Goal: Task Accomplishment & Management: Complete application form

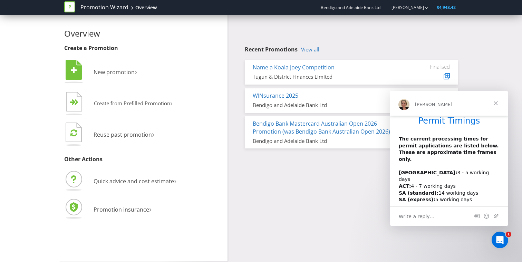
scroll to position [19, 0]
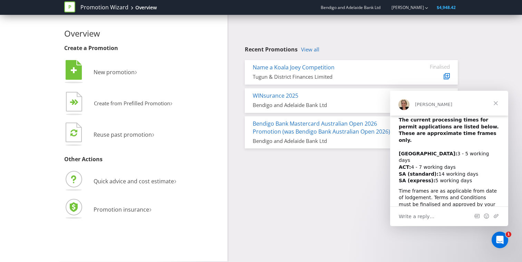
click at [494, 103] on span "Close" at bounding box center [495, 103] width 25 height 25
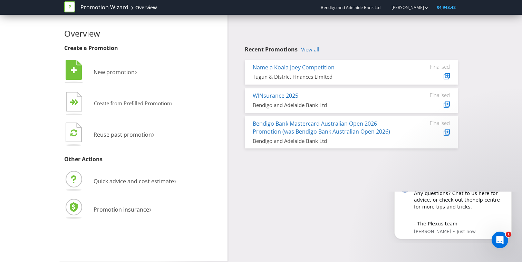
scroll to position [0, 0]
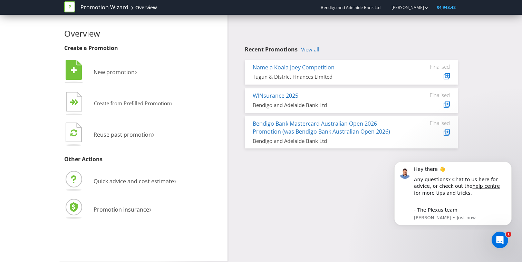
click at [472, 156] on html "Hey there 👋 Any questions? Chat to us here for advice, or check out the help ce…" at bounding box center [453, 192] width 138 height 74
click at [119, 103] on span "Create from Prefilled Promotion" at bounding box center [132, 103] width 76 height 7
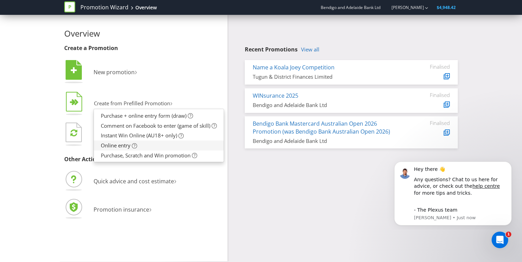
click at [117, 144] on span "Online entry" at bounding box center [116, 145] width 30 height 7
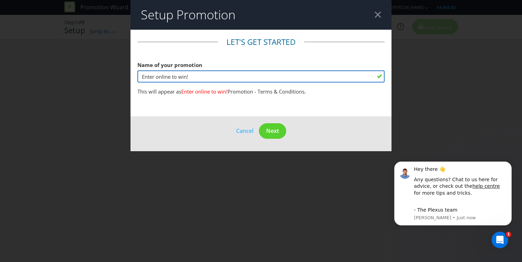
click at [213, 78] on input "Enter online to win!" at bounding box center [260, 76] width 247 height 12
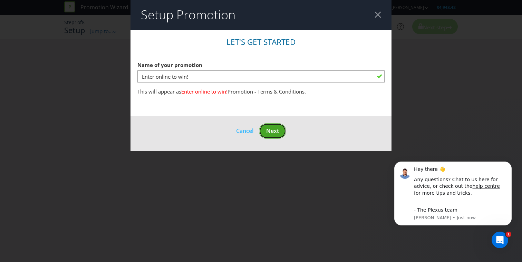
click at [270, 128] on span "Next" at bounding box center [272, 131] width 13 height 8
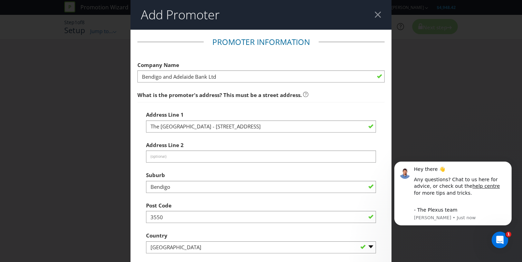
scroll to position [15, 0]
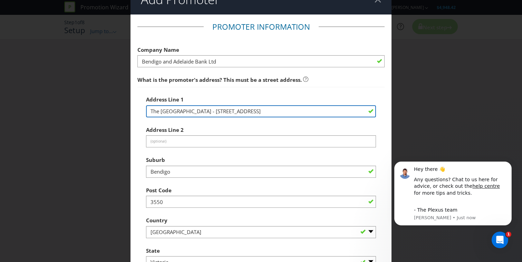
drag, startPoint x: 251, startPoint y: 111, endPoint x: 116, endPoint y: 110, distance: 134.9
click at [116, 110] on div "Add Promoter Promoter Information Company Name Bendigo and Adelaide Bank Ltd Wh…" at bounding box center [261, 131] width 522 height 262
type input "[STREET_ADDRESS]"
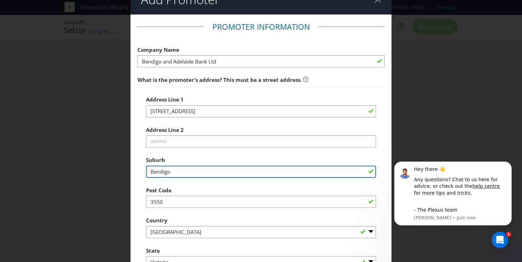
click at [179, 175] on input "Bendigo" at bounding box center [261, 172] width 230 height 12
click at [179, 174] on input "Bendigo" at bounding box center [261, 172] width 230 height 12
type input "Wallan"
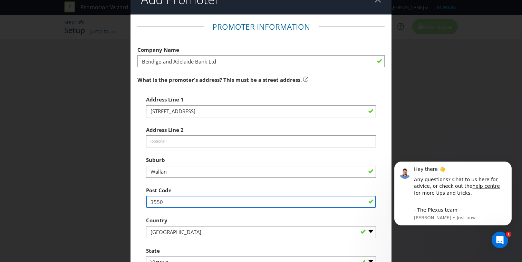
click at [190, 206] on input "3550" at bounding box center [261, 202] width 230 height 12
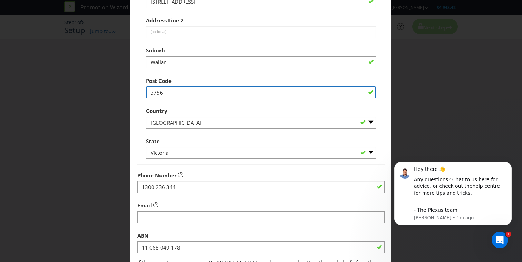
scroll to position [127, 0]
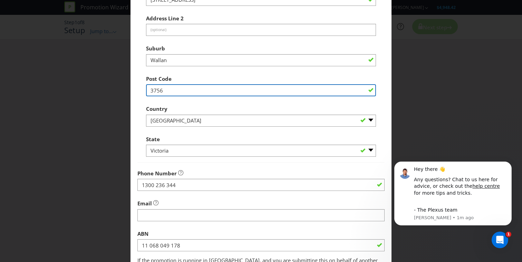
type input "3756"
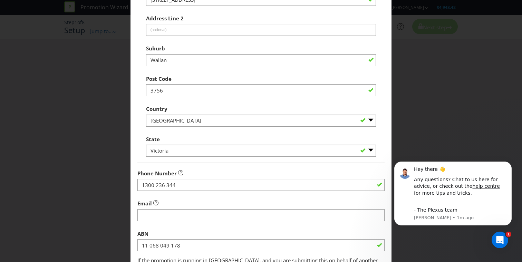
click at [208, 190] on div at bounding box center [260, 190] width 247 height 1
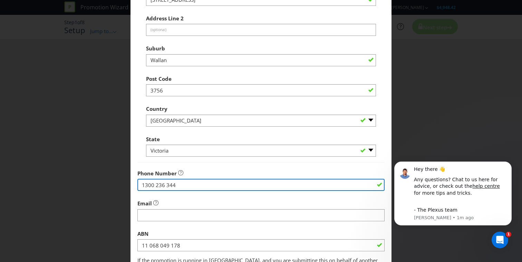
click at [208, 187] on input "1300 236 344" at bounding box center [260, 185] width 247 height 12
type input "0477577006"
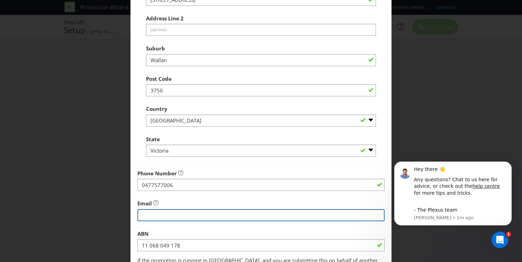
click at [199, 214] on input "string" at bounding box center [260, 215] width 247 height 12
type input "[EMAIL_ADDRESS][DOMAIN_NAME]"
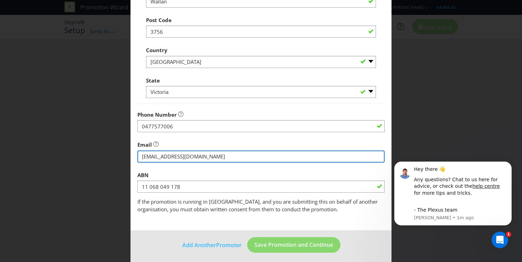
scroll to position [188, 0]
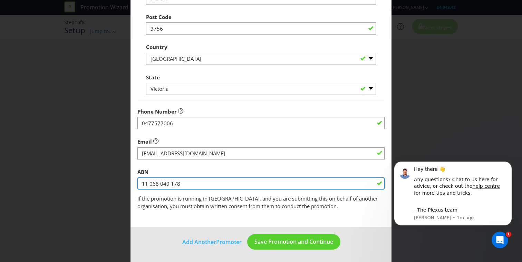
click at [229, 186] on input "11 068 049 178" at bounding box center [260, 183] width 247 height 12
paste input "32 119 493 113"
type input "32 119 493 113"
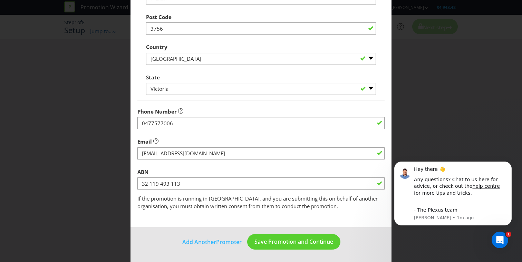
click at [319, 205] on fieldset "Promoter Information Company Name Bendigo and Adelaide Bank Ltd What is the pro…" at bounding box center [260, 29] width 247 height 362
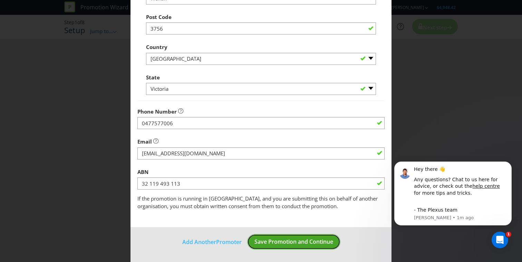
click at [283, 240] on span "Save Promotion and Continue" at bounding box center [293, 242] width 79 height 8
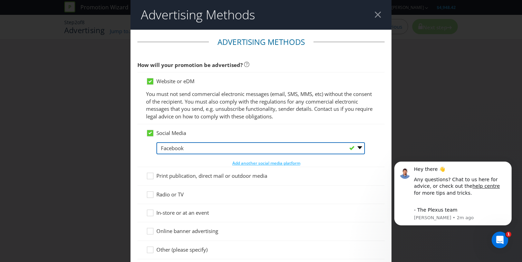
click at [323, 146] on select "-- Please Select -- Facebook X Instagram Snapchat LinkedIn Pinterest Tumblr You…" at bounding box center [260, 148] width 208 height 12
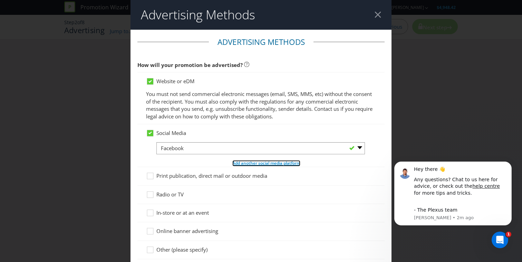
click at [269, 164] on span "Add another social media platform" at bounding box center [266, 163] width 68 height 6
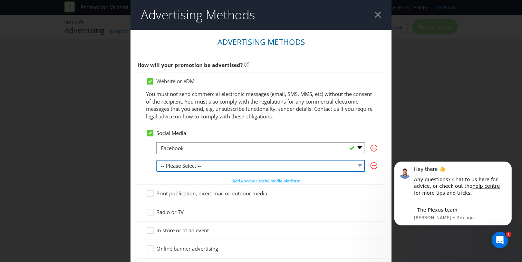
click at [244, 166] on select "-- Please Select -- Facebook X Instagram Snapchat LinkedIn Pinterest Tumblr You…" at bounding box center [260, 166] width 208 height 12
select select "INSTAGRAM"
click at [156, 160] on select "-- Please Select -- Facebook X Instagram Snapchat LinkedIn Pinterest Tumblr You…" at bounding box center [260, 166] width 208 height 12
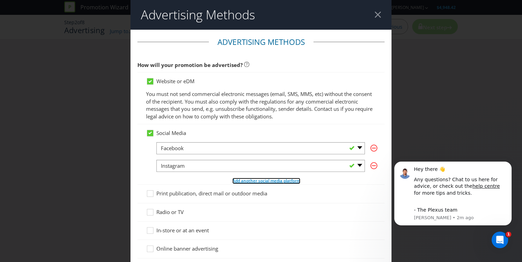
click at [244, 180] on span "Add another social media platform" at bounding box center [266, 181] width 68 height 6
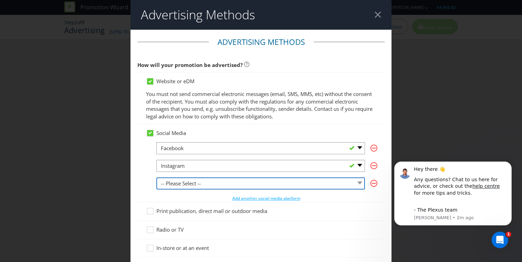
click at [240, 184] on select "-- Please Select -- Facebook X Instagram Snapchat LinkedIn Pinterest Tumblr You…" at bounding box center [260, 183] width 208 height 12
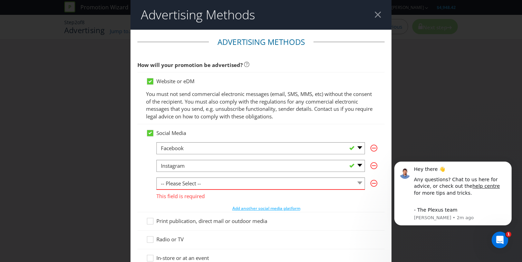
click at [144, 157] on div "Social Media -- Please Select -- Facebook X Instagram Snapchat LinkedIn Pintere…" at bounding box center [260, 168] width 247 height 88
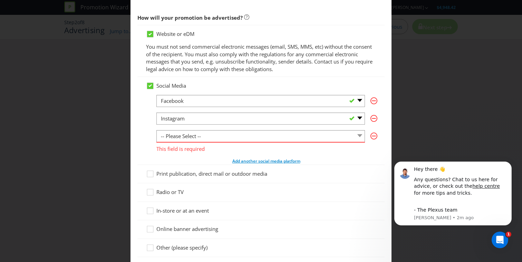
scroll to position [54, 0]
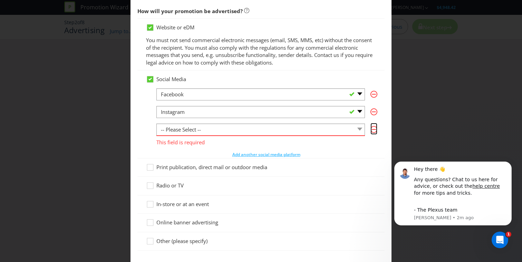
click at [372, 131] on icon "button" at bounding box center [373, 129] width 7 height 7
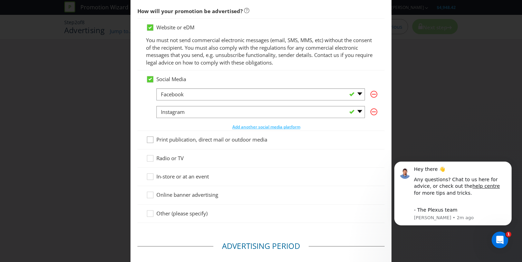
click at [149, 139] on icon at bounding box center [151, 141] width 10 height 10
click at [0, 0] on input "Print publication, direct mail or outdoor media" at bounding box center [0, 0] width 0 height 0
click at [153, 176] on icon at bounding box center [150, 177] width 6 height 6
click at [0, 0] on input "In-store or at an event" at bounding box center [0, 0] width 0 height 0
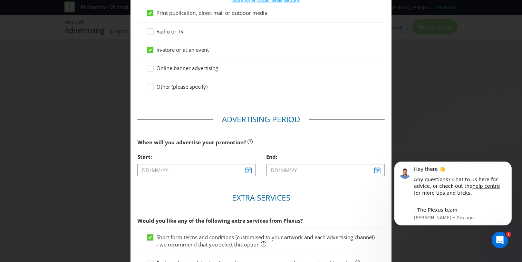
scroll to position [196, 0]
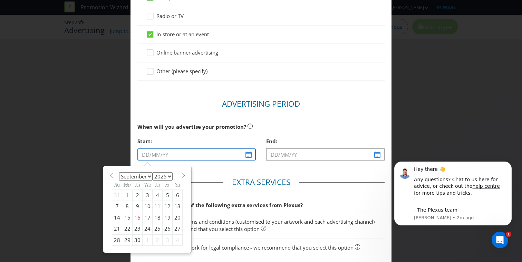
click at [249, 155] on input "text" at bounding box center [196, 154] width 118 height 12
click at [183, 175] on span at bounding box center [183, 175] width 5 height 5
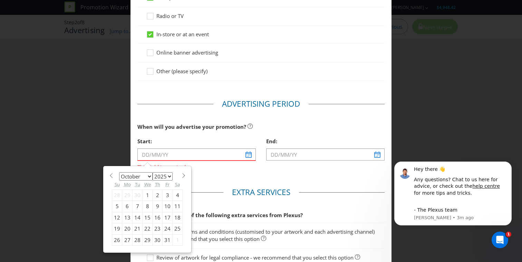
click at [110, 174] on span at bounding box center [110, 175] width 5 height 5
click at [183, 176] on span at bounding box center [183, 175] width 5 height 5
select select "9"
click at [126, 208] on div "6" at bounding box center [127, 206] width 10 height 11
type input "[DATE]"
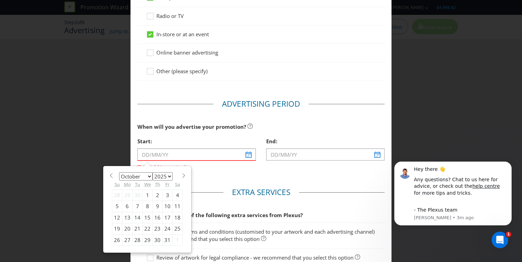
type input "[DATE]"
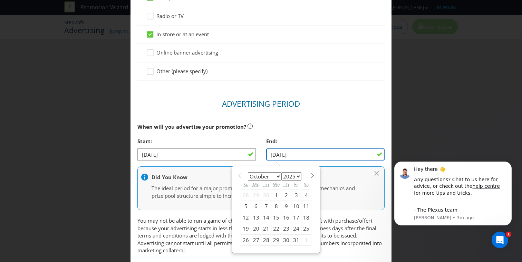
click at [372, 157] on input "[DATE]" at bounding box center [325, 154] width 118 height 12
click at [311, 174] on span at bounding box center [311, 175] width 5 height 5
select select "11"
click at [277, 239] on div "31" at bounding box center [276, 239] width 10 height 11
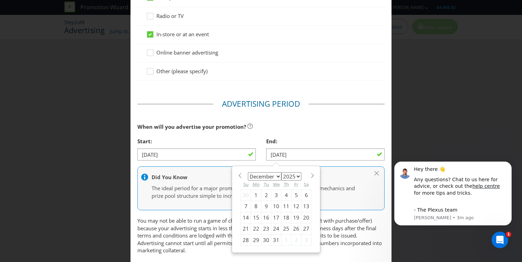
type input "[DATE]"
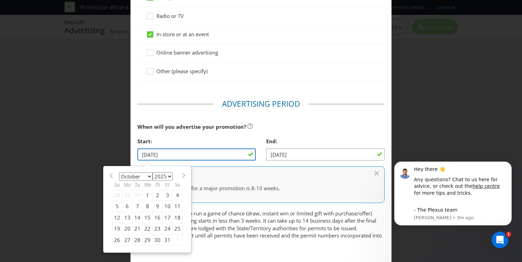
click at [250, 153] on input "[DATE]" at bounding box center [196, 154] width 118 height 12
click at [149, 195] on div "1" at bounding box center [147, 194] width 10 height 11
type input "[DATE]"
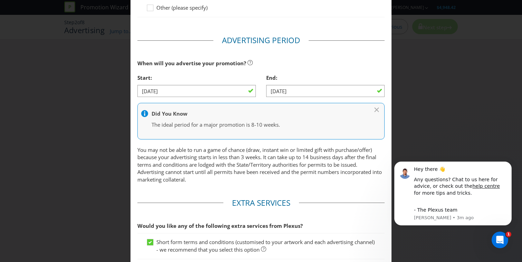
scroll to position [260, 0]
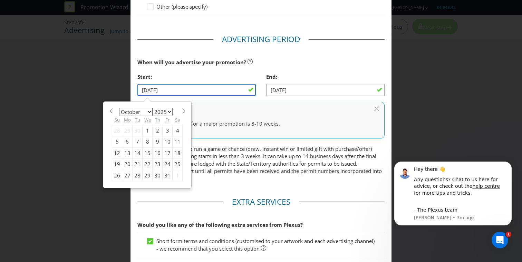
click at [198, 91] on input "[DATE]" at bounding box center [196, 90] width 118 height 12
click at [181, 112] on span at bounding box center [183, 110] width 5 height 5
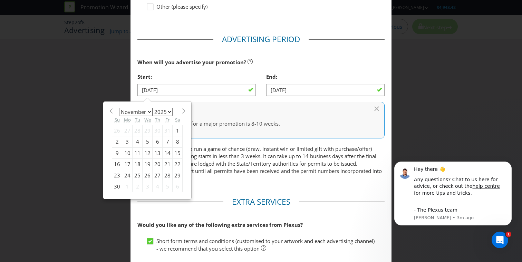
click at [114, 113] on section "January February March April May June July August September October November [D…" at bounding box center [147, 110] width 71 height 5
click at [111, 112] on span at bounding box center [110, 110] width 5 height 5
select select "9"
click at [129, 141] on div "6" at bounding box center [127, 141] width 10 height 11
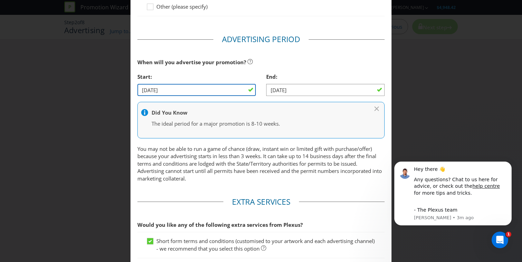
click at [243, 89] on input "[DATE]" at bounding box center [196, 90] width 118 height 12
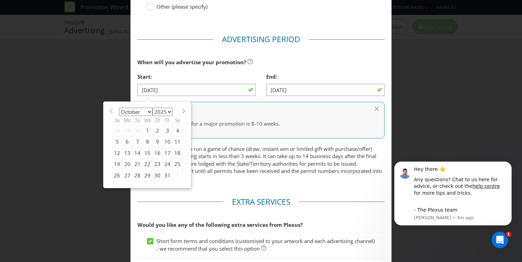
click at [167, 141] on div "10" at bounding box center [167, 141] width 10 height 11
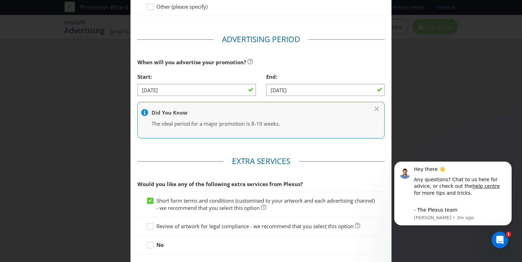
click at [202, 96] on div at bounding box center [196, 96] width 118 height 1
click at [209, 91] on input "[DATE]" at bounding box center [196, 90] width 118 height 12
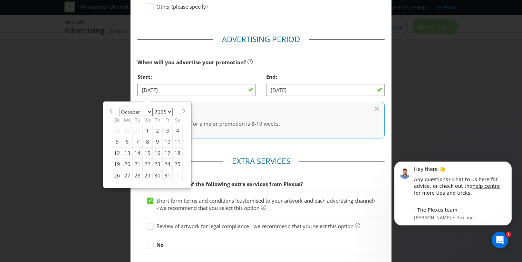
click at [148, 141] on div "8" at bounding box center [147, 141] width 10 height 11
type input "[DATE]"
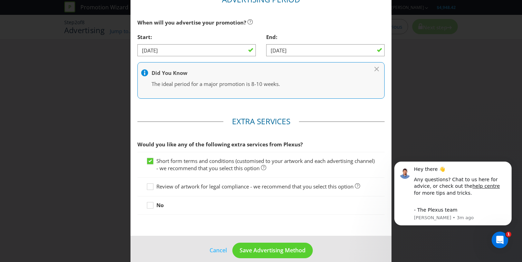
scroll to position [309, 0]
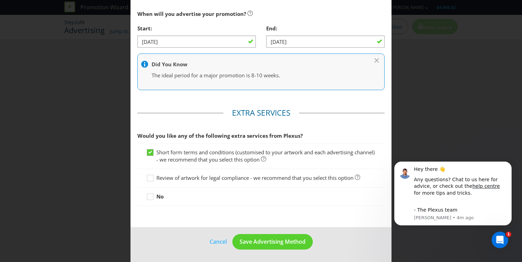
click at [150, 152] on icon at bounding box center [149, 152] width 3 height 3
click at [0, 0] on input "Short form terms and conditions (customised to your artwork and each advertisin…" at bounding box center [0, 0] width 0 height 0
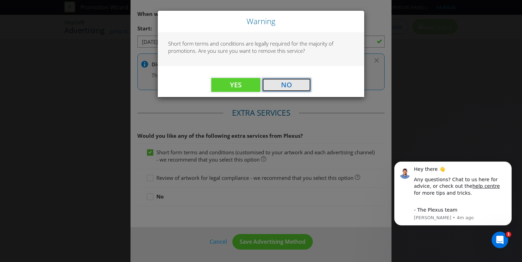
click at [286, 83] on span "No" at bounding box center [286, 84] width 11 height 9
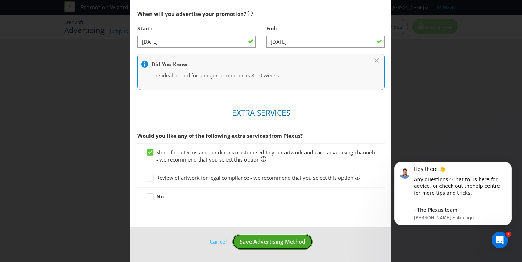
click at [267, 239] on span "Save Advertising Method" at bounding box center [272, 242] width 66 height 8
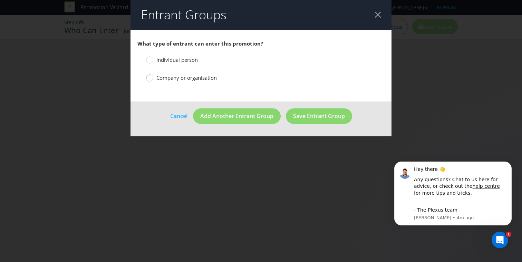
click at [149, 78] on circle at bounding box center [149, 78] width 7 height 7
click at [0, 0] on input "Company or organisation" at bounding box center [0, 0] width 0 height 0
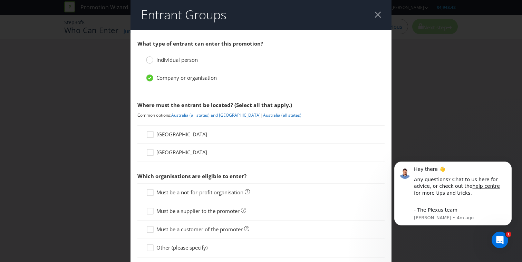
click at [150, 62] on circle at bounding box center [149, 60] width 7 height 7
click at [0, 0] on input "Individual person" at bounding box center [0, 0] width 0 height 0
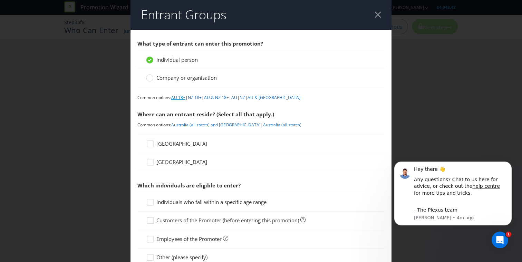
click at [179, 98] on link "AU 18+" at bounding box center [178, 98] width 14 height 6
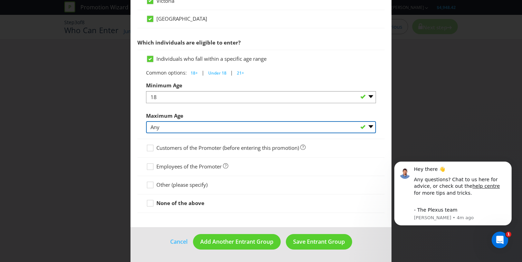
click at [208, 124] on select "Any 1 2 3 4 5 6 7 8 9 10 11 12 13 14 15 16 17 18 19 20 21 22 23 24 25 26 27 28 …" at bounding box center [261, 127] width 230 height 12
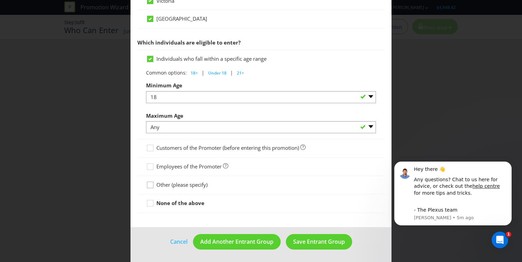
click at [154, 184] on icon at bounding box center [151, 186] width 10 height 10
click at [0, 0] on input "Other (please specify)" at bounding box center [0, 0] width 0 height 0
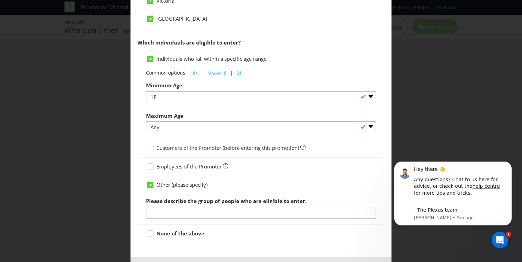
click at [152, 184] on icon at bounding box center [150, 185] width 6 height 6
click at [0, 0] on input "Other (please specify)" at bounding box center [0, 0] width 0 height 0
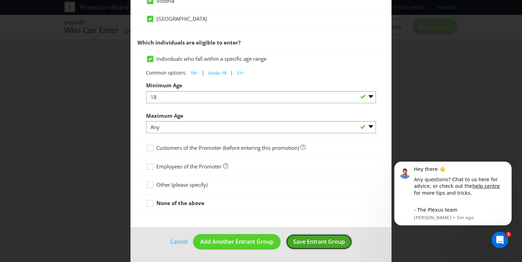
click at [315, 239] on span "Save Entrant Group" at bounding box center [319, 242] width 52 height 8
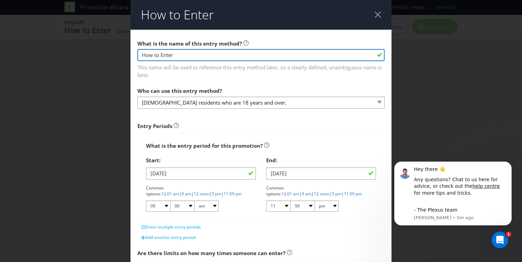
click at [218, 56] on input "How to Enter" at bounding box center [260, 55] width 247 height 12
click at [191, 55] on input "How to Enter" at bounding box center [260, 55] width 247 height 12
type input "Entry Form"
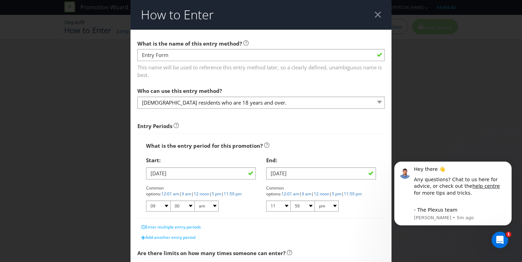
click at [196, 76] on span "This name will be used to reference this entry method later, so a clearly defin…" at bounding box center [260, 69] width 247 height 17
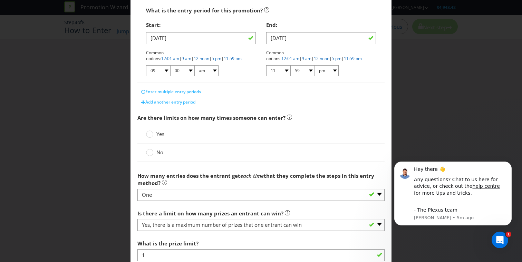
scroll to position [136, 0]
click at [148, 152] on circle at bounding box center [149, 151] width 7 height 7
click at [0, 0] on input "No" at bounding box center [0, 0] width 0 height 0
click at [148, 133] on circle at bounding box center [149, 133] width 7 height 7
click at [0, 0] on input "Yes" at bounding box center [0, 0] width 0 height 0
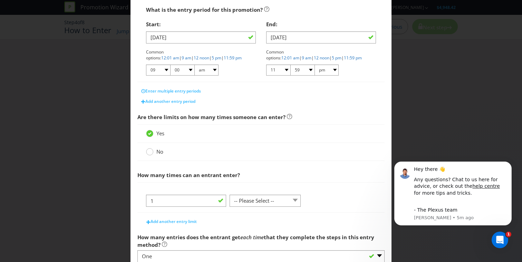
click at [150, 151] on circle at bounding box center [149, 151] width 7 height 7
click at [0, 0] on input "No" at bounding box center [0, 0] width 0 height 0
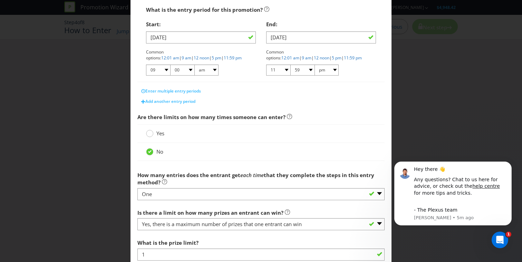
click at [151, 137] on div at bounding box center [149, 134] width 7 height 9
click at [0, 0] on input "Yes" at bounding box center [0, 0] width 0 height 0
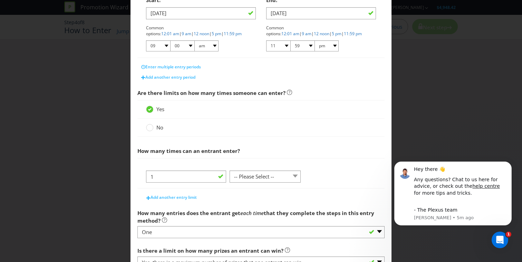
scroll to position [171, 0]
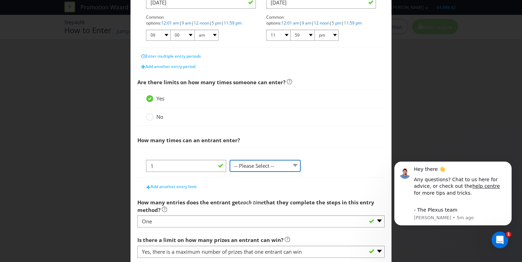
click at [273, 165] on select "-- Please Select -- per person per day per purchase per transaction Other (plea…" at bounding box center [264, 166] width 71 height 12
click at [149, 119] on circle at bounding box center [149, 117] width 7 height 7
click at [0, 0] on input "No" at bounding box center [0, 0] width 0 height 0
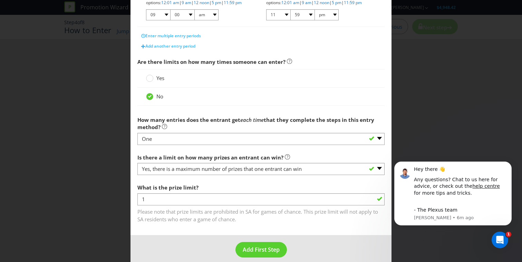
scroll to position [199, 0]
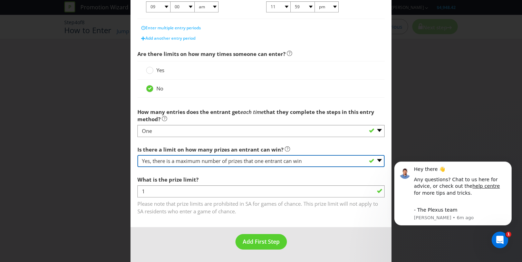
click at [244, 163] on select "-- Please select -- Yes, there is a maximum number of prizes that one entrant c…" at bounding box center [260, 161] width 247 height 12
click at [137, 155] on select "-- Please select -- Yes, there is a maximum number of prizes that one entrant c…" at bounding box center [260, 161] width 247 height 12
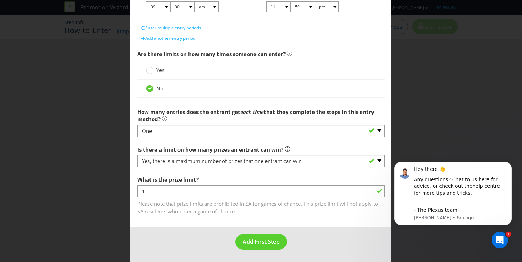
click at [199, 177] on div "What is the prize limit? 1 Please note that prize limits are prohibited in SA f…" at bounding box center [260, 193] width 247 height 42
click at [270, 247] on button "Add First Step" at bounding box center [260, 242] width 51 height 16
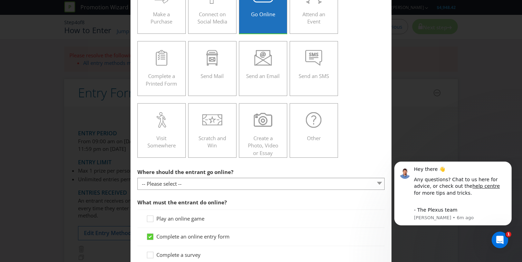
scroll to position [77, 0]
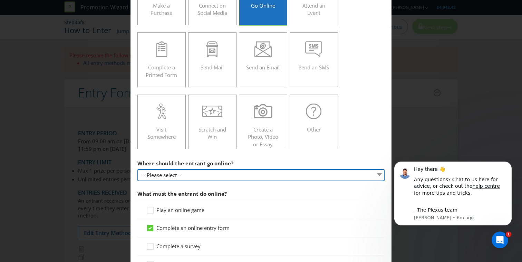
click at [224, 173] on select "-- Please select -- At a specific URL Using a direct link sent to the entrant b…" at bounding box center [260, 175] width 247 height 12
select select "SPECIFIC_URL"
click at [137, 169] on select "-- Please select -- At a specific URL Using a direct link sent to the entrant b…" at bounding box center [260, 175] width 247 height 12
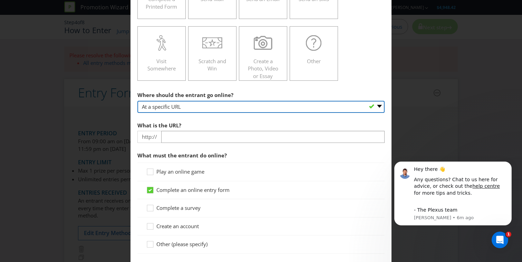
scroll to position [147, 0]
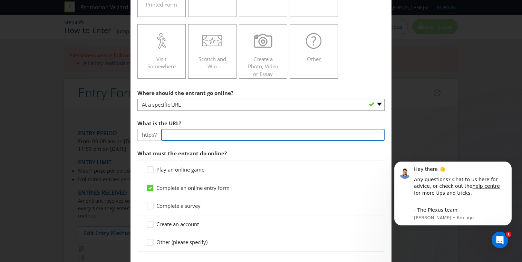
click at [183, 133] on input "text" at bounding box center [272, 135] width 223 height 12
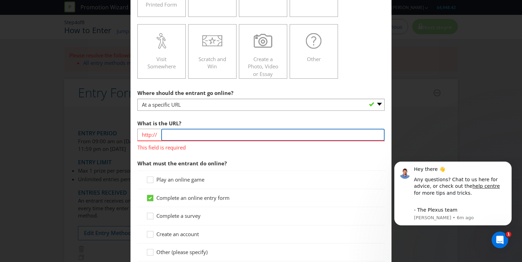
click at [180, 136] on input "text" at bounding box center [272, 135] width 223 height 12
paste input "[URL][DOMAIN_NAME][DATE]"
drag, startPoint x: 184, startPoint y: 136, endPoint x: 162, endPoint y: 136, distance: 21.7
click at [162, 136] on input "[URL][DOMAIN_NAME][DATE]" at bounding box center [272, 135] width 223 height 12
type input "[DOMAIN_NAME][URL][DATE]"
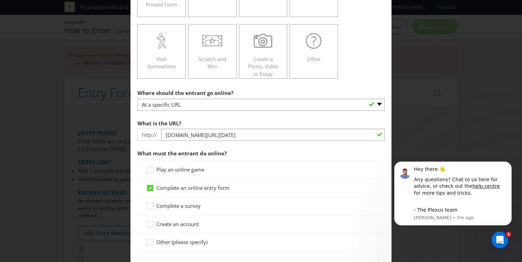
click at [150, 133] on span "http://" at bounding box center [149, 135] width 24 height 12
click at [143, 135] on span "http://" at bounding box center [149, 135] width 24 height 12
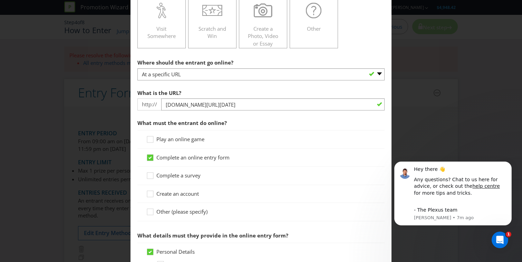
scroll to position [184, 0]
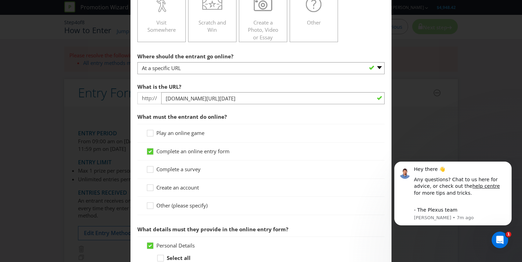
drag, startPoint x: 152, startPoint y: 99, endPoint x: 158, endPoint y: 99, distance: 5.9
click at [158, 99] on span "http://" at bounding box center [149, 98] width 24 height 12
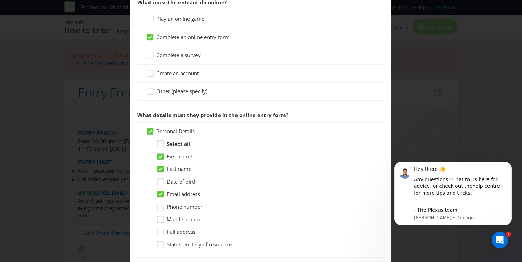
scroll to position [302, 0]
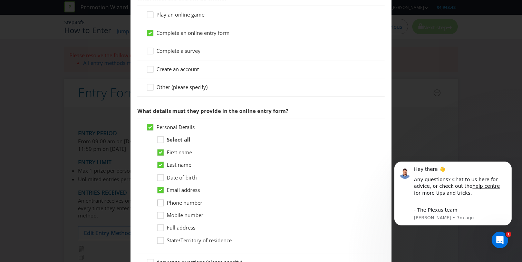
click at [158, 203] on icon at bounding box center [161, 204] width 10 height 10
click at [0, 0] on input "Phone number" at bounding box center [0, 0] width 0 height 0
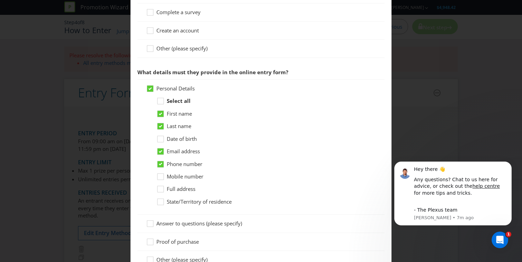
scroll to position [342, 0]
click at [161, 200] on div at bounding box center [160, 198] width 3 height 3
click at [0, 0] on input "State/Territory of residence" at bounding box center [0, 0] width 0 height 0
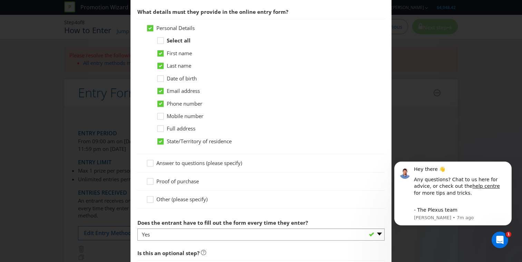
scroll to position [415, 0]
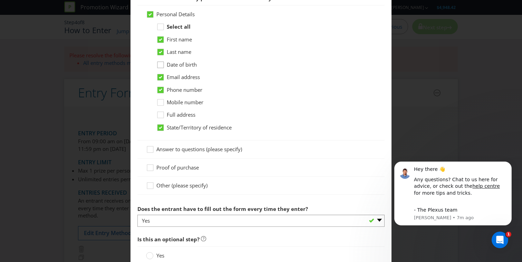
click at [161, 67] on icon at bounding box center [161, 66] width 10 height 10
click at [0, 0] on input "Date of birth" at bounding box center [0, 0] width 0 height 0
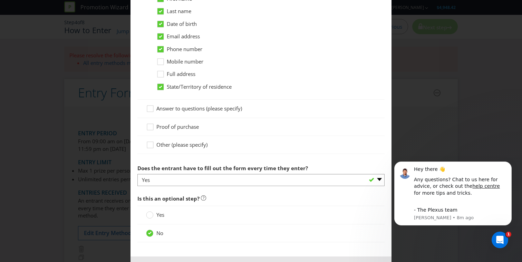
scroll to position [459, 0]
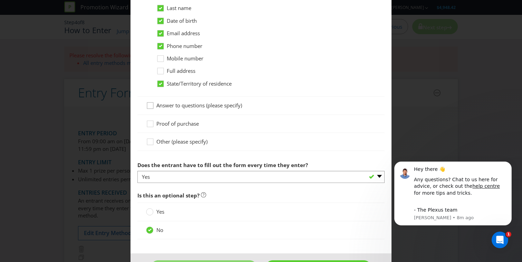
click at [148, 105] on icon at bounding box center [151, 107] width 10 height 10
click at [0, 0] on input "Answer to questions (please specify)" at bounding box center [0, 0] width 0 height 0
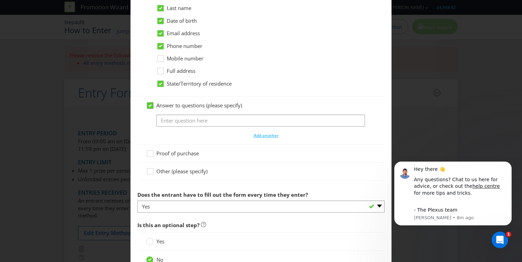
click at [149, 105] on icon at bounding box center [149, 105] width 3 height 3
click at [0, 0] on input "Answer to questions (please specify)" at bounding box center [0, 0] width 0 height 0
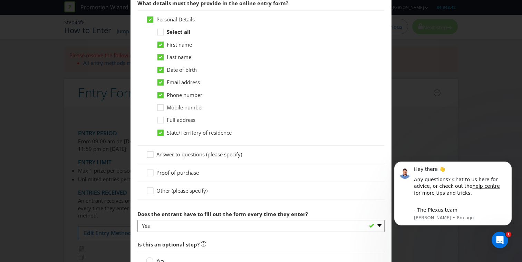
scroll to position [416, 0]
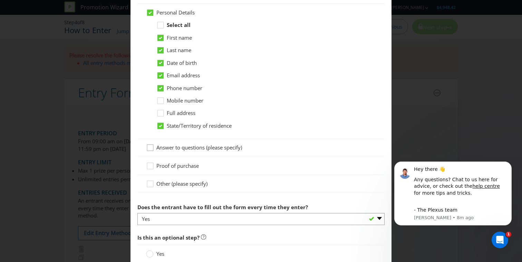
click at [150, 148] on icon at bounding box center [151, 149] width 10 height 10
click at [0, 0] on input "Answer to questions (please specify)" at bounding box center [0, 0] width 0 height 0
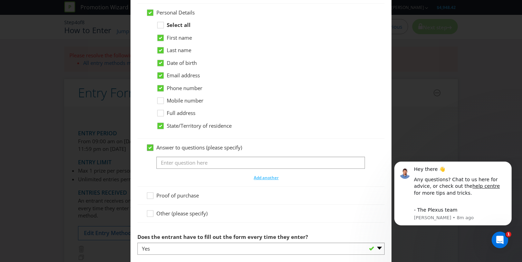
click at [150, 148] on icon at bounding box center [149, 147] width 3 height 3
click at [0, 0] on input "Answer to questions (please specify)" at bounding box center [0, 0] width 0 height 0
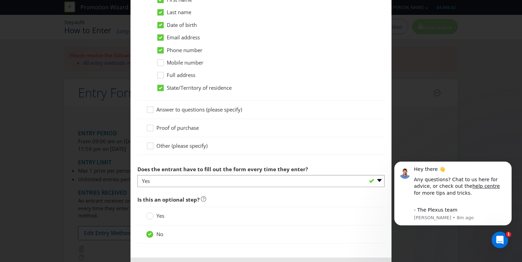
scroll to position [456, 0]
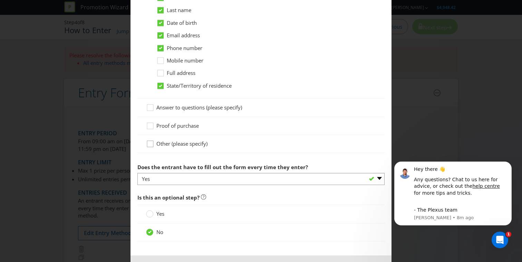
click at [150, 143] on icon at bounding box center [151, 145] width 10 height 10
click at [0, 0] on input "Other (please specify)" at bounding box center [0, 0] width 0 height 0
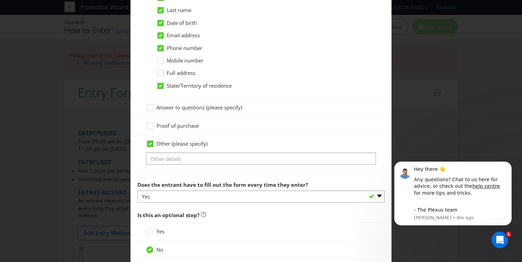
click at [150, 143] on icon at bounding box center [149, 143] width 3 height 3
click at [0, 0] on input "Other (please specify)" at bounding box center [0, 0] width 0 height 0
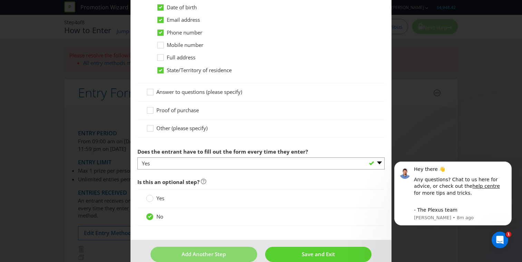
scroll to position [484, 0]
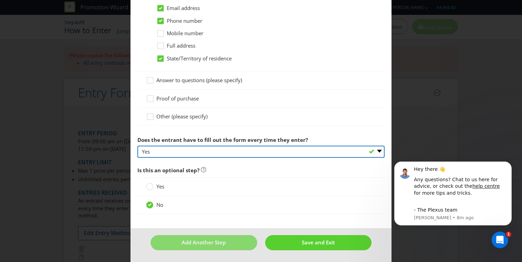
click at [194, 151] on select "-- Please select -- Yes No, as long as they are logged in for subsequent entrie…" at bounding box center [260, 152] width 247 height 12
click at [176, 152] on select "-- Please select -- Yes No, as long as they are logged in for subsequent entrie…" at bounding box center [260, 152] width 247 height 12
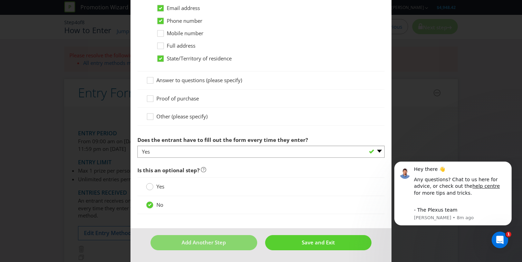
click at [149, 186] on div at bounding box center [149, 184] width 3 height 3
click at [0, 0] on input "Yes" at bounding box center [0, 0] width 0 height 0
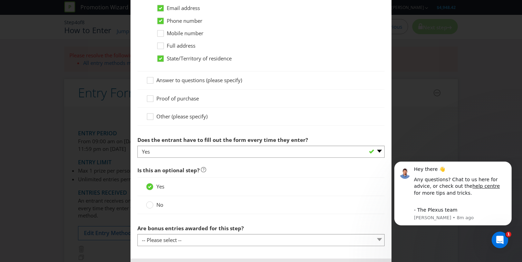
scroll to position [514, 0]
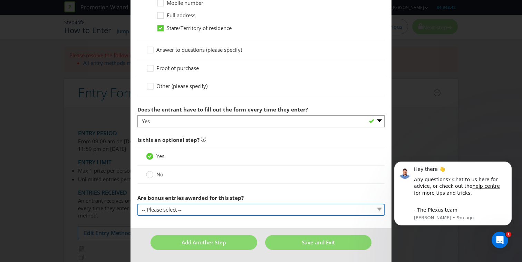
click at [177, 210] on select "-- Please select -- Yes, entrant gets additional entries every time that this s…" at bounding box center [260, 210] width 247 height 12
click at [161, 214] on select "-- Please select -- Yes, entrant gets additional entries every time that this s…" at bounding box center [260, 210] width 247 height 12
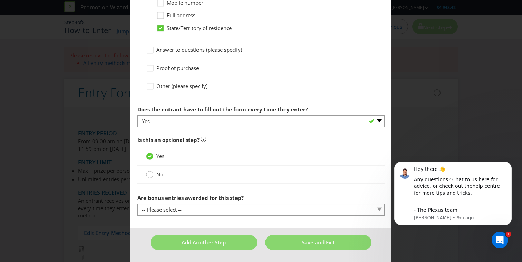
click at [151, 174] on circle at bounding box center [149, 174] width 7 height 7
click at [0, 0] on input "No" at bounding box center [0, 0] width 0 height 0
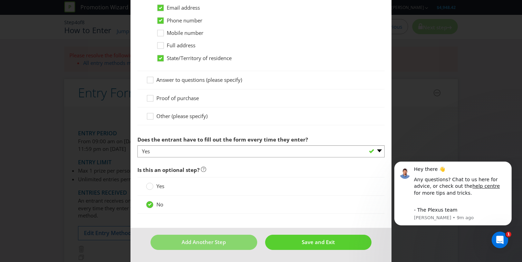
scroll to position [484, 0]
click at [202, 169] on icon at bounding box center [203, 169] width 5 height 5
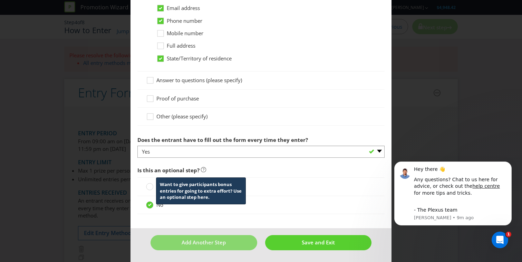
click at [201, 163] on span "Is this an optional step? Want to give participants bonus entries for going to …" at bounding box center [260, 170] width 247 height 14
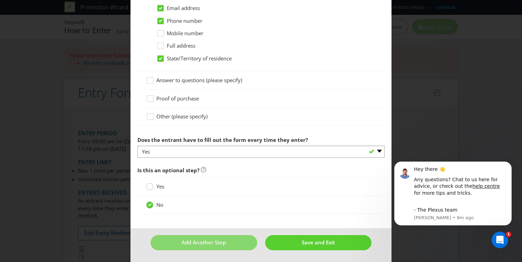
drag, startPoint x: 149, startPoint y: 172, endPoint x: 151, endPoint y: 187, distance: 14.6
click at [151, 187] on circle at bounding box center [149, 186] width 7 height 7
click at [0, 0] on input "Yes" at bounding box center [0, 0] width 0 height 0
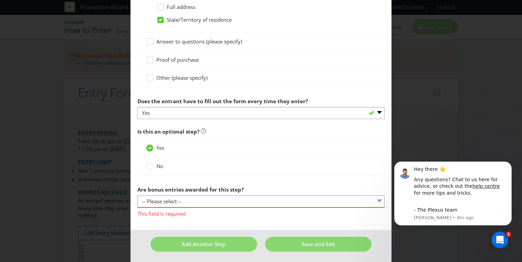
scroll to position [524, 0]
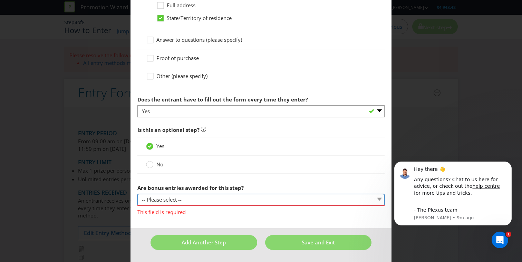
drag, startPoint x: 151, startPoint y: 187, endPoint x: 187, endPoint y: 198, distance: 38.1
click at [187, 197] on select "-- Please select -- Yes, entrant gets additional entries every time that this s…" at bounding box center [260, 200] width 247 height 12
select select "YES_FIRST_TIME"
click at [137, 194] on select "-- Please select -- Yes, entrant gets additional entries every time that this s…" at bounding box center [260, 200] width 247 height 12
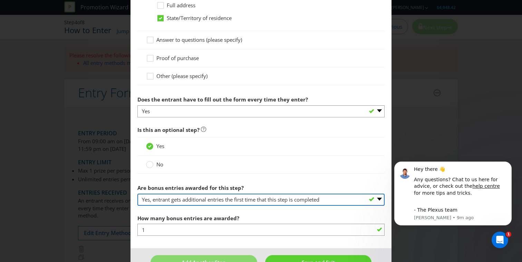
scroll to position [544, 0]
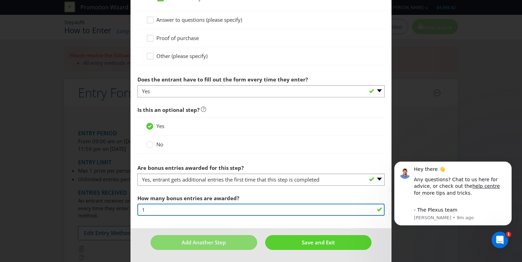
click at [190, 208] on input "1" at bounding box center [260, 210] width 247 height 12
type input "2"
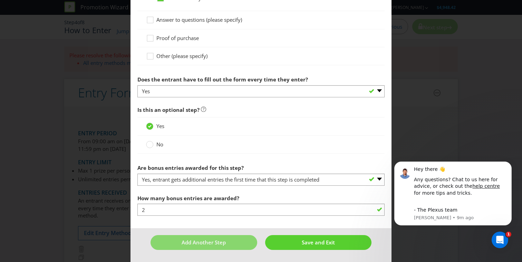
click at [249, 191] on div "How many bonus entries are awarded? 2" at bounding box center [260, 203] width 247 height 25
click at [150, 142] on div at bounding box center [149, 141] width 3 height 3
click at [0, 0] on input "No" at bounding box center [0, 0] width 0 height 0
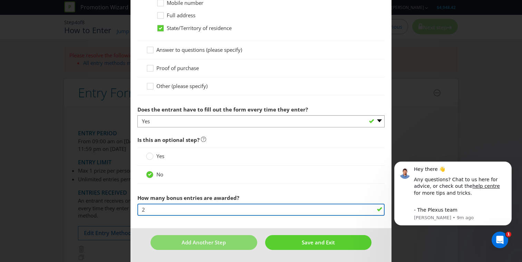
click at [181, 212] on input "2" at bounding box center [260, 210] width 247 height 12
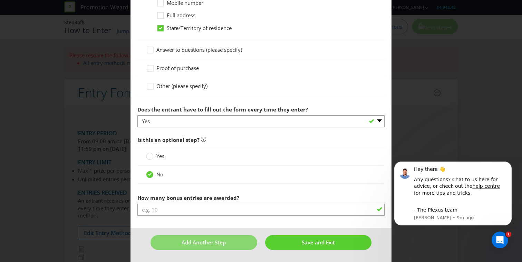
click at [227, 142] on span "Is this an optional step?" at bounding box center [260, 140] width 247 height 14
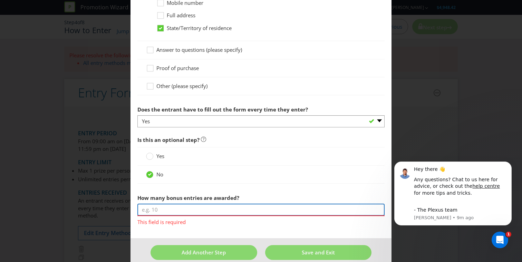
click at [193, 208] on input "number" at bounding box center [260, 210] width 247 height 12
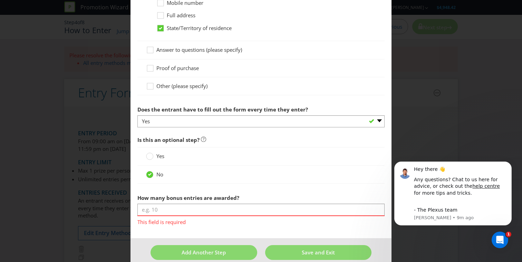
click at [197, 196] on span "How many bonus entries are awarded?" at bounding box center [188, 197] width 102 height 7
click at [164, 193] on label "How many bonus entries are awarded?" at bounding box center [188, 196] width 103 height 11
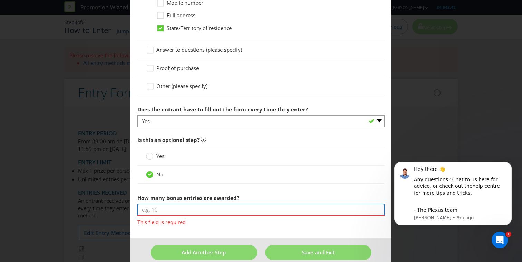
click at [169, 213] on input "number" at bounding box center [260, 210] width 247 height 12
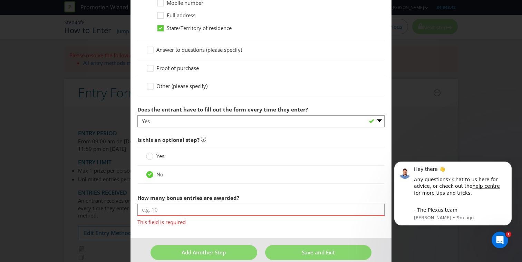
click at [178, 193] on label "How many bonus entries are awarded?" at bounding box center [188, 196] width 103 height 11
click at [151, 154] on div at bounding box center [149, 153] width 3 height 3
click at [0, 0] on input "Yes" at bounding box center [0, 0] width 0 height 0
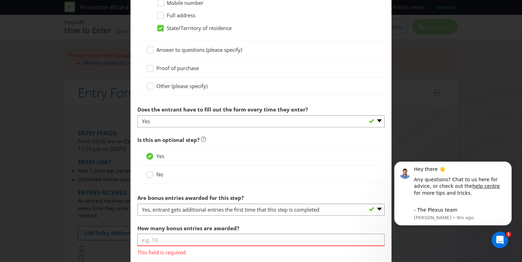
click at [150, 172] on div at bounding box center [149, 171] width 3 height 3
click at [0, 0] on input "No" at bounding box center [0, 0] width 0 height 0
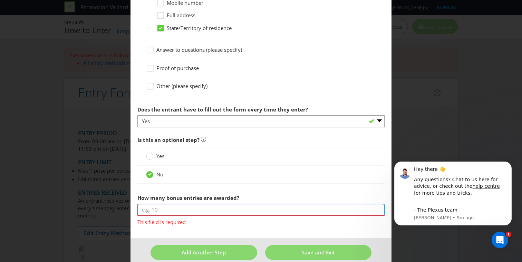
click at [173, 209] on input "number" at bounding box center [260, 210] width 247 height 12
type input "0"
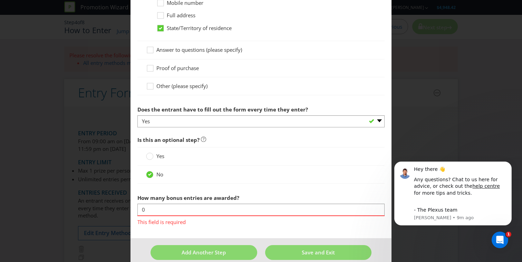
click at [177, 195] on span "How many bonus entries are awarded?" at bounding box center [188, 197] width 102 height 7
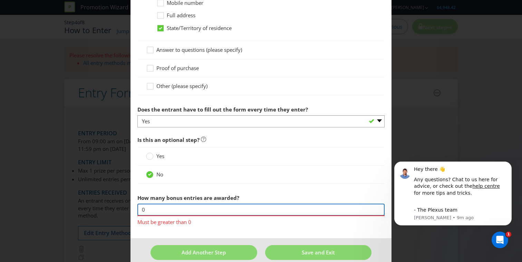
click at [168, 208] on input "0" at bounding box center [260, 210] width 247 height 12
type input "1"
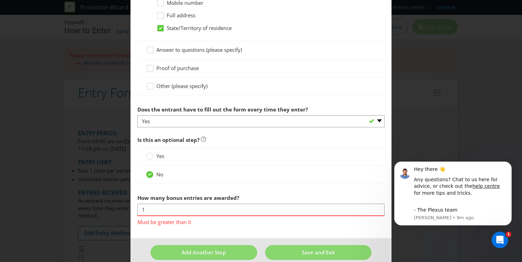
click at [185, 194] on span "How many bonus entries are awarded?" at bounding box center [188, 197] width 102 height 7
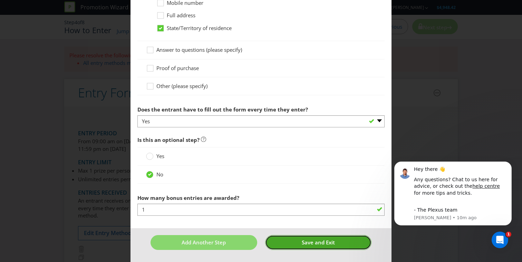
click at [318, 246] on span "Save and Exit" at bounding box center [318, 242] width 33 height 7
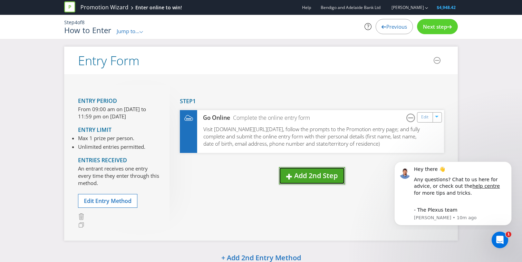
click at [296, 185] on button "Add 2nd Step" at bounding box center [312, 176] width 66 height 18
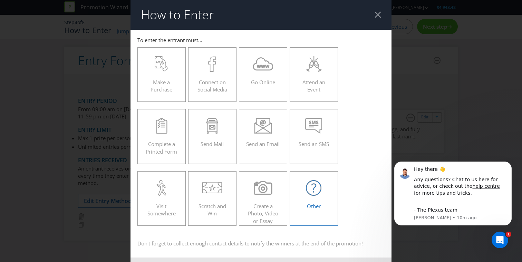
click at [308, 190] on icon at bounding box center [314, 188] width 16 height 16
click at [0, 0] on input "Other" at bounding box center [0, 0] width 0 height 0
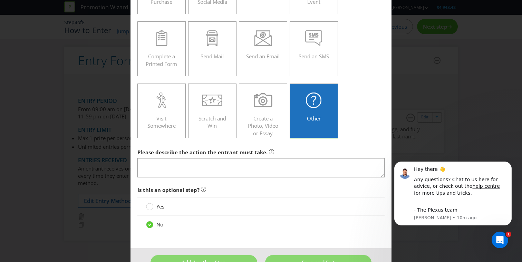
scroll to position [107, 0]
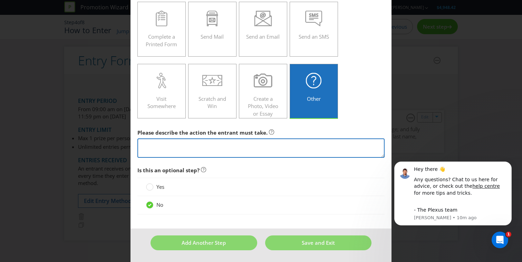
click at [201, 144] on textarea at bounding box center [260, 148] width 247 height 20
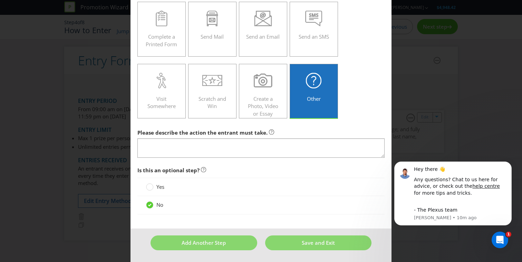
click at [148, 185] on div "Is this an optional step? Yes No" at bounding box center [260, 190] width 247 height 55
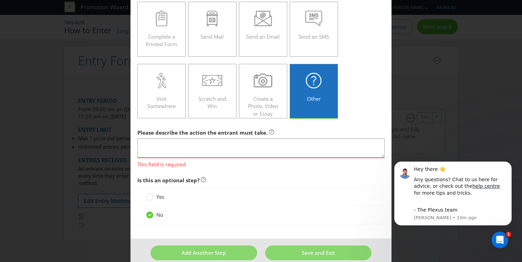
click at [154, 195] on label "Yes" at bounding box center [156, 196] width 20 height 7
click at [0, 0] on input "Yes" at bounding box center [0, 0] width 0 height 0
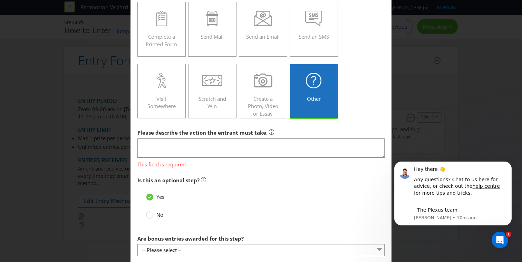
scroll to position [148, 0]
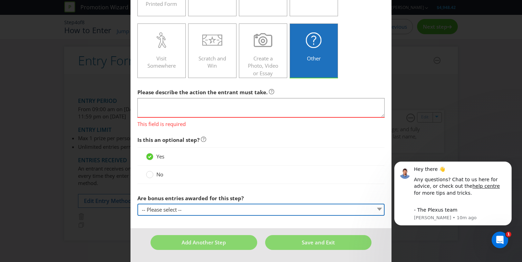
click at [201, 211] on select "-- Please select -- Yes, entrant gets additional entries every time that this s…" at bounding box center [260, 210] width 247 height 12
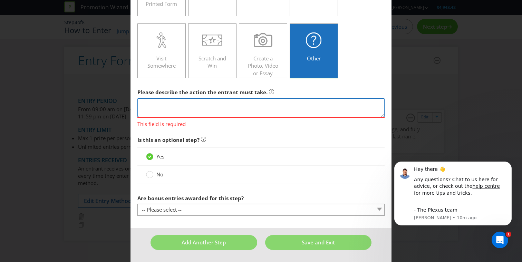
click at [177, 105] on textarea at bounding box center [260, 108] width 247 height 20
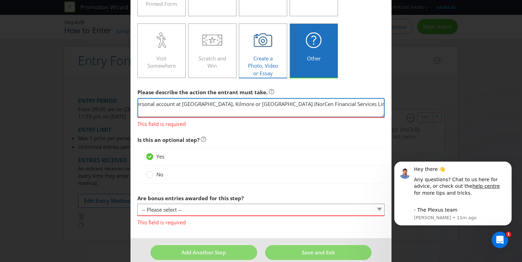
scroll to position [0, 64]
click at [289, 103] on textarea "Open a transactional or personal account at [GEOGRAPHIC_DATA], Kilmore or [GEOG…" at bounding box center [260, 108] width 247 height 20
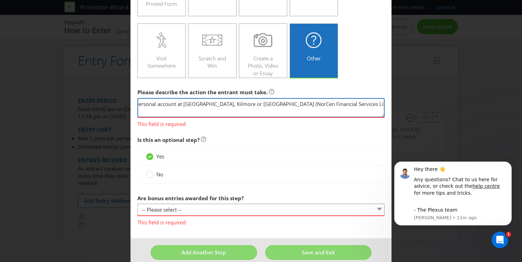
type textarea "Open a transactional or personal account at [GEOGRAPHIC_DATA], Kilmore or [GEOG…"
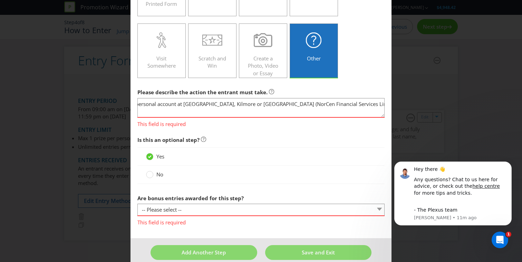
click at [261, 128] on main "To enter the entrant must... Make a Purchase Connect on Social Media Go Online …" at bounding box center [260, 60] width 261 height 356
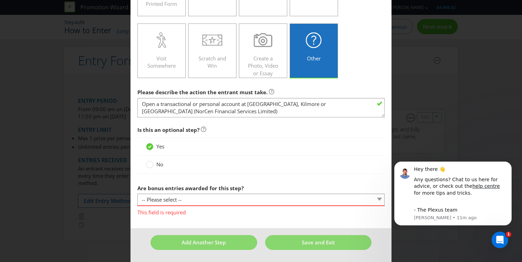
scroll to position [0, 0]
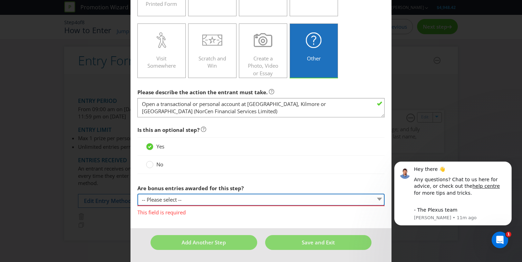
click at [205, 201] on select "-- Please select -- Yes, entrant gets additional entries every time that this s…" at bounding box center [260, 200] width 247 height 12
select select "YES_FIRST_TIME"
click at [137, 194] on select "-- Please select -- Yes, entrant gets additional entries every time that this s…" at bounding box center [260, 200] width 247 height 12
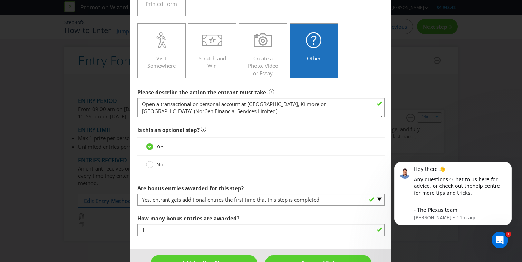
click at [213, 217] on span "How many bonus entries are awarded?" at bounding box center [188, 218] width 102 height 7
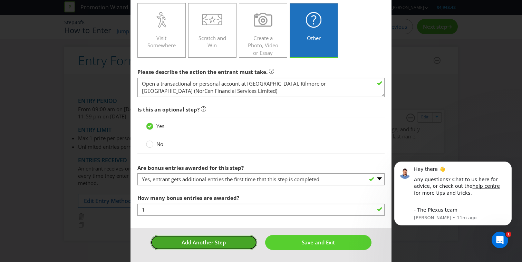
click at [232, 243] on button "Add Another Step" at bounding box center [203, 242] width 107 height 15
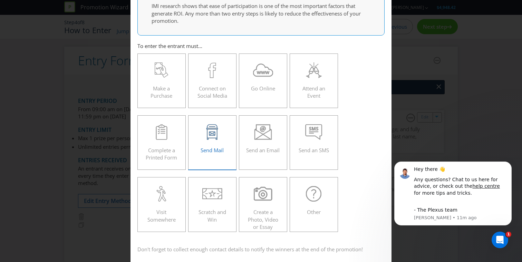
scroll to position [51, 0]
click at [314, 191] on icon at bounding box center [313, 194] width 5 height 9
click at [0, 0] on input "Other" at bounding box center [0, 0] width 0 height 0
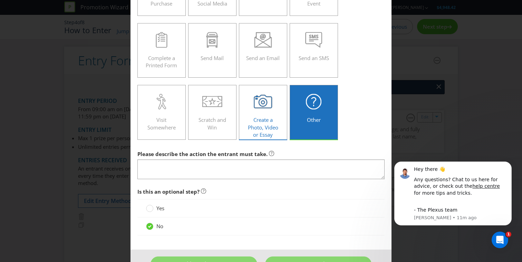
scroll to position [166, 0]
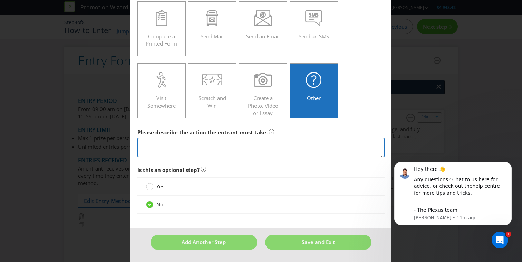
click at [197, 147] on textarea at bounding box center [260, 148] width 247 height 20
paste textarea "Open a transactional or personal account at [GEOGRAPHIC_DATA], Kilmore or [GEOG…"
type textarea "Open a transactional or personal account at [GEOGRAPHIC_DATA], Kilmore or [GEOG…"
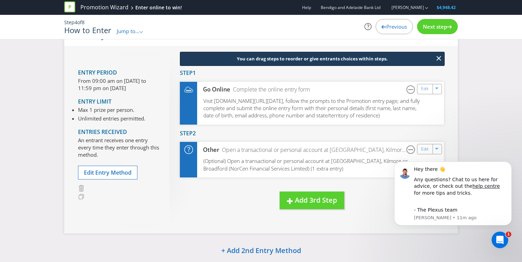
scroll to position [37, 0]
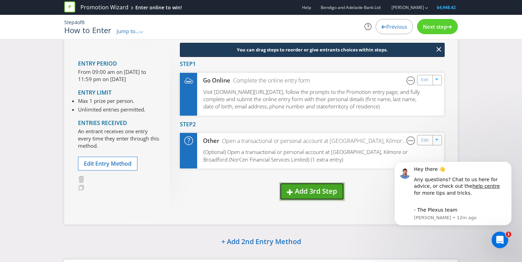
click at [316, 194] on span "Add 3rd Step" at bounding box center [316, 190] width 42 height 9
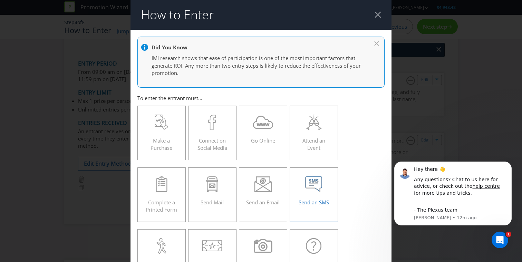
scroll to position [88, 0]
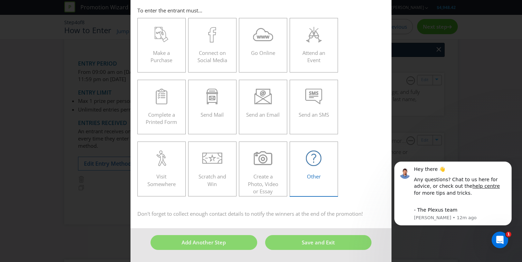
click at [310, 181] on label "Other" at bounding box center [313, 168] width 48 height 55
click at [0, 0] on input "Other" at bounding box center [0, 0] width 0 height 0
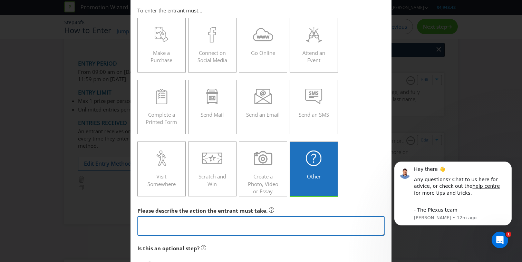
click at [213, 221] on textarea at bounding box center [260, 226] width 247 height 20
paste textarea "Open a transactional or personal account at [GEOGRAPHIC_DATA], Kilmore or [GEOG…"
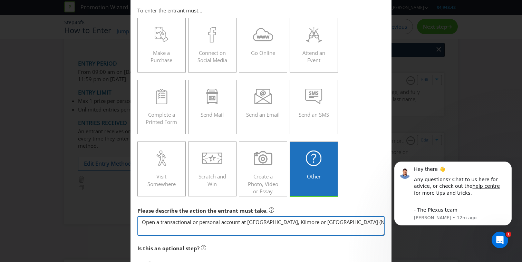
scroll to position [0, 64]
click at [180, 224] on textarea "Open a transactional or personal account at [GEOGRAPHIC_DATA], Kilmore or [GEOG…" at bounding box center [260, 226] width 247 height 20
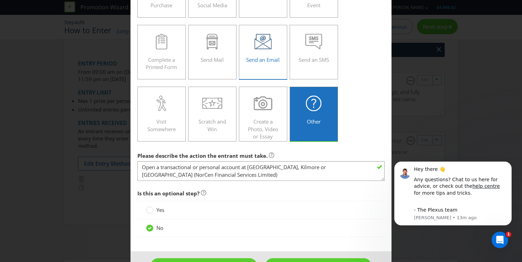
scroll to position [166, 0]
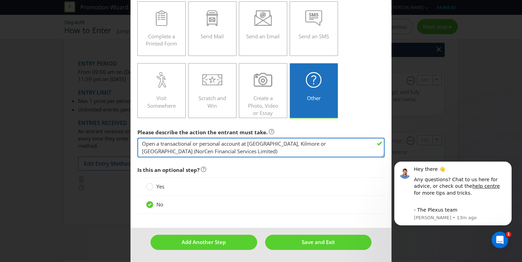
drag, startPoint x: 222, startPoint y: 143, endPoint x: 161, endPoint y: 144, distance: 60.7
click at [161, 145] on textarea "Open a transactional or personal account at [GEOGRAPHIC_DATA], Kilmore or [GEOG…" at bounding box center [260, 148] width 247 height 20
click at [161, 144] on textarea "Open a term deposit or sandhurst account at [GEOGRAPHIC_DATA], [GEOGRAPHIC_DATA…" at bounding box center [260, 148] width 247 height 20
click at [177, 145] on textarea "Open a Term deposit or sandhurst account at [GEOGRAPHIC_DATA], [GEOGRAPHIC_DATA…" at bounding box center [260, 148] width 247 height 20
click at [203, 145] on textarea "Open a Term Deposit or sandhurst account at [GEOGRAPHIC_DATA], [GEOGRAPHIC_DATA…" at bounding box center [260, 148] width 247 height 20
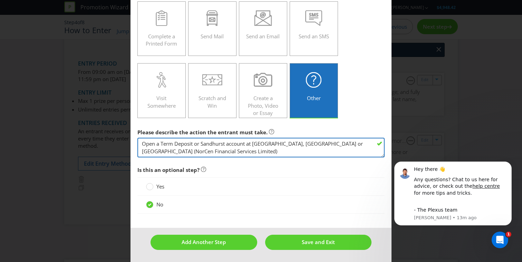
click at [236, 152] on textarea "Open a Term Deposit or Sandhurst account at [GEOGRAPHIC_DATA], [GEOGRAPHIC_DATA…" at bounding box center [260, 148] width 247 height 20
click at [253, 145] on textarea "Open a Term Deposit or Sandhurst account at [GEOGRAPHIC_DATA], [GEOGRAPHIC_DATA…" at bounding box center [260, 148] width 247 height 20
type textarea "Open a Term Deposit or Sandhurst account at [GEOGRAPHIC_DATA], [GEOGRAPHIC_DATA…"
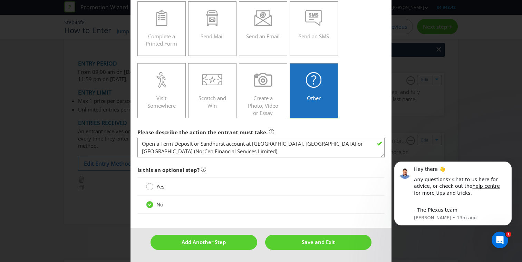
click at [150, 188] on circle at bounding box center [149, 186] width 7 height 7
click at [0, 0] on input "Yes" at bounding box center [0, 0] width 0 height 0
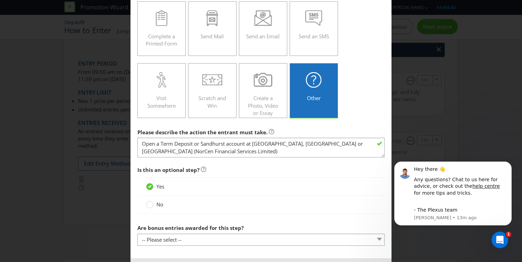
scroll to position [196, 0]
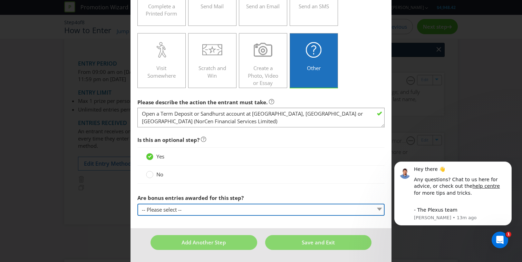
click at [171, 211] on select "-- Please select -- Yes, entrant gets additional entries every time that this s…" at bounding box center [260, 210] width 247 height 12
select select "YES_FIRST_TIME"
click at [137, 204] on select "-- Please select -- Yes, entrant gets additional entries every time that this s…" at bounding box center [260, 210] width 247 height 12
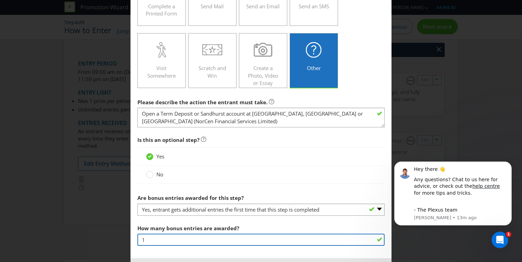
click at [161, 239] on input "1" at bounding box center [260, 240] width 247 height 12
type input "2"
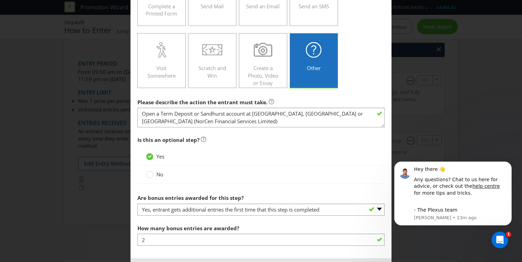
click at [193, 219] on main "Did You Know IMI research shows that ease of participation is one of the most i…" at bounding box center [260, 46] width 261 height 425
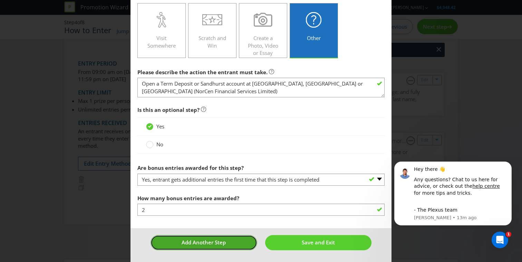
click at [236, 247] on button "Add Another Step" at bounding box center [203, 242] width 107 height 15
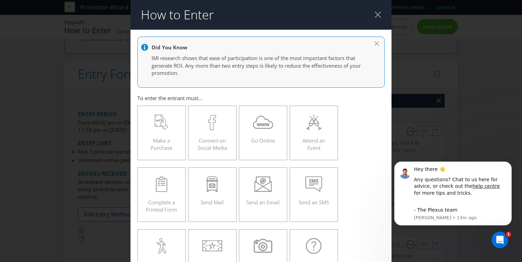
scroll to position [29, 0]
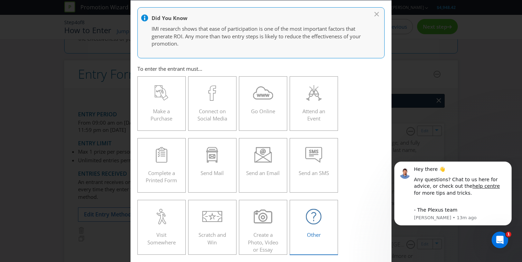
click at [325, 219] on div at bounding box center [314, 217] width 34 height 16
click at [0, 0] on input "Other" at bounding box center [0, 0] width 0 height 0
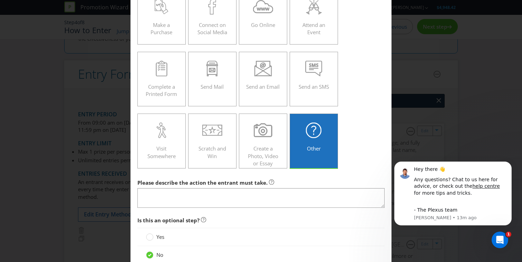
scroll to position [166, 0]
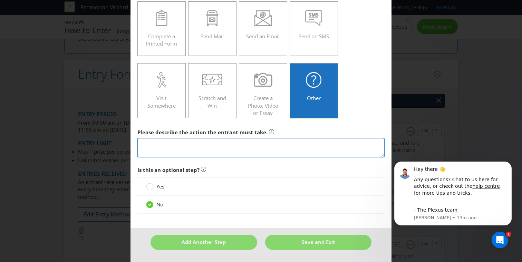
click at [230, 142] on textarea at bounding box center [260, 148] width 247 height 20
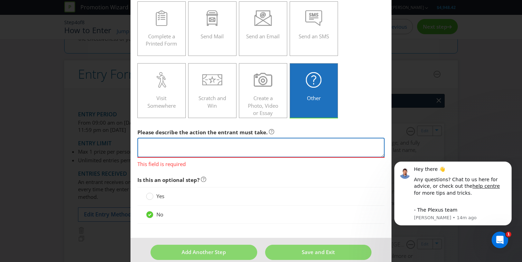
paste textarea "Open a transactional or personal account at [GEOGRAPHIC_DATA], Kilmore or [GEOG…"
click at [168, 142] on textarea "Open a transactional or personal account at [GEOGRAPHIC_DATA], Kilmore or [GEOG…" at bounding box center [260, 148] width 247 height 20
drag, startPoint x: 160, startPoint y: 145, endPoint x: 241, endPoint y: 144, distance: 81.4
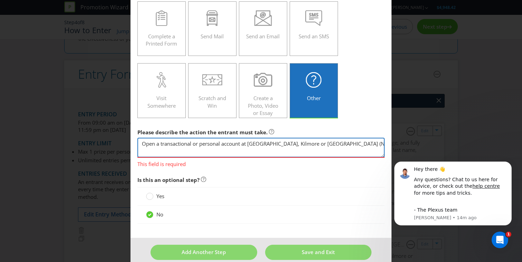
click at [241, 144] on textarea "Open a transactional or personal account at [GEOGRAPHIC_DATA], Kilmore or [GEOG…" at bounding box center [260, 148] width 247 height 20
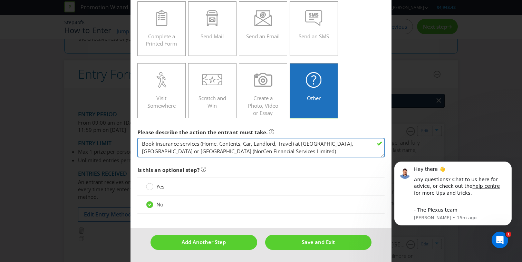
click at [290, 155] on textarea "Book insurance services (Home, Contents, Car, Landlord, Travel) at [GEOGRAPHIC_…" at bounding box center [260, 148] width 247 height 20
type textarea "Book insurance services (Home, Contents, Car, Landlord, Travel) at [GEOGRAPHIC_…"
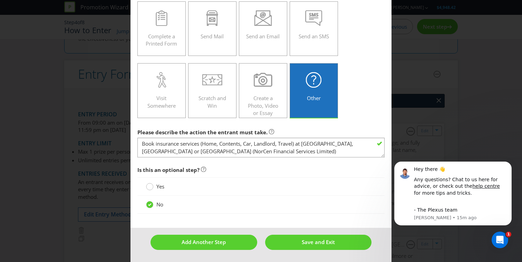
click at [148, 188] on circle at bounding box center [149, 186] width 7 height 7
click at [0, 0] on input "Yes" at bounding box center [0, 0] width 0 height 0
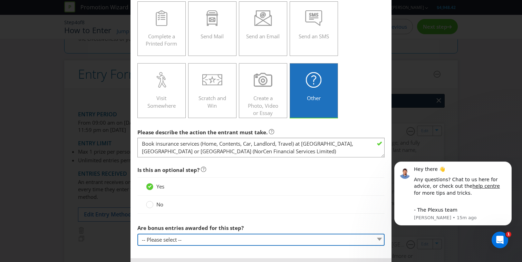
click at [180, 239] on select "-- Please select -- Yes, entrant gets additional entries every time that this s…" at bounding box center [260, 240] width 247 height 12
select select "YES_FIRST_TIME"
click at [137, 234] on select "-- Please select -- Yes, entrant gets additional entries every time that this s…" at bounding box center [260, 240] width 247 height 12
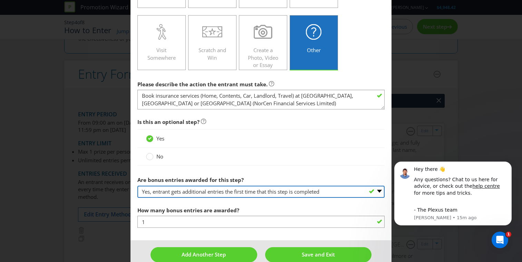
scroll to position [219, 0]
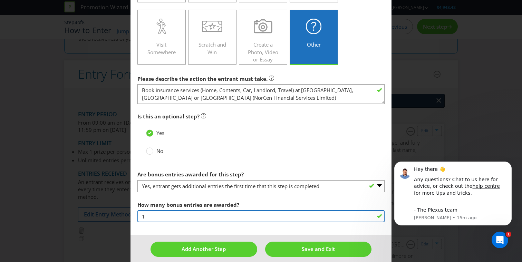
click at [155, 215] on input "1" at bounding box center [260, 216] width 247 height 12
type input "3"
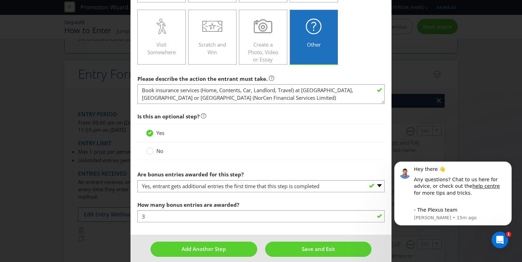
click at [229, 200] on label "How many bonus entries are awarded?" at bounding box center [188, 203] width 103 height 11
click at [237, 250] on button "Add Another Step" at bounding box center [203, 248] width 107 height 15
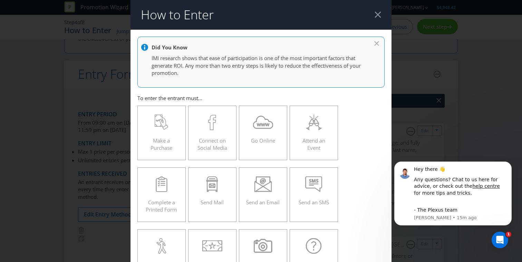
scroll to position [29, 0]
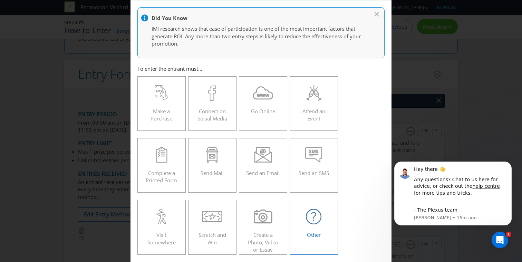
click at [320, 216] on icon at bounding box center [314, 217] width 16 height 16
click at [0, 0] on input "Other" at bounding box center [0, 0] width 0 height 0
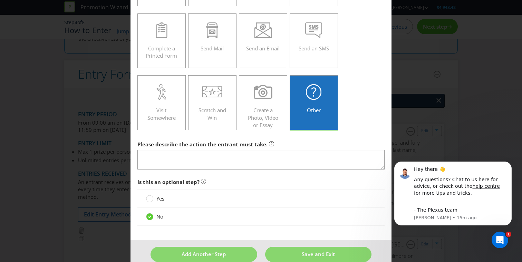
scroll to position [160, 0]
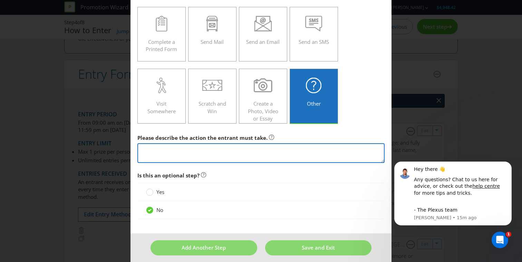
click at [226, 149] on textarea at bounding box center [260, 153] width 247 height 20
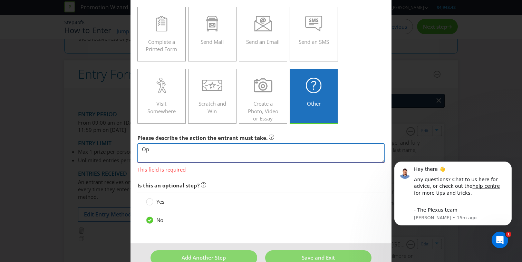
type textarea "O"
paste textarea "Open a transactional or personal account at [GEOGRAPHIC_DATA], Kilmore or [GEOG…"
click at [144, 151] on textarea "Activate a Credit Card Open a transactional or personal account at [GEOGRAPHIC_…" at bounding box center [260, 153] width 247 height 20
drag, startPoint x: 179, startPoint y: 150, endPoint x: 138, endPoint y: 149, distance: 41.4
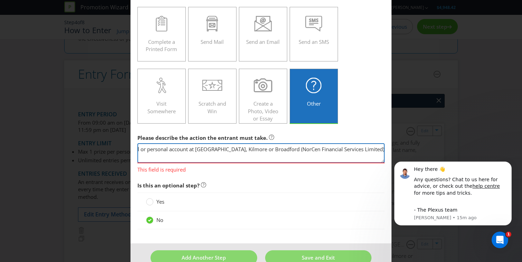
click at [138, 149] on textarea "Activate a Credit Card Open a transactional or personal account at [GEOGRAPHIC_…" at bounding box center [260, 153] width 247 height 20
drag, startPoint x: 187, startPoint y: 150, endPoint x: 128, endPoint y: 150, distance: 59.0
click at [128, 150] on div "How to Enter Did You Know IMI research shows that ease of participation is one …" at bounding box center [261, 131] width 522 height 262
click at [248, 149] on textarea "Register a Credit Card at [GEOGRAPHIC_DATA], [GEOGRAPHIC_DATA] or [GEOGRAPHIC_D…" at bounding box center [260, 153] width 247 height 20
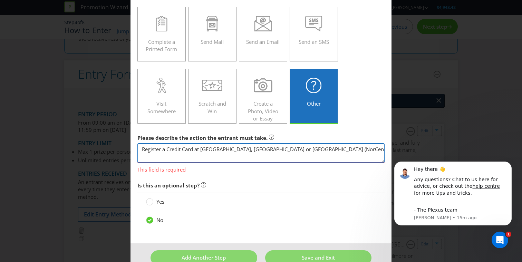
click at [365, 145] on textarea "Register a Credit Card at [GEOGRAPHIC_DATA], [GEOGRAPHIC_DATA] or [GEOGRAPHIC_D…" at bounding box center [260, 153] width 247 height 20
click at [366, 149] on textarea "Register a Credit Card at [GEOGRAPHIC_DATA], [GEOGRAPHIC_DATA] or [GEOGRAPHIC_D…" at bounding box center [260, 153] width 247 height 20
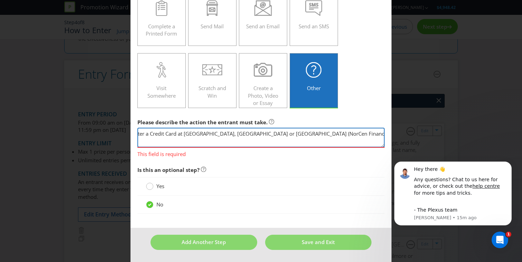
type textarea "Register a Credit Card at [GEOGRAPHIC_DATA], [GEOGRAPHIC_DATA] or [GEOGRAPHIC_D…"
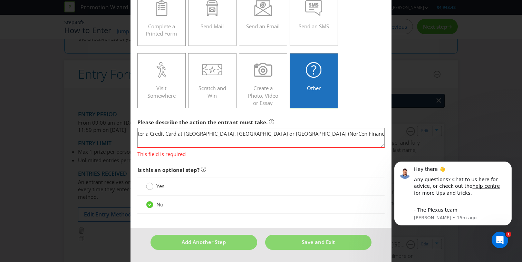
click at [150, 186] on circle at bounding box center [149, 186] width 7 height 7
click at [0, 0] on input "Yes" at bounding box center [0, 0] width 0 height 0
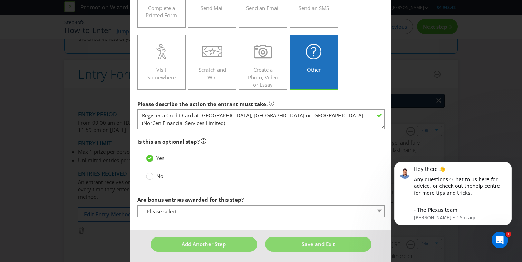
scroll to position [196, 0]
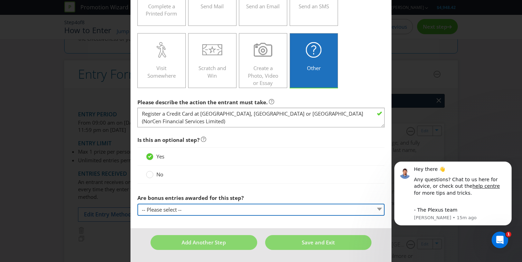
click at [170, 209] on select "-- Please select -- Yes, entrant gets additional entries every time that this s…" at bounding box center [260, 210] width 247 height 12
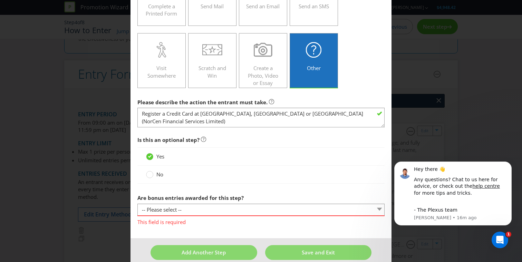
click at [168, 217] on span "This field is required" at bounding box center [260, 221] width 247 height 10
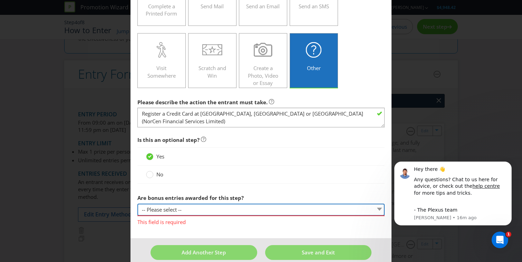
click at [170, 211] on select "-- Please select -- Yes, entrant gets additional entries every time that this s…" at bounding box center [260, 210] width 247 height 12
select select "YES_FIRST_TIME"
click at [137, 204] on select "-- Please select -- Yes, entrant gets additional entries every time that this s…" at bounding box center [260, 210] width 247 height 12
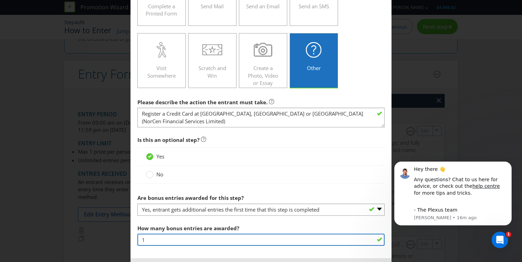
click at [163, 236] on input "1" at bounding box center [260, 240] width 247 height 12
type input "4"
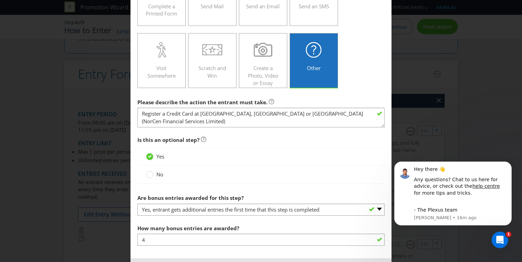
click at [189, 227] on span "How many bonus entries are awarded?" at bounding box center [188, 228] width 102 height 7
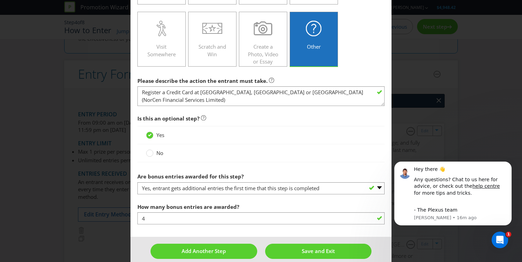
scroll to position [226, 0]
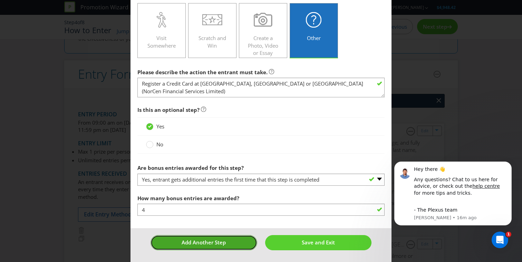
click at [234, 246] on button "Add Another Step" at bounding box center [203, 242] width 107 height 15
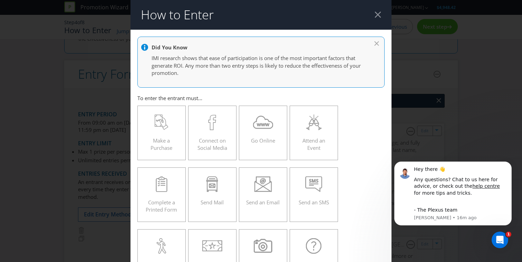
scroll to position [29, 0]
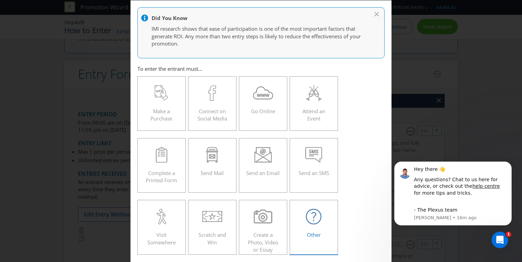
click at [319, 228] on div "Other" at bounding box center [314, 224] width 34 height 31
click at [0, 0] on input "Other" at bounding box center [0, 0] width 0 height 0
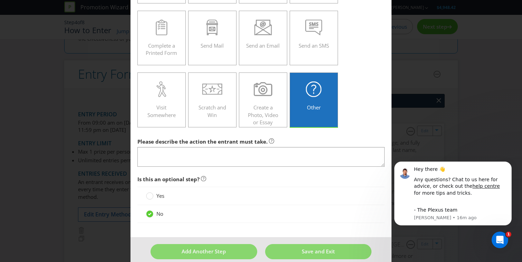
scroll to position [165, 0]
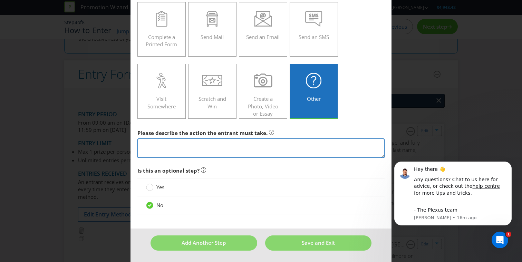
click at [253, 152] on textarea at bounding box center [260, 148] width 247 height 20
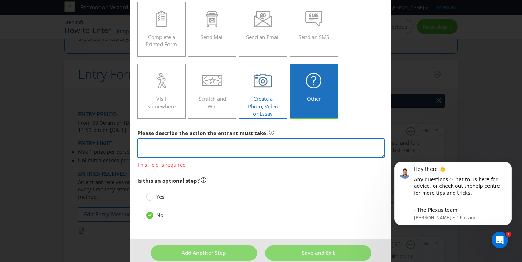
paste textarea "Open a transactional or personal account at [GEOGRAPHIC_DATA], Kilmore or [GEOG…"
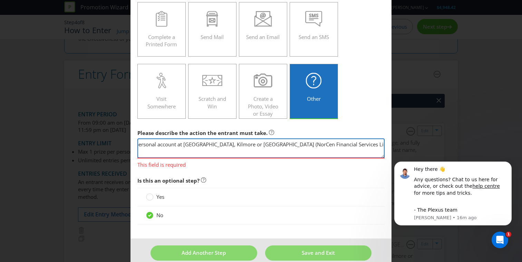
click at [196, 147] on textarea "Open a transactional or personal account at [GEOGRAPHIC_DATA], Kilmore or [GEOG…" at bounding box center [260, 148] width 247 height 20
drag, startPoint x: 241, startPoint y: 145, endPoint x: 132, endPoint y: 144, distance: 109.4
click at [132, 144] on main "Did You Know IMI research shows that ease of participation is one of the most i…" at bounding box center [260, 51] width 261 height 374
type textarea "Take out a personal loan at Community Bank Wallan, Kilmore or Broadford (NorCen…"
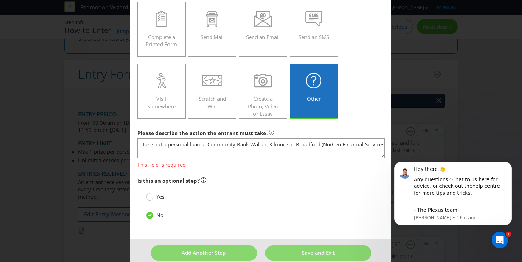
click at [148, 199] on div "Yes No" at bounding box center [260, 206] width 247 height 37
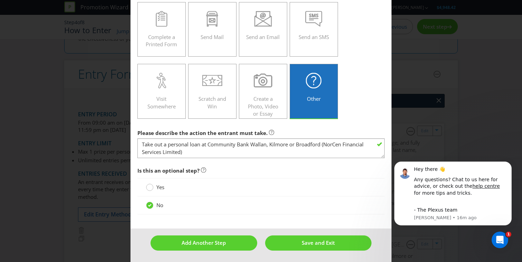
click at [149, 188] on circle at bounding box center [149, 187] width 7 height 7
click at [0, 0] on input "Yes" at bounding box center [0, 0] width 0 height 0
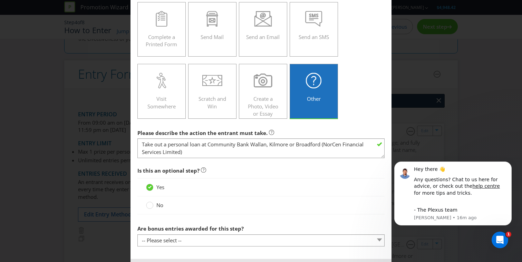
scroll to position [196, 0]
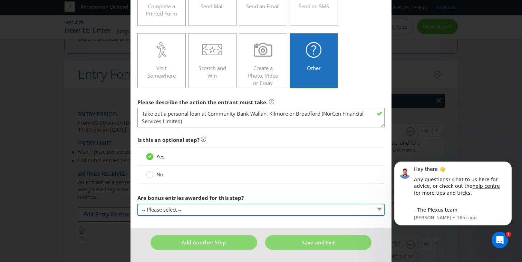
click at [191, 208] on select "-- Please select -- Yes, entrant gets additional entries every time that this s…" at bounding box center [260, 210] width 247 height 12
select select "YES_FIRST_TIME"
click at [137, 204] on select "-- Please select -- Yes, entrant gets additional entries every time that this s…" at bounding box center [260, 210] width 247 height 12
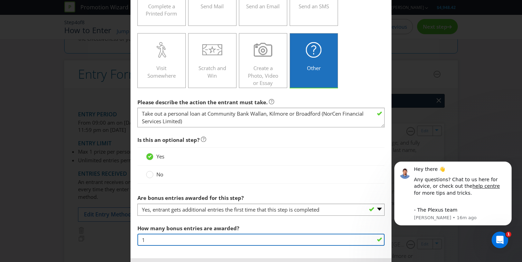
click at [168, 238] on input "1" at bounding box center [260, 240] width 247 height 12
type input "4"
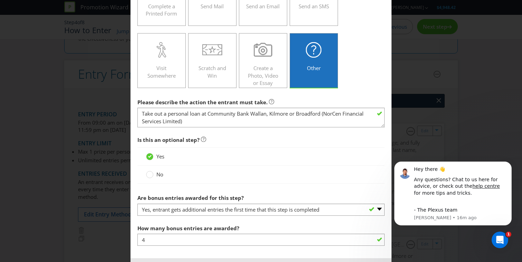
click at [211, 219] on main "Did You Know IMI research shows that ease of participation is one of the most i…" at bounding box center [260, 46] width 261 height 425
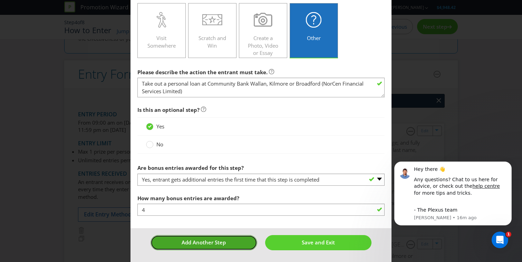
click at [214, 244] on span "Add Another Step" at bounding box center [203, 242] width 44 height 7
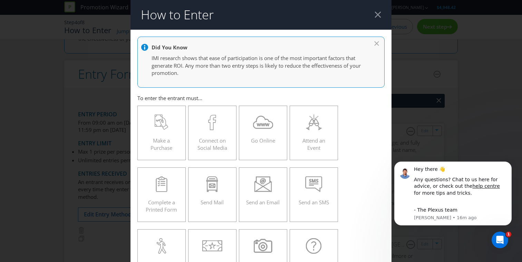
scroll to position [29, 0]
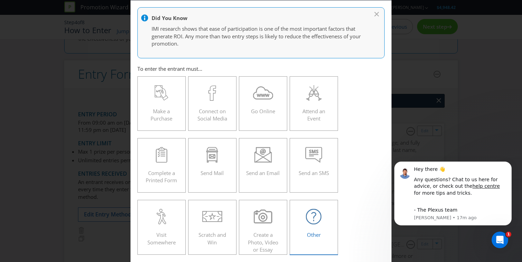
click at [321, 221] on icon at bounding box center [314, 217] width 16 height 16
click at [0, 0] on input "Other" at bounding box center [0, 0] width 0 height 0
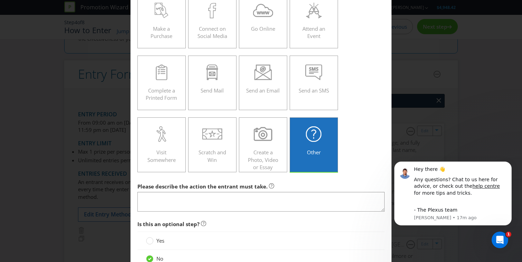
scroll to position [154, 0]
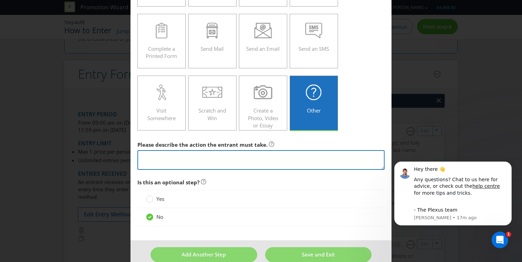
click at [227, 164] on textarea at bounding box center [260, 160] width 247 height 20
paste textarea "Open a transactional or personal account at [GEOGRAPHIC_DATA], Kilmore or [GEOG…"
click at [170, 158] on textarea "Open a transactional or personal account at [GEOGRAPHIC_DATA], Kilmore or [GEOG…" at bounding box center [260, 160] width 247 height 20
click at [185, 158] on textarea "Open a transactional or personal account at [GEOGRAPHIC_DATA], Kilmore or [GEOG…" at bounding box center [260, 160] width 247 height 20
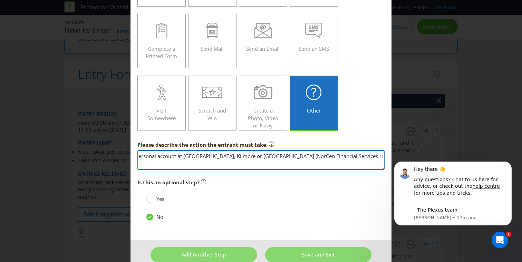
drag, startPoint x: 179, startPoint y: 157, endPoint x: 109, endPoint y: 157, distance: 70.0
click at [109, 157] on div "How to Enter Did You Know IMI research shows that ease of participation is one …" at bounding box center [261, 131] width 522 height 262
click at [267, 159] on textarea "Take out a business loan at Community Bank Wallan, Kilmore or [GEOGRAPHIC_DATA]…" at bounding box center [260, 160] width 247 height 20
click at [288, 157] on textarea "Take out a business loan at Community Bank Wallan, Kilmore or [GEOGRAPHIC_DATA]…" at bounding box center [260, 160] width 247 height 20
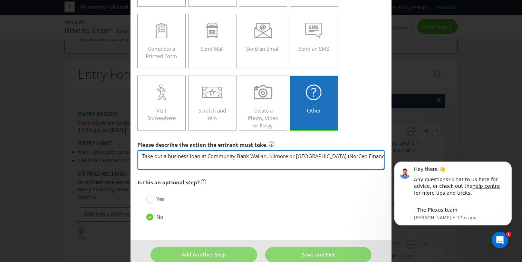
scroll to position [166, 0]
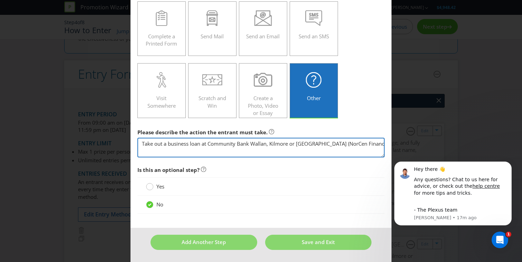
type textarea "Take out a business loan at Community Bank Wallan, Kilmore or [GEOGRAPHIC_DATA]…"
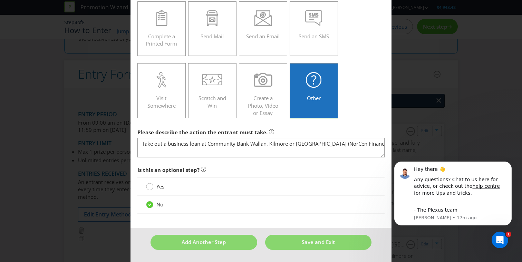
click at [150, 185] on div at bounding box center [149, 184] width 3 height 3
click at [0, 0] on input "Yes" at bounding box center [0, 0] width 0 height 0
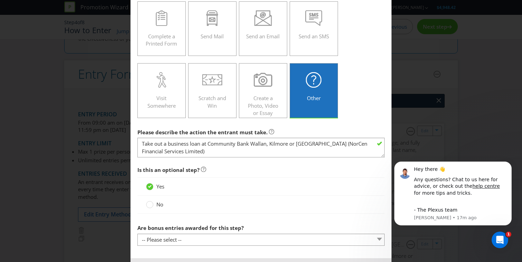
scroll to position [196, 0]
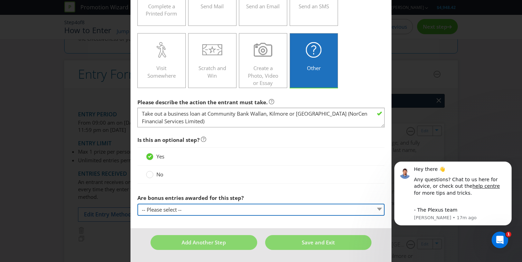
click at [175, 212] on select "-- Please select -- Yes, entrant gets additional entries every time that this s…" at bounding box center [260, 210] width 247 height 12
select select "YES_FIRST_TIME"
click at [137, 204] on select "-- Please select -- Yes, entrant gets additional entries every time that this s…" at bounding box center [260, 210] width 247 height 12
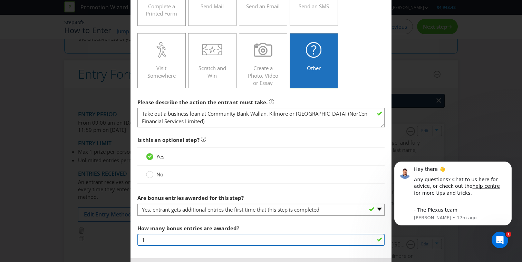
click at [162, 236] on input "1" at bounding box center [260, 240] width 247 height 12
type input "5"
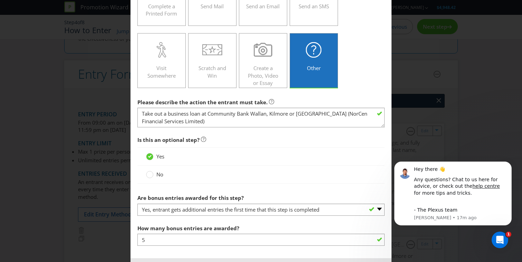
click at [220, 217] on main "Did You Know IMI research shows that ease of participation is one of the most i…" at bounding box center [260, 46] width 261 height 425
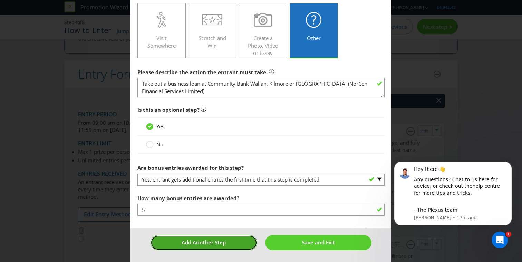
click at [219, 245] on span "Add Another Step" at bounding box center [203, 242] width 44 height 7
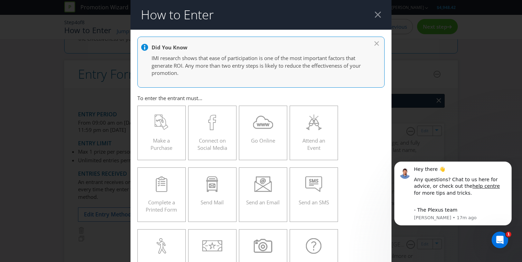
scroll to position [29, 0]
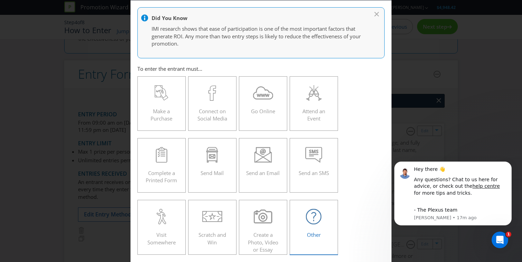
click at [314, 225] on div "Other" at bounding box center [314, 224] width 34 height 31
click at [0, 0] on input "Other" at bounding box center [0, 0] width 0 height 0
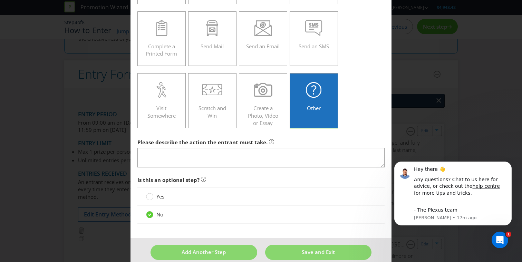
scroll to position [166, 0]
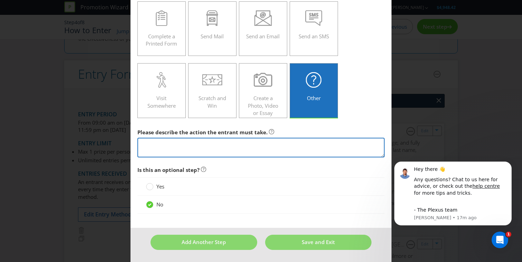
click at [241, 144] on textarea at bounding box center [260, 148] width 247 height 20
paste textarea "Open a transactional or personal account at [GEOGRAPHIC_DATA], Kilmore or [GEOG…"
click at [181, 146] on textarea "Open a transactional or personal account at [GEOGRAPHIC_DATA], Kilmore or [GEOG…" at bounding box center [260, 148] width 247 height 20
drag, startPoint x: 185, startPoint y: 144, endPoint x: 102, endPoint y: 141, distance: 82.5
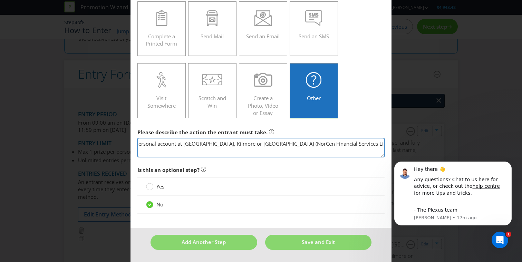
click at [102, 141] on div "How to Enter Did You Know IMI research shows that ease of participation is one …" at bounding box center [261, 131] width 522 height 262
click at [327, 148] on textarea "Take out a home loan or refinance your current home loan at Community Bank Wall…" at bounding box center [260, 148] width 247 height 20
click at [335, 146] on textarea "Take out a home loan or refinance your current home loan at Community Bank Wall…" at bounding box center [260, 148] width 247 height 20
type textarea "Take out a home loan or refinance your current home loan at Community Bank Wall…"
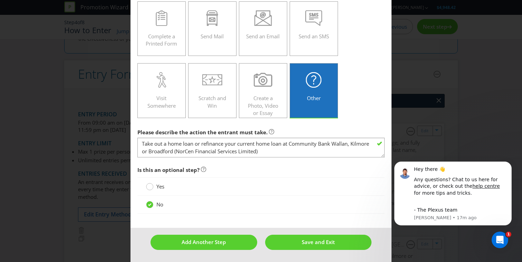
click at [149, 187] on circle at bounding box center [149, 186] width 7 height 7
click at [0, 0] on input "Yes" at bounding box center [0, 0] width 0 height 0
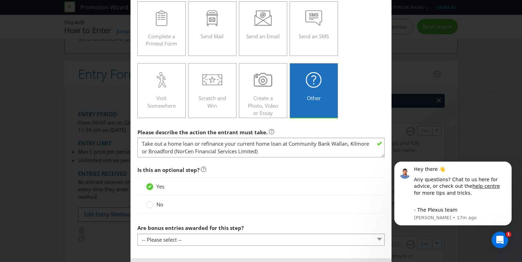
scroll to position [196, 0]
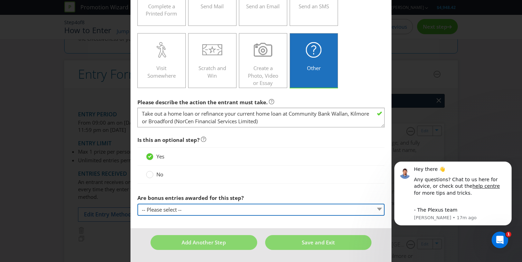
click at [168, 207] on select "-- Please select -- Yes, entrant gets additional entries every time that this s…" at bounding box center [260, 210] width 247 height 12
select select "YES_FIRST_TIME"
click at [137, 204] on select "-- Please select -- Yes, entrant gets additional entries every time that this s…" at bounding box center [260, 210] width 247 height 12
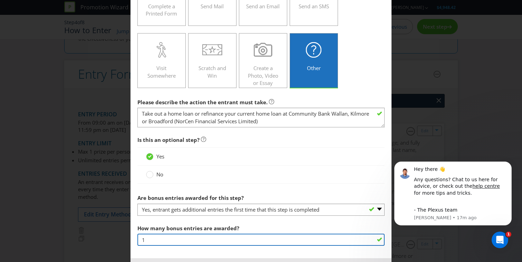
click at [160, 240] on input "1" at bounding box center [260, 240] width 247 height 12
type input "5"
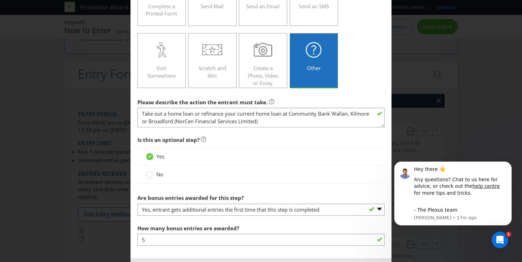
click at [187, 226] on span "How many bonus entries are awarded?" at bounding box center [188, 228] width 102 height 7
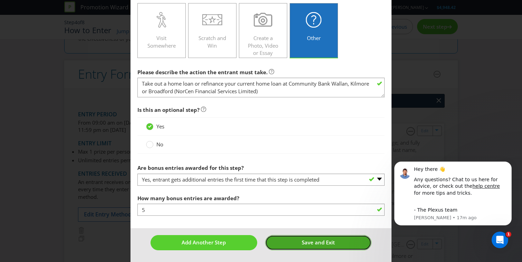
click at [289, 241] on button "Save and Exit" at bounding box center [318, 242] width 107 height 15
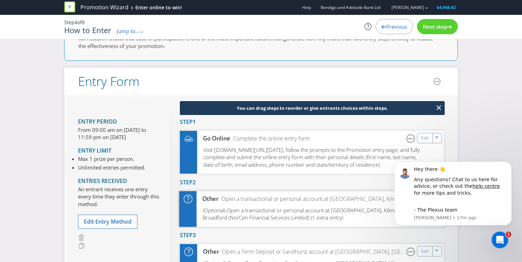
scroll to position [56, 0]
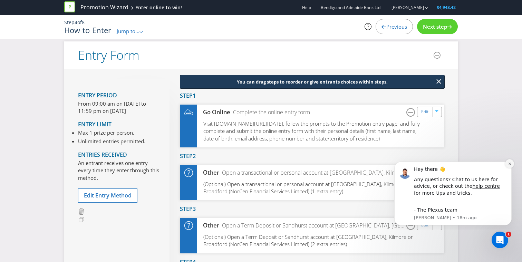
click at [510, 164] on icon "Dismiss notification" at bounding box center [509, 163] width 2 height 2
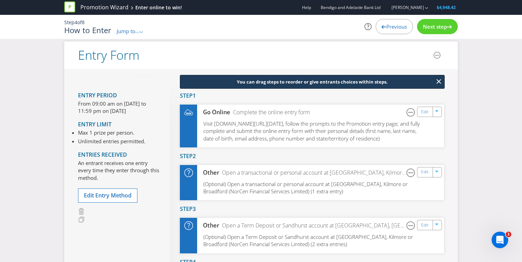
click at [430, 29] on span "Next step" at bounding box center [435, 26] width 24 height 7
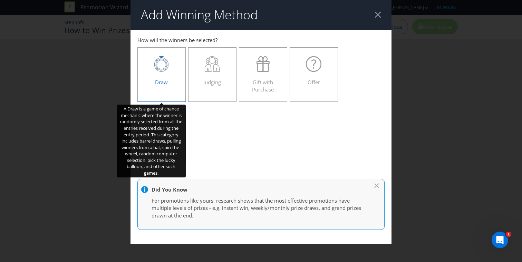
click at [160, 84] on span "Draw" at bounding box center [161, 82] width 13 height 7
click at [0, 0] on input "Draw" at bounding box center [0, 0] width 0 height 0
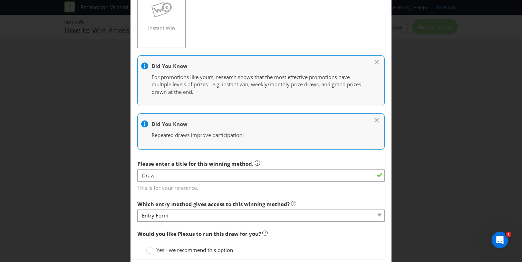
scroll to position [124, 0]
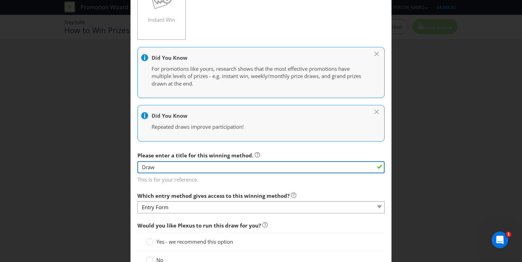
click at [192, 165] on input "Draw" at bounding box center [260, 167] width 247 height 12
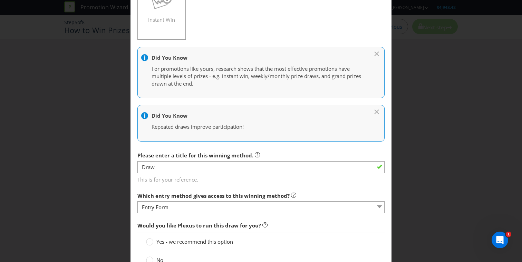
click at [188, 152] on span "Please enter a title for this winning method." at bounding box center [195, 155] width 116 height 7
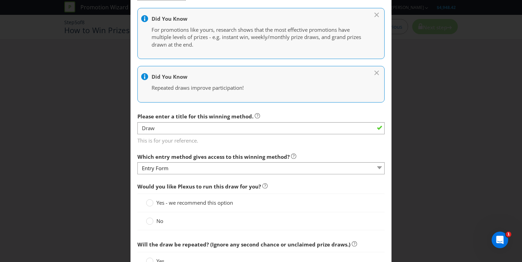
scroll to position [165, 0]
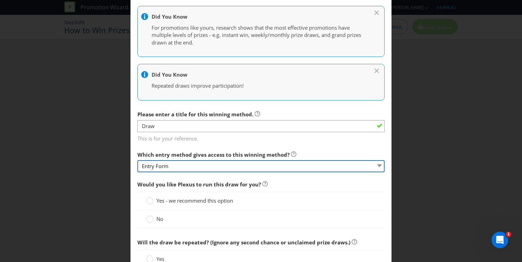
click at [185, 167] on select "Entry Form" at bounding box center [260, 166] width 247 height 12
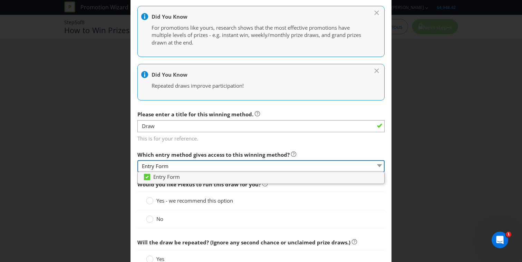
click at [185, 167] on select "Entry Form" at bounding box center [260, 166] width 247 height 12
click at [177, 145] on main "Entry Form How will the winners be selected? Draw Judging Gift with Purchase Of…" at bounding box center [260, 158] width 261 height 588
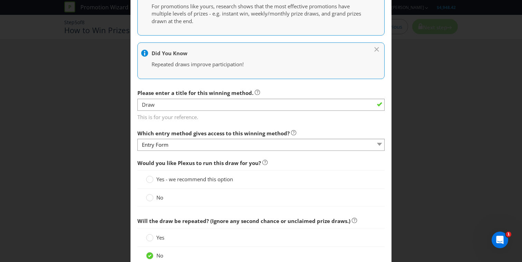
scroll to position [187, 0]
click at [146, 197] on circle at bounding box center [149, 197] width 7 height 7
click at [0, 0] on input "No" at bounding box center [0, 0] width 0 height 0
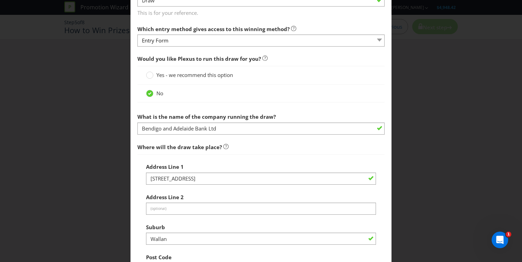
scroll to position [294, 0]
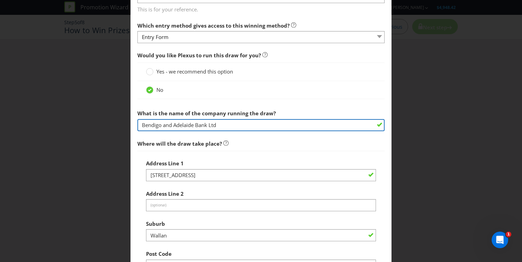
drag, startPoint x: 233, startPoint y: 125, endPoint x: 85, endPoint y: 125, distance: 147.7
click at [85, 125] on div "Add Winning Method Entry Form How will the winners be selected? Draw Judging Gi…" at bounding box center [261, 131] width 522 height 262
type input "NorCen Financial Services Limited"
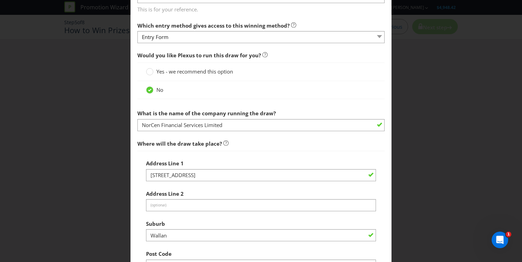
click at [267, 147] on span "Where will the draw take place?" at bounding box center [260, 144] width 247 height 14
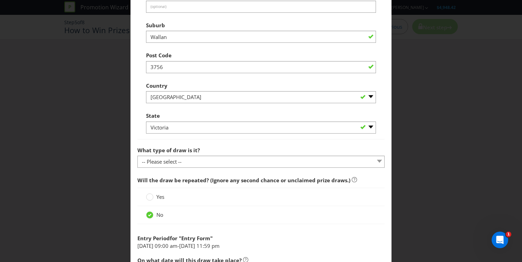
scroll to position [515, 0]
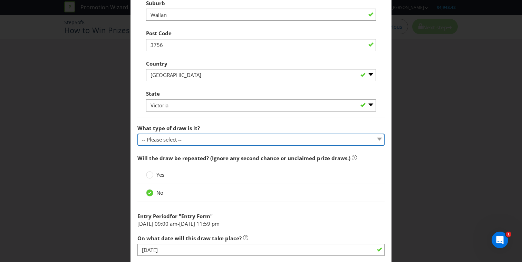
click at [217, 142] on select "-- Please select -- Computerised random selection Barrel draw Don't specify Oth…" at bounding box center [260, 140] width 247 height 12
select select "COMPUTERISED"
click at [137, 134] on select "-- Please select -- Computerised random selection Barrel draw Don't specify Oth…" at bounding box center [260, 140] width 247 height 12
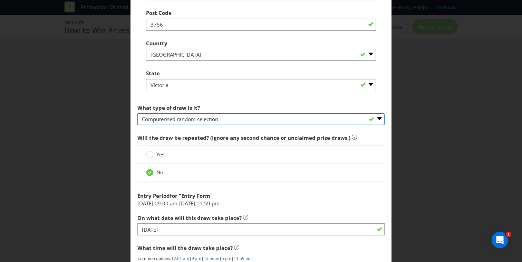
scroll to position [535, 0]
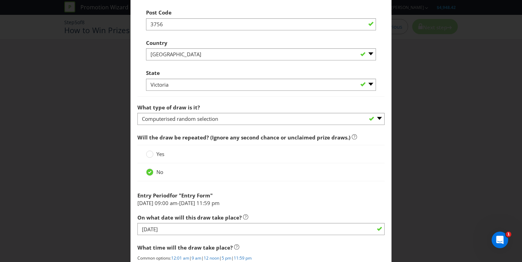
click at [154, 153] on label "Yes" at bounding box center [156, 153] width 20 height 7
click at [0, 0] on input "Yes" at bounding box center [0, 0] width 0 height 0
click at [149, 171] on div at bounding box center [149, 169] width 3 height 3
click at [0, 0] on input "No" at bounding box center [0, 0] width 0 height 0
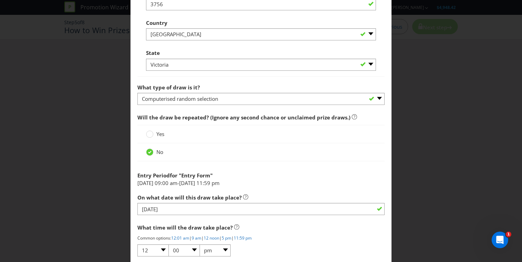
scroll to position [561, 0]
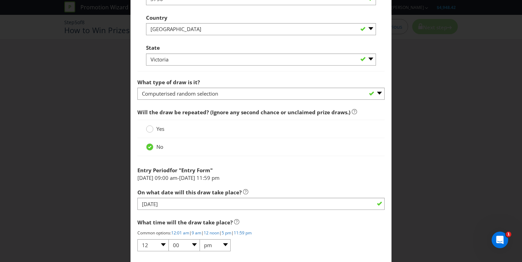
click at [149, 129] on circle at bounding box center [149, 128] width 7 height 7
click at [0, 0] on input "Yes" at bounding box center [0, 0] width 0 height 0
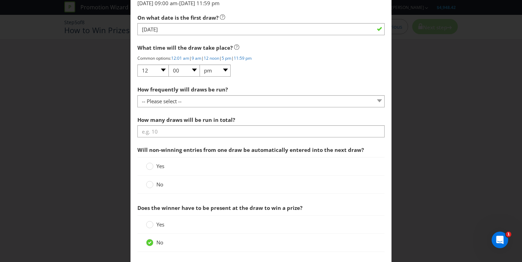
scroll to position [732, 0]
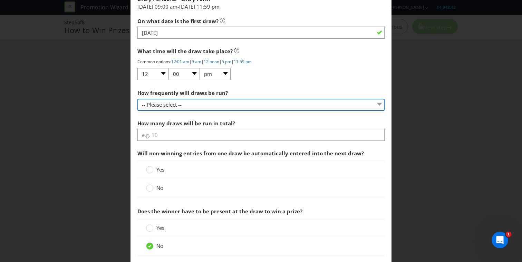
click at [196, 105] on select "-- Please select -- Hourly Daily Weekly Fortnightly Monthly Every 3 Months Irre…" at bounding box center [260, 105] width 247 height 12
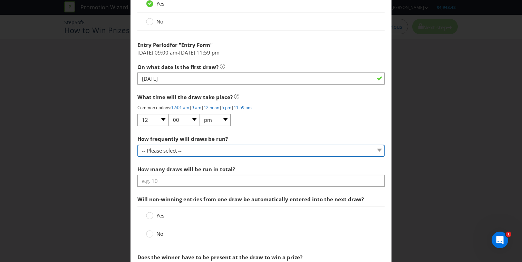
scroll to position [687, 0]
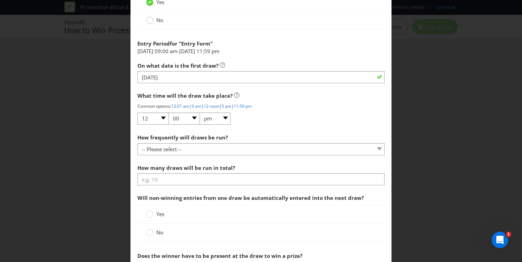
click at [149, 21] on circle at bounding box center [149, 20] width 7 height 7
click at [0, 0] on input "No" at bounding box center [0, 0] width 0 height 0
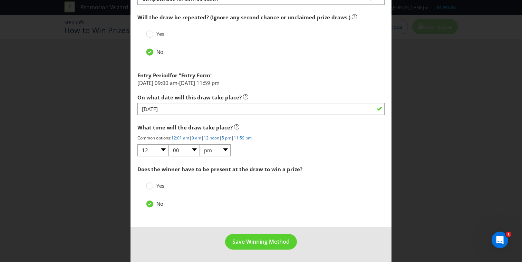
click at [149, 21] on span "Will the draw be repeated? (Ignore any second chance or unclaimed prize draws.)" at bounding box center [243, 17] width 213 height 7
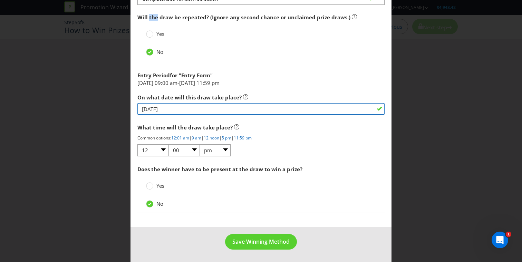
click at [216, 108] on input "[DATE]" at bounding box center [260, 109] width 247 height 12
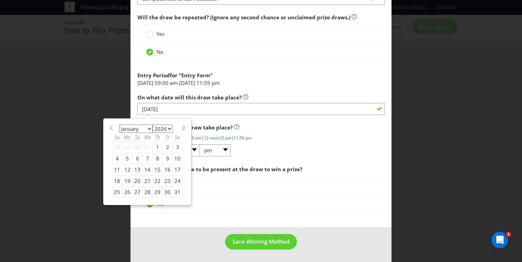
click at [147, 157] on div "7" at bounding box center [147, 158] width 10 height 11
type input "[DATE]"
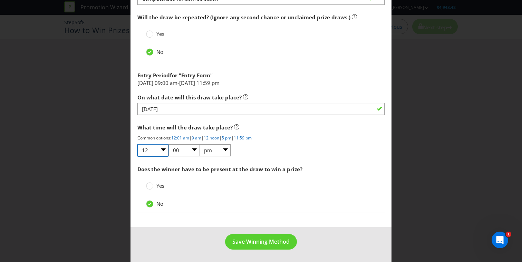
click at [162, 150] on select "01 02 03 04 05 06 07 08 09 10 11 12" at bounding box center [152, 150] width 31 height 12
click at [269, 241] on span "Save Winning Method" at bounding box center [260, 242] width 57 height 8
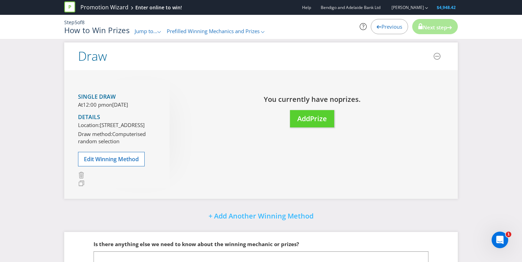
scroll to position [40, 0]
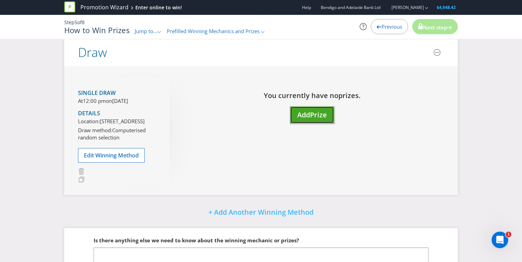
click at [310, 117] on span "Add" at bounding box center [303, 114] width 13 height 9
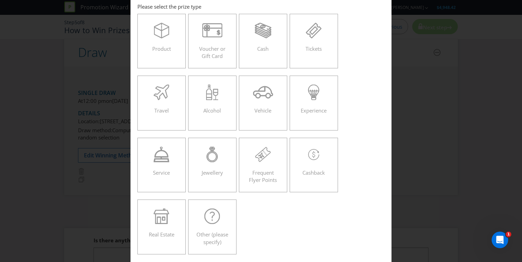
scroll to position [26, 0]
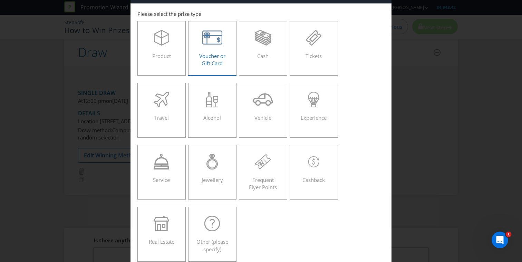
click at [223, 59] on span "Voucher or Gift Card" at bounding box center [212, 59] width 26 height 14
click at [0, 0] on input "Voucher or Gift Card" at bounding box center [0, 0] width 0 height 0
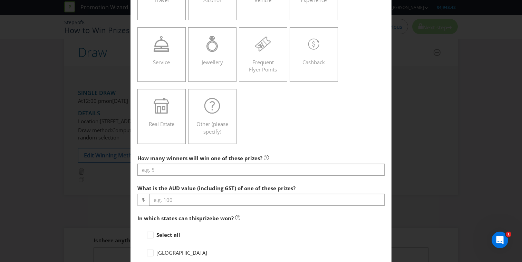
scroll to position [157, 0]
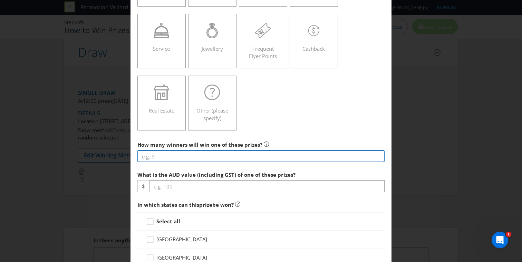
click at [181, 154] on input "number" at bounding box center [260, 156] width 247 height 12
type input "1"
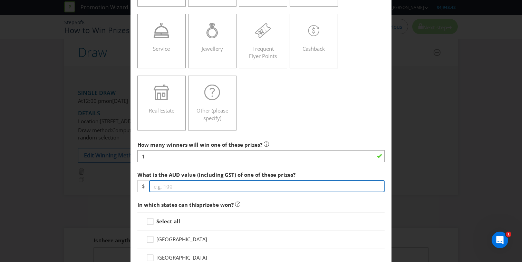
click at [197, 189] on input "number" at bounding box center [266, 186] width 235 height 12
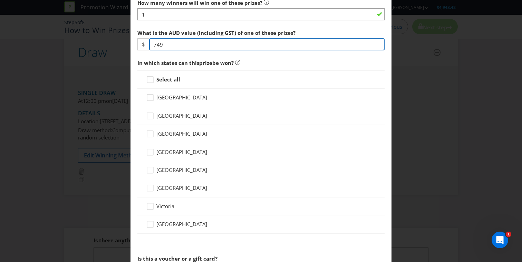
scroll to position [306, 0]
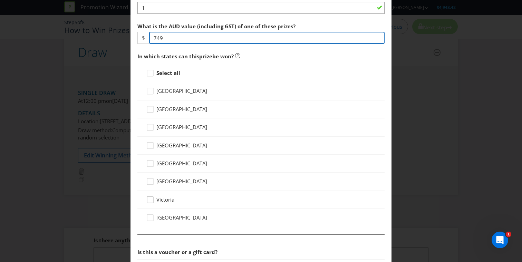
type input "749"
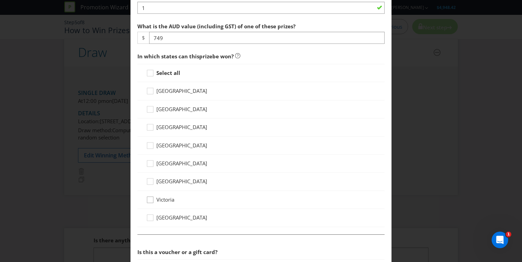
click at [150, 199] on icon at bounding box center [151, 201] width 10 height 10
click at [0, 0] on input "Victoria" at bounding box center [0, 0] width 0 height 0
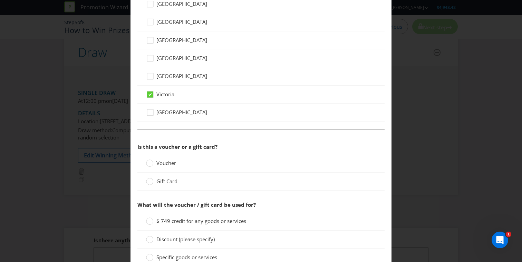
scroll to position [414, 0]
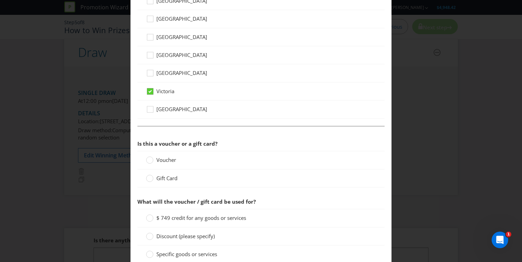
click at [149, 91] on icon at bounding box center [149, 91] width 3 height 3
click at [0, 0] on input "Victoria" at bounding box center [0, 0] width 0 height 0
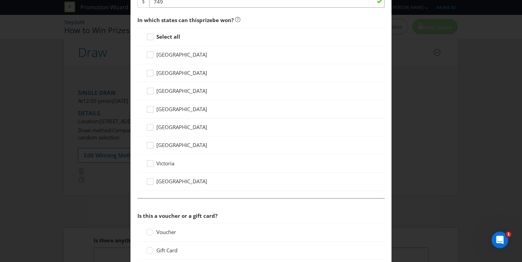
scroll to position [337, 0]
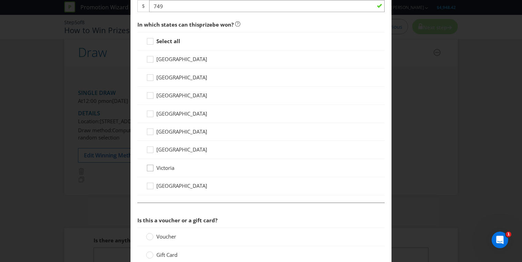
click at [151, 168] on icon at bounding box center [151, 169] width 10 height 10
click at [0, 0] on input "Victoria" at bounding box center [0, 0] width 0 height 0
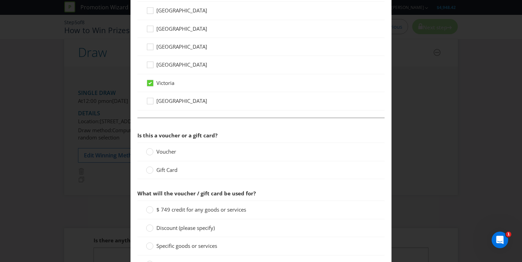
scroll to position [425, 0]
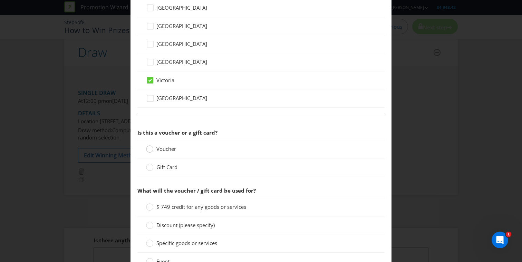
click at [151, 148] on circle at bounding box center [149, 149] width 7 height 7
click at [0, 0] on input "Voucher" at bounding box center [0, 0] width 0 height 0
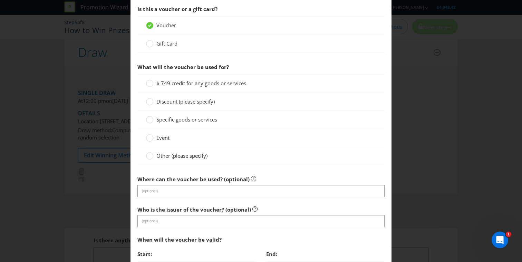
scroll to position [560, 0]
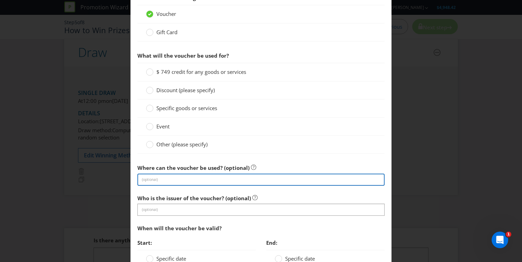
click at [195, 180] on input "text" at bounding box center [260, 180] width 247 height 12
type input "The [GEOGRAPHIC_DATA], [GEOGRAPHIC_DATA]"
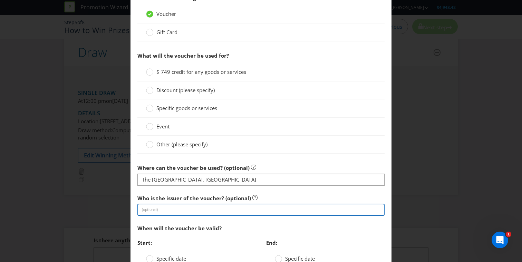
click at [169, 208] on input "text" at bounding box center [260, 210] width 247 height 12
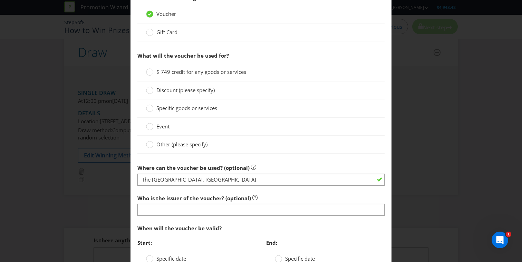
click at [252, 198] on icon at bounding box center [254, 197] width 5 height 5
click at [252, 197] on icon at bounding box center [254, 197] width 5 height 5
click at [270, 191] on div "Who is the issuer of the voucher? (optional) (optional)" at bounding box center [260, 203] width 247 height 25
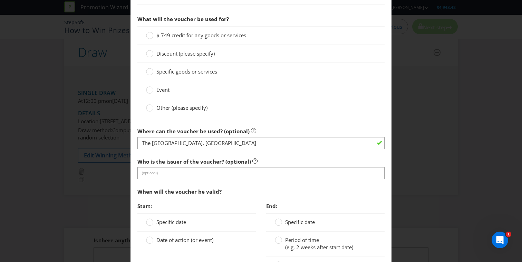
scroll to position [600, 0]
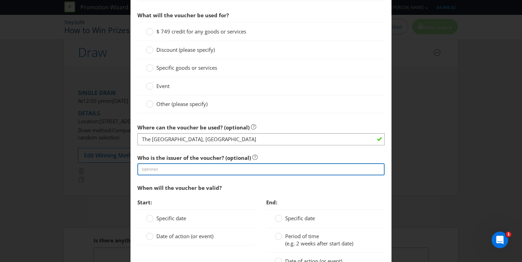
click at [183, 163] on input "text" at bounding box center [260, 169] width 247 height 12
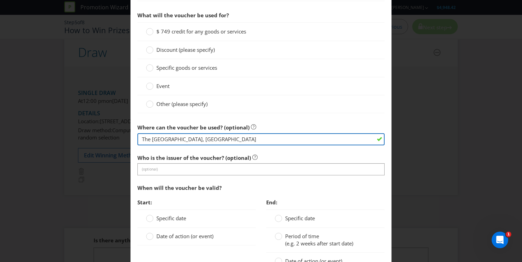
drag, startPoint x: 206, startPoint y: 139, endPoint x: 110, endPoint y: 138, distance: 95.9
click at [110, 138] on div "Add Prize [GEOGRAPHIC_DATA] [GEOGRAPHIC_DATA] [GEOGRAPHIC_DATA] [GEOGRAPHIC_DAT…" at bounding box center [261, 131] width 522 height 262
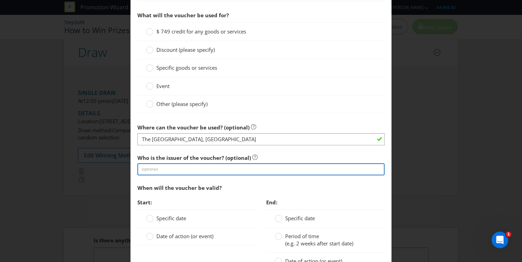
click at [166, 173] on input "text" at bounding box center [260, 169] width 247 height 12
paste input "The [GEOGRAPHIC_DATA], [GEOGRAPHIC_DATA]"
type input "The [GEOGRAPHIC_DATA], [GEOGRAPHIC_DATA]"
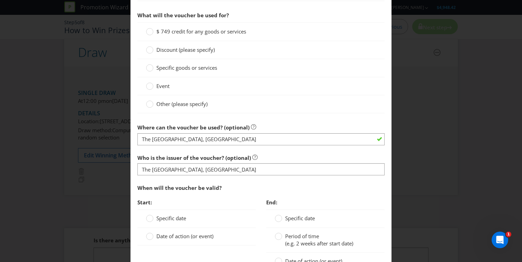
click at [286, 150] on section "Is this a voucher or a gift card? Voucher Gift Card What will the voucher be us…" at bounding box center [260, 130] width 247 height 360
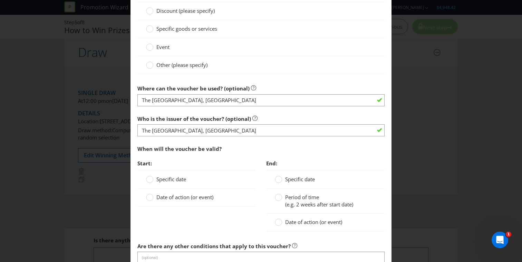
scroll to position [656, 0]
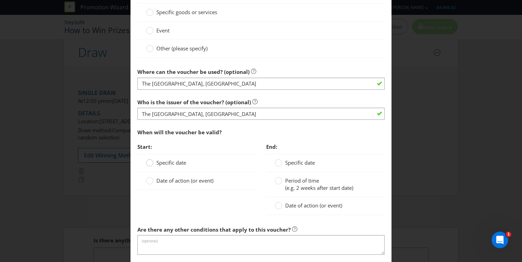
click at [151, 163] on circle at bounding box center [149, 162] width 7 height 7
click at [0, 0] on input "Specific date" at bounding box center [0, 0] width 0 height 0
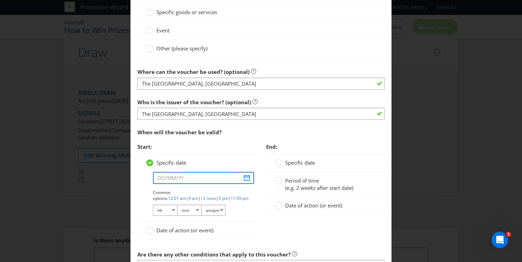
click at [247, 179] on input "text" at bounding box center [203, 178] width 101 height 12
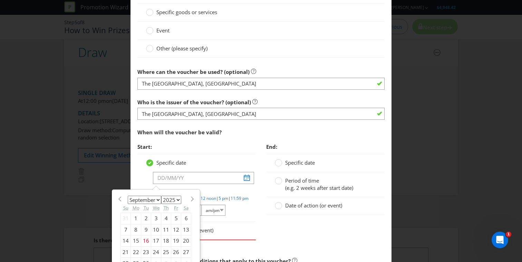
click at [191, 199] on span at bounding box center [191, 198] width 5 height 5
select select "0"
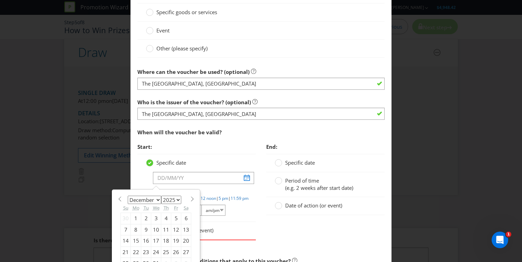
select select "2026"
click at [156, 228] on div "7" at bounding box center [156, 229] width 10 height 11
type input "[DATE]"
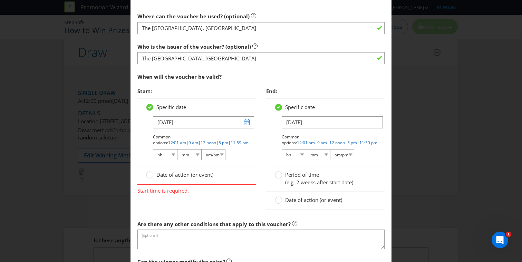
scroll to position [712, 0]
click at [309, 120] on input "[DATE]" at bounding box center [332, 122] width 101 height 12
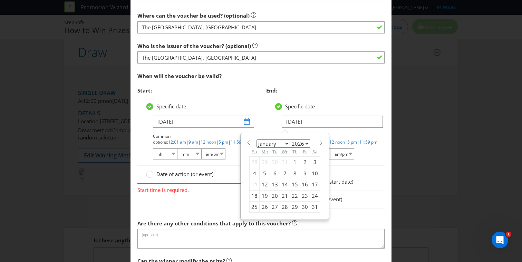
click at [305, 145] on select "2025 2026 2027 2028 2029 2030 2031 2032 2033 2034 2035" at bounding box center [300, 143] width 20 height 8
select select "2027"
click at [290, 139] on select "2025 2026 2027 2028 2029 2030 2031 2032 2033 2034 2035" at bounding box center [300, 143] width 20 height 8
click at [293, 172] on div "7" at bounding box center [295, 173] width 10 height 11
type input "[DATE]"
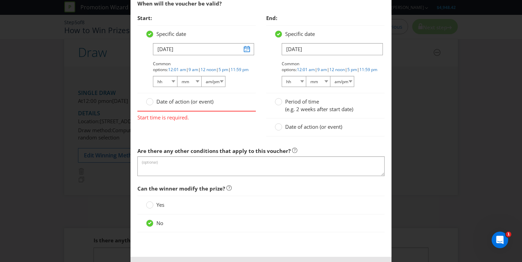
scroll to position [786, 0]
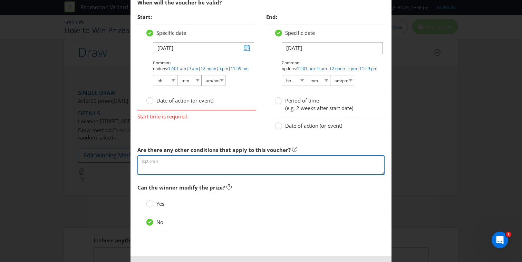
click at [212, 162] on textarea at bounding box center [260, 165] width 247 height 20
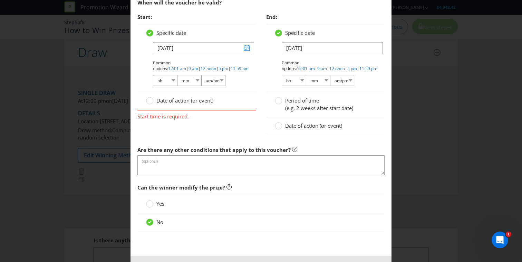
click at [200, 140] on div "Start: Specific date [DATE] Common options: 12:01 am | 9 am | 12 noon | 5 pm | …" at bounding box center [260, 76] width 257 height 132
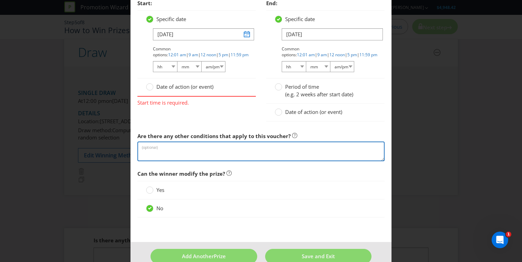
click at [188, 147] on textarea at bounding box center [260, 151] width 247 height 20
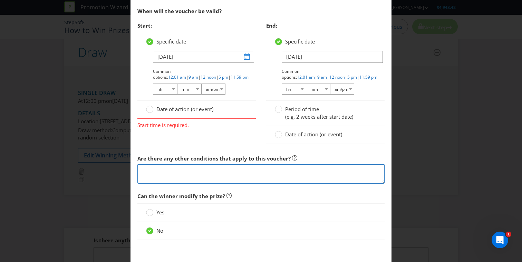
scroll to position [775, 0]
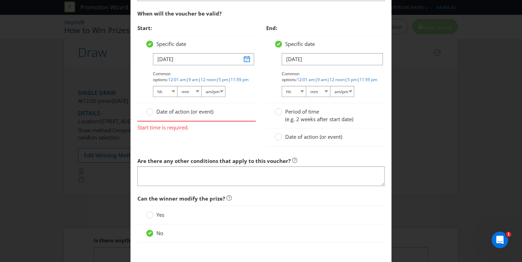
click at [187, 127] on span "Start time is required." at bounding box center [196, 126] width 118 height 10
click at [177, 128] on span "Start time is required." at bounding box center [196, 126] width 118 height 10
click at [173, 91] on select "hh 01 02 03 04 05 06 07 08 09 10 11 12" at bounding box center [165, 91] width 24 height 11
select select "12"
click at [153, 86] on select "hh 01 02 03 04 05 06 07 08 09 10 11 12" at bounding box center [165, 91] width 24 height 11
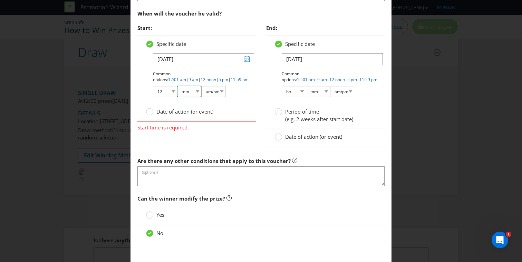
click at [194, 92] on select "mm 00 01 05 10 15 20 25 29 30 35 40 45 50 55 59" at bounding box center [189, 91] width 24 height 11
select select "00"
click at [177, 86] on select "mm 00 01 05 10 15 20 25 29 30 35 40 45 50 55 59" at bounding box center [189, 91] width 24 height 11
click at [219, 93] on select "am/pm am pm" at bounding box center [213, 91] width 24 height 11
select select "pm"
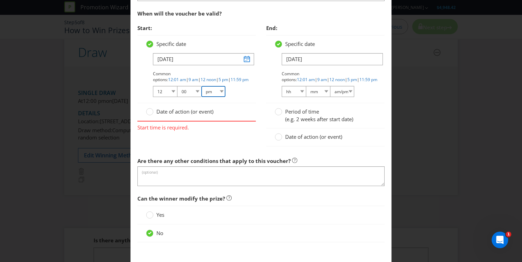
click at [201, 86] on select "am/pm am pm" at bounding box center [213, 91] width 24 height 11
click at [296, 92] on select "hh 01 02 03 04 05 06 07 08 09 10 11 12" at bounding box center [294, 91] width 24 height 11
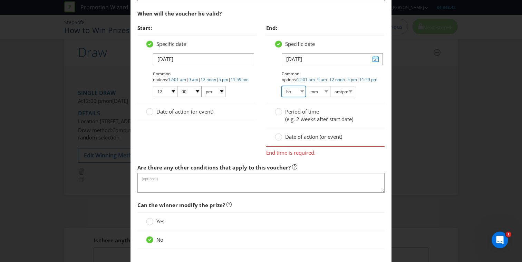
select select "12"
click at [282, 86] on select "hh 01 02 03 04 05 06 07 08 09 10 11 12" at bounding box center [294, 91] width 24 height 11
click at [319, 90] on select "mm 00 01 05 10 15 20 25 29 30 35 40 45 50 55 59" at bounding box center [318, 91] width 24 height 11
select select "00"
click at [306, 86] on select "mm 00 01 05 10 15 20 25 29 30 35 40 45 50 55 59" at bounding box center [318, 91] width 24 height 11
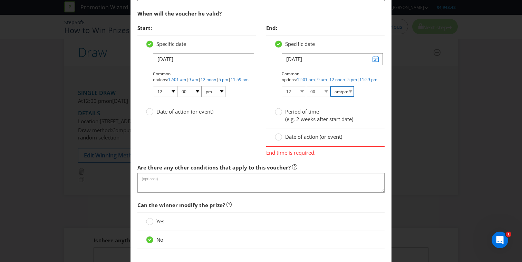
click at [349, 93] on select "am/pm am pm" at bounding box center [342, 91] width 24 height 11
select select "pm"
click at [330, 86] on select "am/pm am pm" at bounding box center [342, 91] width 24 height 11
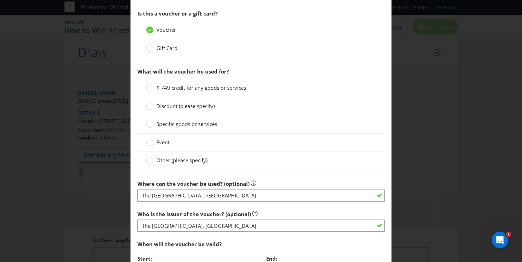
scroll to position [555, 0]
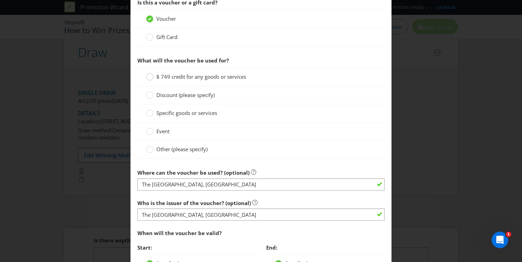
click at [150, 77] on circle at bounding box center [149, 76] width 7 height 7
click at [0, 0] on input "$ 749 credit for any goods or services" at bounding box center [0, 0] width 0 height 0
click at [152, 116] on icon at bounding box center [149, 112] width 7 height 7
click at [0, 0] on input "Specific goods or services" at bounding box center [0, 0] width 0 height 0
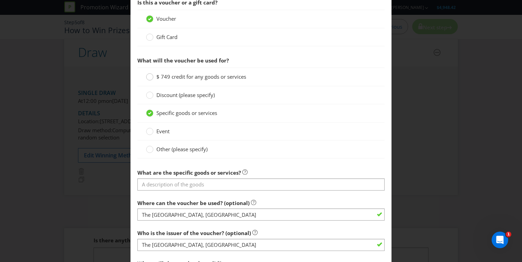
click at [151, 77] on circle at bounding box center [149, 76] width 7 height 7
click at [0, 0] on input "$ 749 credit for any goods or services" at bounding box center [0, 0] width 0 height 0
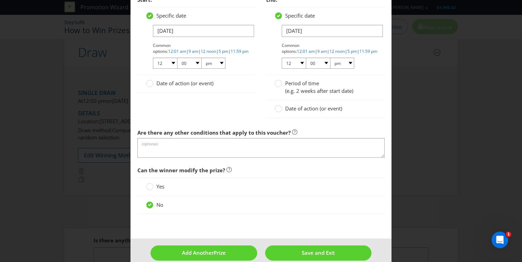
scroll to position [813, 0]
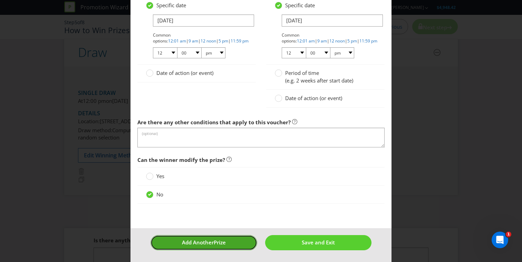
click at [231, 246] on button "Add Another Prize" at bounding box center [203, 242] width 107 height 15
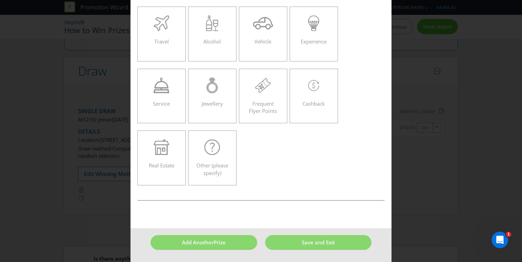
scroll to position [29, 0]
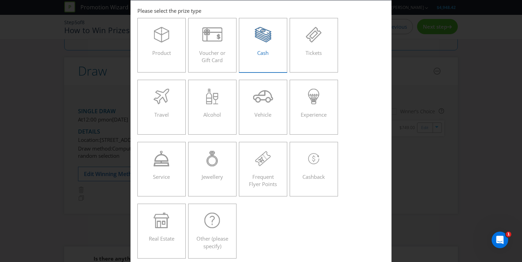
click at [261, 50] on span "Cash" at bounding box center [262, 52] width 11 height 7
click at [0, 0] on input "Cash" at bounding box center [0, 0] width 0 height 0
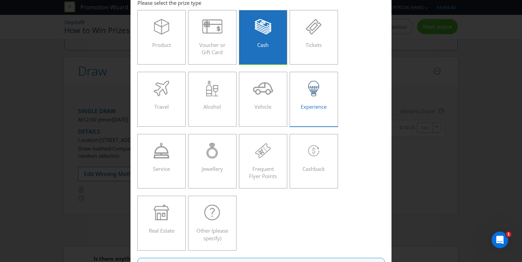
scroll to position [37, 0]
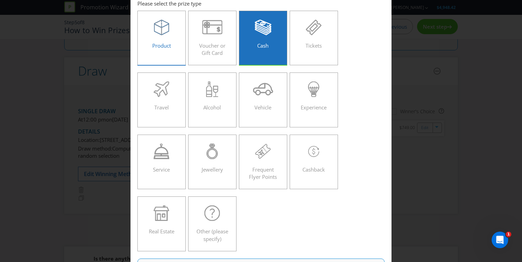
click at [158, 33] on icon at bounding box center [161, 28] width 15 height 16
click at [0, 0] on input "Product" at bounding box center [0, 0] width 0 height 0
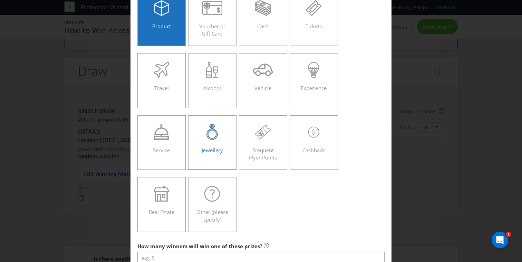
scroll to position [52, 0]
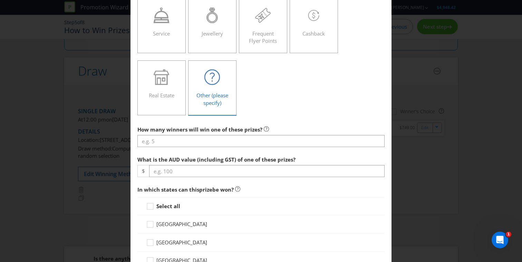
click at [224, 102] on label "Other (please specify)" at bounding box center [212, 87] width 48 height 55
click at [0, 0] on input "Other (please specify)" at bounding box center [0, 0] width 0 height 0
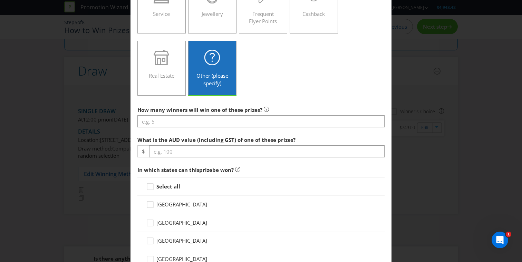
scroll to position [206, 0]
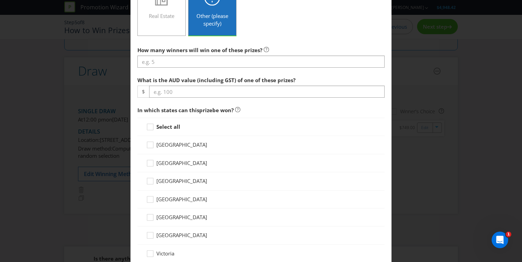
scroll to position [236, 0]
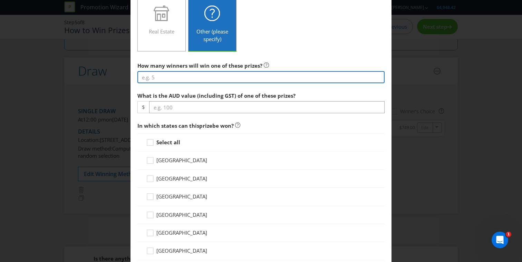
click at [233, 77] on input "number" at bounding box center [260, 77] width 247 height 12
type input "3"
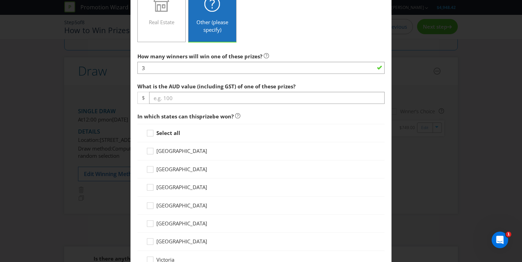
scroll to position [246, 0]
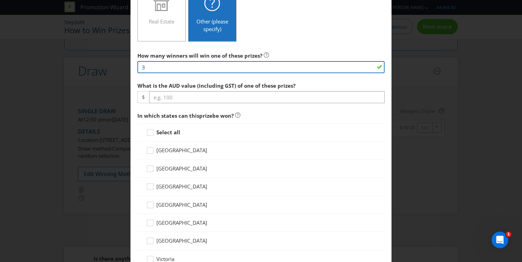
click at [180, 68] on input "3" at bounding box center [260, 67] width 247 height 12
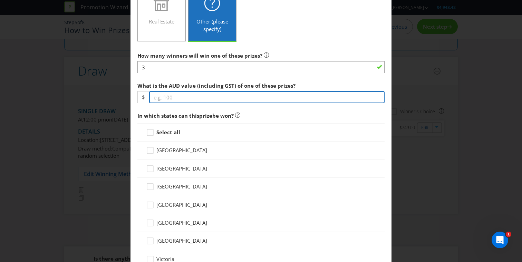
click at [192, 92] on input "number" at bounding box center [266, 97] width 235 height 12
type input "1000"
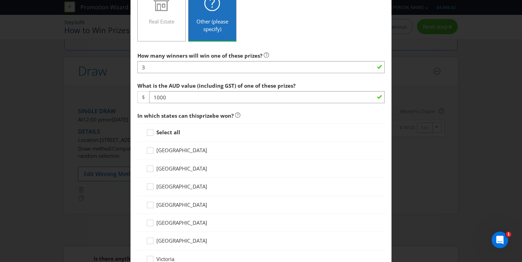
click at [178, 79] on label "What is the AUD value (including GST) of one of these prizes?" at bounding box center [216, 84] width 159 height 11
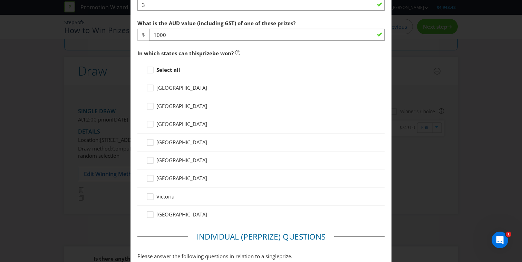
scroll to position [322, 0]
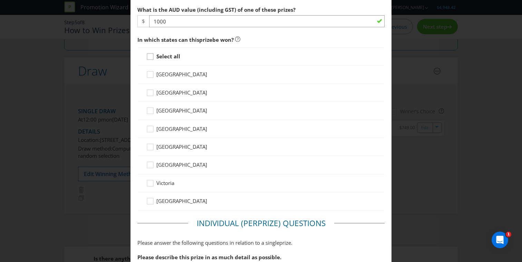
click at [152, 57] on icon at bounding box center [151, 58] width 10 height 10
click at [0, 0] on input "Select all" at bounding box center [0, 0] width 0 height 0
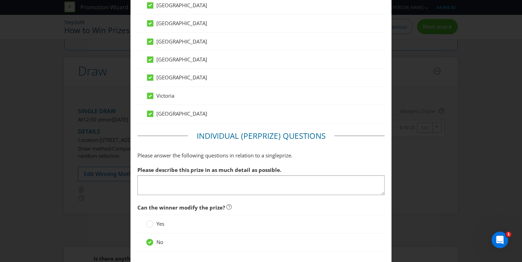
scroll to position [426, 0]
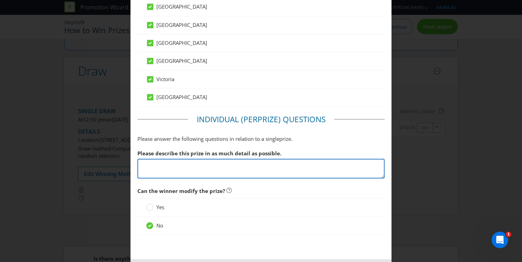
click at [180, 164] on textarea at bounding box center [260, 169] width 247 height 20
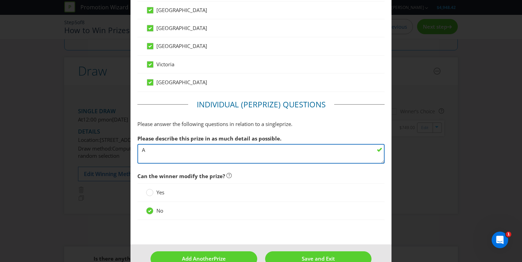
type textarea "A"
drag, startPoint x: 206, startPoint y: 158, endPoint x: 255, endPoint y: 151, distance: 49.1
click at [255, 151] on textarea "$1000 deposited into a Bendigo Bank account. If the winner does not have a Bend…" at bounding box center [260, 154] width 247 height 20
paste textarea "For winners who are not existing customers, a Reward Saver account will be open…"
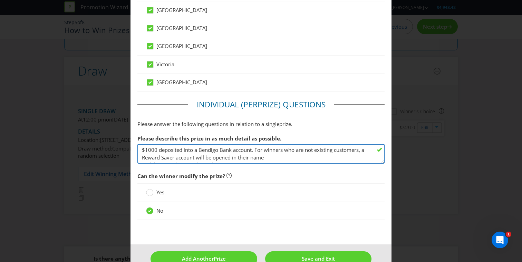
scroll to position [7, 0]
click at [141, 158] on textarea "$1000 deposited into a Bendigo Bank account. For winners who are not existing c…" at bounding box center [260, 154] width 247 height 20
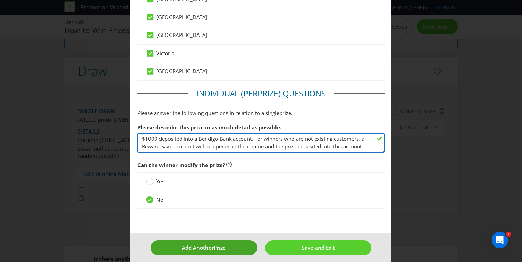
type textarea "$1000 deposited into a Bendigo Bank account. For winners who are not existing c…"
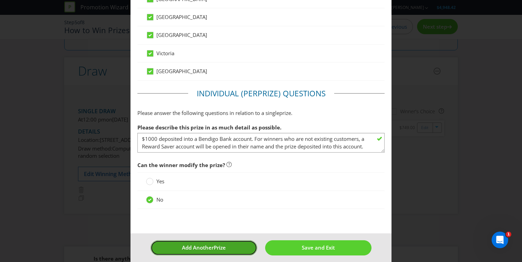
click at [211, 246] on span "Add Another" at bounding box center [198, 247] width 32 height 7
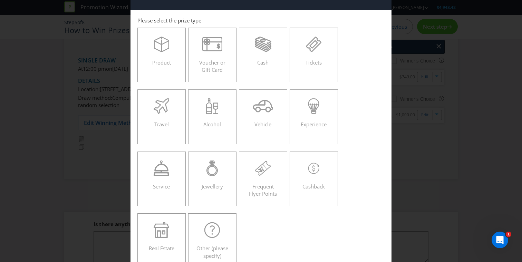
scroll to position [16, 0]
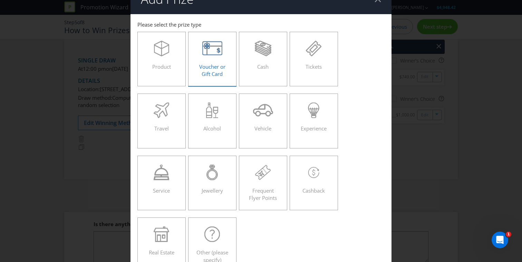
click at [215, 57] on div "Voucher or Gift Card" at bounding box center [212, 56] width 34 height 31
click at [0, 0] on input "Voucher or Gift Card" at bounding box center [0, 0] width 0 height 0
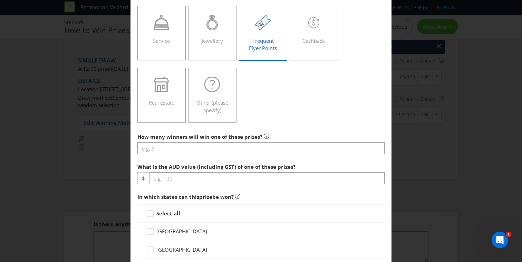
scroll to position [166, 0]
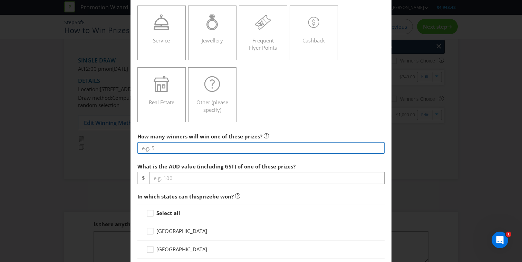
click at [191, 149] on input "number" at bounding box center [260, 148] width 247 height 12
type input "1"
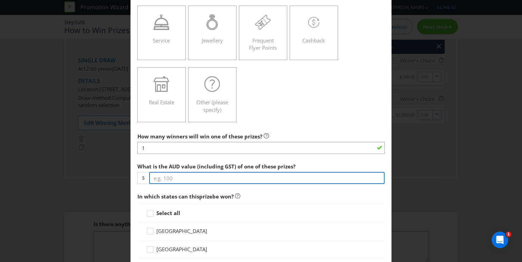
click at [190, 176] on input "number" at bounding box center [266, 178] width 235 height 12
type input "500"
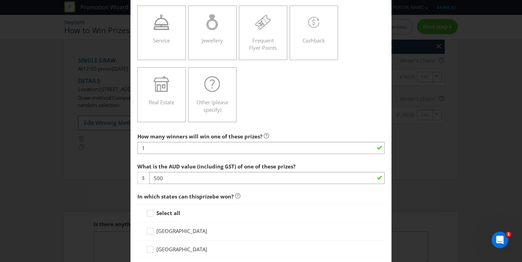
click at [190, 154] on div at bounding box center [260, 154] width 247 height 1
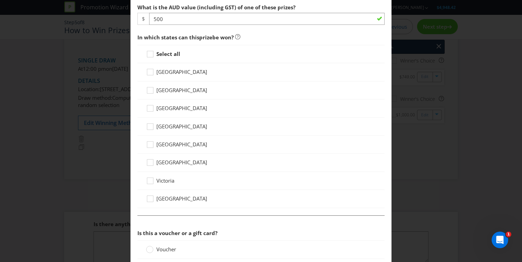
scroll to position [360, 0]
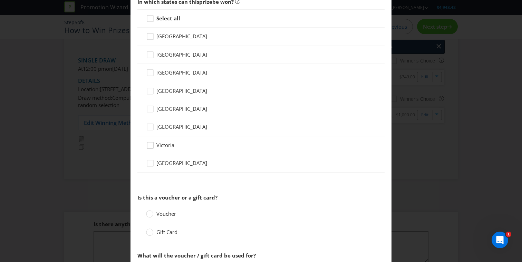
click at [149, 142] on div at bounding box center [149, 142] width 3 height 3
click at [0, 0] on input "Victoria" at bounding box center [0, 0] width 0 height 0
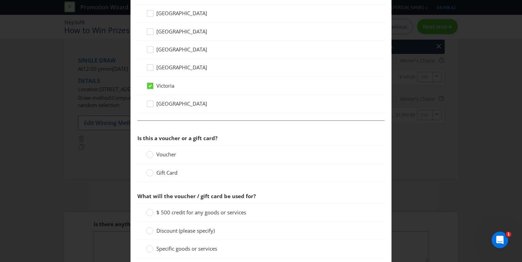
scroll to position [420, 0]
click at [154, 154] on label "Voucher" at bounding box center [161, 153] width 31 height 7
click at [0, 0] on input "Voucher" at bounding box center [0, 0] width 0 height 0
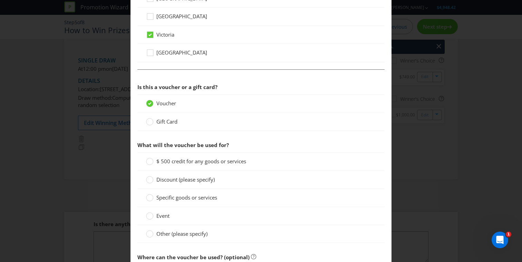
scroll to position [477, 0]
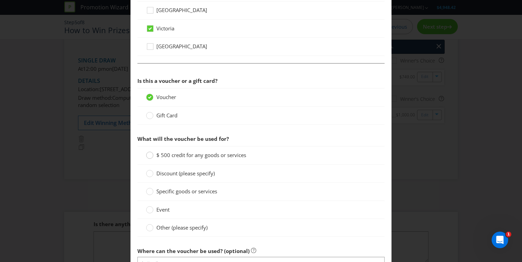
click at [150, 156] on circle at bounding box center [149, 155] width 7 height 7
click at [0, 0] on input "$ 500 credit for any goods or services" at bounding box center [0, 0] width 0 height 0
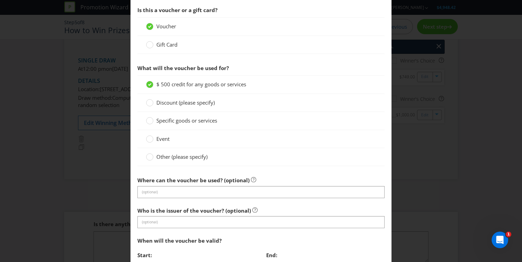
scroll to position [560, 0]
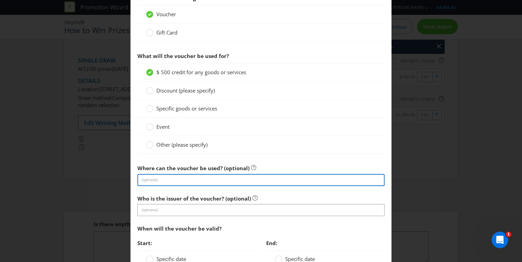
click at [162, 179] on input "text" at bounding box center [260, 180] width 247 height 12
type input "The Meat Room, [GEOGRAPHIC_DATA]"
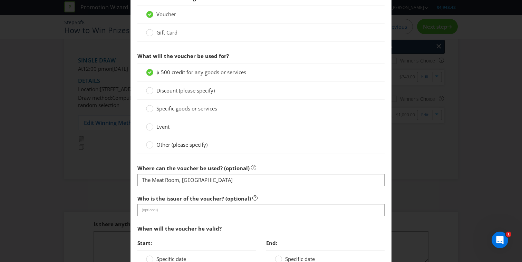
click at [155, 191] on label "Who is the issuer of the voucher? (optional)" at bounding box center [197, 196] width 120 height 11
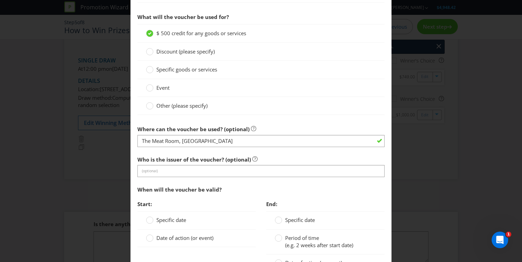
scroll to position [602, 0]
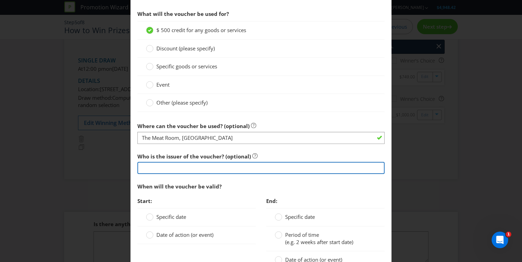
click at [160, 169] on input "text" at bounding box center [260, 168] width 247 height 12
type input "The Meat Room, [GEOGRAPHIC_DATA]"
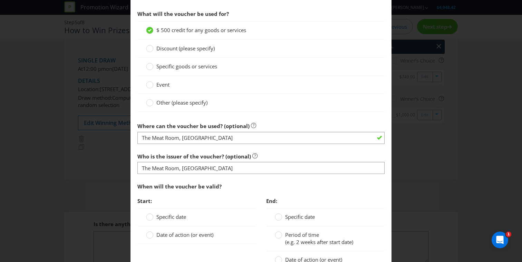
click at [192, 146] on section "Is this a voucher or a gift card? Voucher Gift Card What will the voucher be us…" at bounding box center [260, 129] width 247 height 360
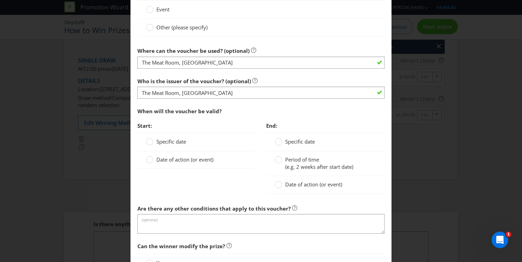
scroll to position [694, 0]
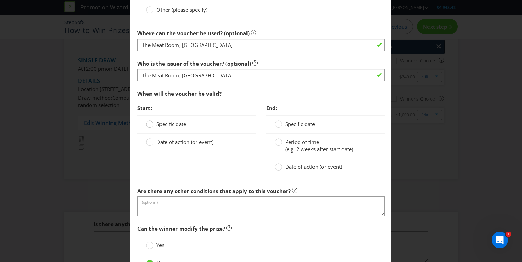
click at [150, 122] on div at bounding box center [149, 121] width 3 height 3
click at [0, 0] on input "Specific date" at bounding box center [0, 0] width 0 height 0
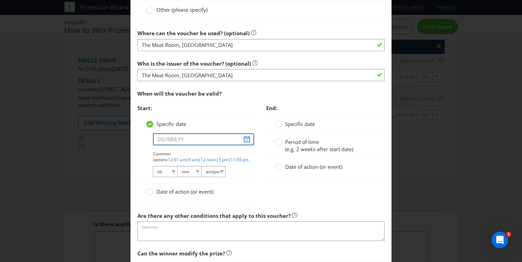
click at [188, 141] on input "text" at bounding box center [203, 139] width 101 height 12
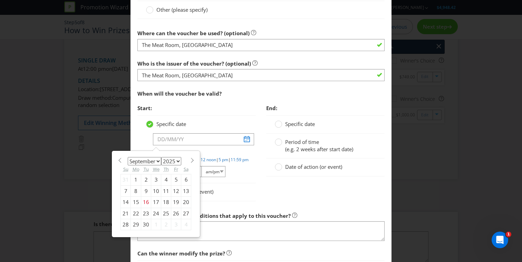
click at [184, 155] on div "January February March April May June July August September October November [D…" at bounding box center [156, 194] width 78 height 80
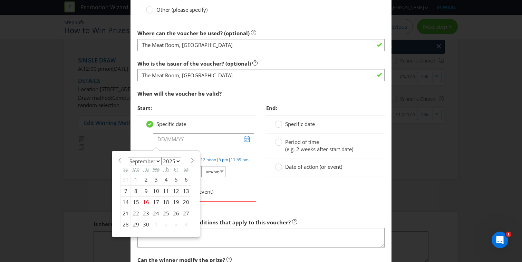
click at [189, 160] on span at bounding box center [191, 160] width 5 height 5
select select "0"
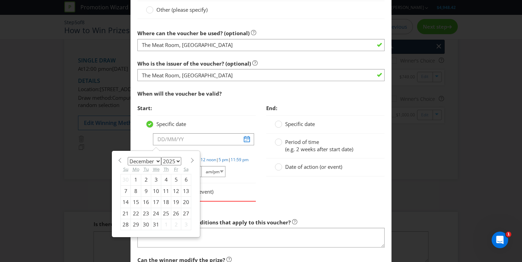
select select "2026"
click at [155, 190] on div "7" at bounding box center [156, 190] width 10 height 11
type input "[DATE]"
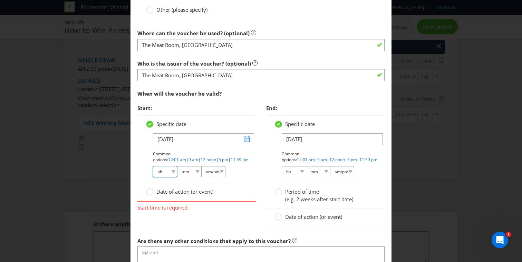
click at [173, 172] on select "hh 01 02 03 04 05 06 07 08 09 10 11 12" at bounding box center [165, 171] width 24 height 11
select select "12"
click at [153, 166] on select "hh 01 02 03 04 05 06 07 08 09 10 11 12" at bounding box center [165, 171] width 24 height 11
click at [186, 172] on select "mm 00 01 05 10 15 20 25 29 30 35 40 45 50 55 59" at bounding box center [189, 171] width 24 height 11
select select "00"
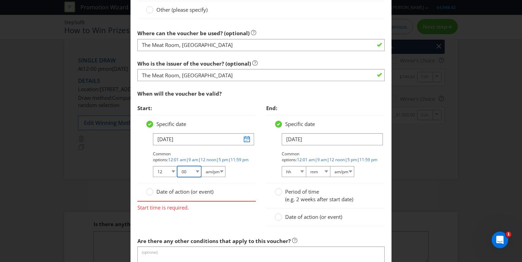
click at [177, 166] on select "mm 00 01 05 10 15 20 25 29 30 35 40 45 50 55 59" at bounding box center [189, 171] width 24 height 11
click at [206, 174] on select "am/pm am pm" at bounding box center [213, 171] width 24 height 11
select select "pm"
click at [201, 166] on select "am/pm am pm" at bounding box center [213, 171] width 24 height 11
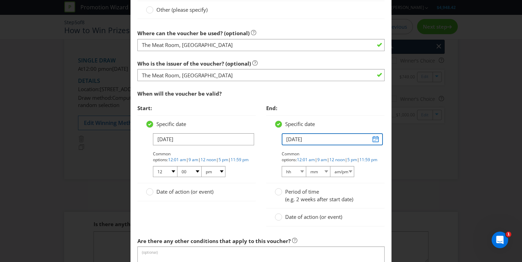
click at [377, 140] on input "[DATE]" at bounding box center [332, 139] width 101 height 12
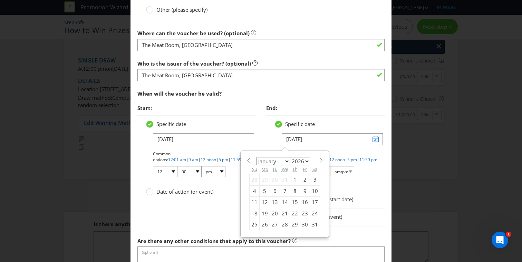
click at [320, 160] on span at bounding box center [320, 160] width 5 height 5
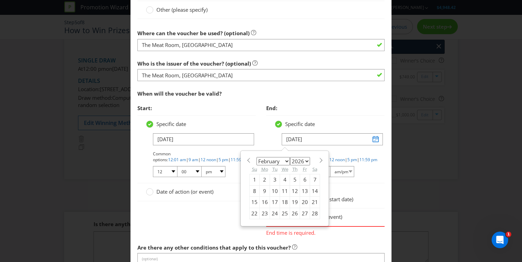
click at [247, 160] on span at bounding box center [248, 160] width 5 height 5
select select "0"
click at [286, 162] on select "January February March April May June July August September October November De…" at bounding box center [272, 161] width 33 height 8
click at [307, 159] on select "2025 2026 2027 2028 2029 2030 2031 2032 2033 2034 2035" at bounding box center [300, 161] width 20 height 8
select select "2027"
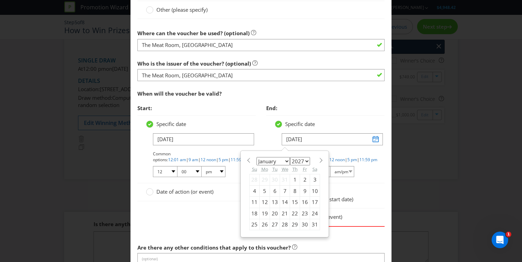
click at [290, 157] on select "2025 2026 2027 2028 2029 2030 2031 2032 2033 2034 2035" at bounding box center [300, 161] width 20 height 8
click at [293, 190] on div "7" at bounding box center [295, 190] width 10 height 11
type input "[DATE]"
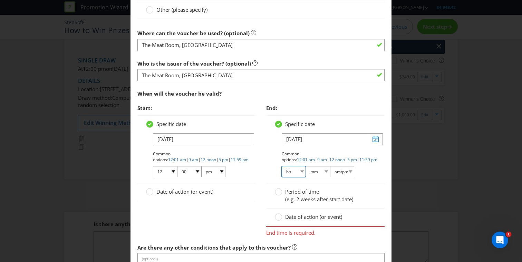
click at [301, 172] on select "hh 01 02 03 04 05 06 07 08 09 10 11 12" at bounding box center [294, 171] width 24 height 11
select select "12"
click at [282, 166] on select "hh 01 02 03 04 05 06 07 08 09 10 11 12" at bounding box center [294, 171] width 24 height 11
click at [314, 169] on select "mm 00 01 05 10 15 20 25 29 30 35 40 45 50 55 59" at bounding box center [318, 171] width 24 height 11
select select "00"
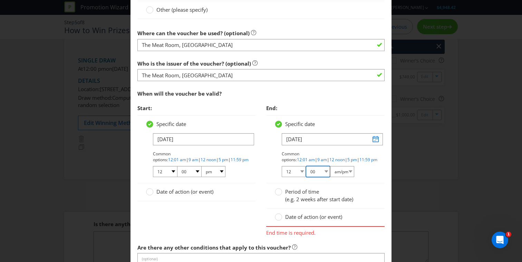
click at [306, 166] on select "mm 00 01 05 10 15 20 25 29 30 35 40 45 50 55 59" at bounding box center [318, 171] width 24 height 11
click at [345, 174] on select "am/pm am pm" at bounding box center [342, 171] width 24 height 11
select select "pm"
click at [330, 166] on select "am/pm am pm" at bounding box center [342, 171] width 24 height 11
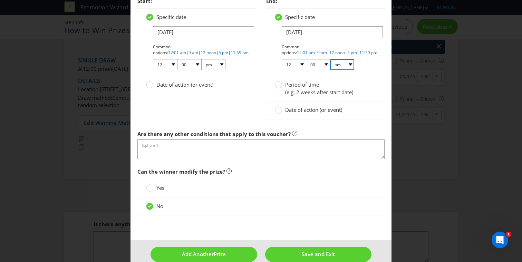
scroll to position [809, 0]
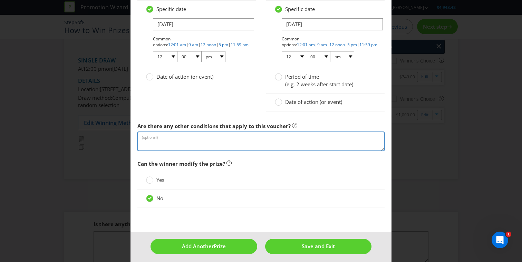
click at [211, 145] on textarea at bounding box center [260, 141] width 247 height 20
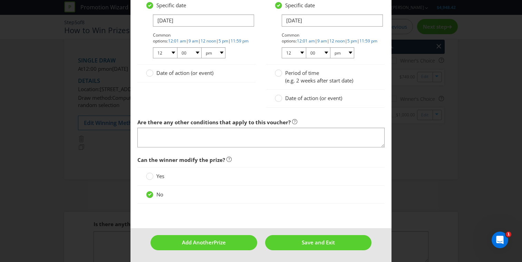
click at [262, 233] on footer "Add Another Prize Save and Exit" at bounding box center [260, 245] width 261 height 34
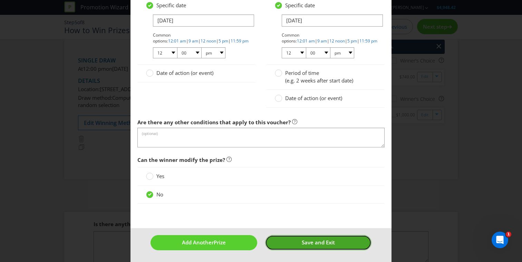
click at [277, 241] on button "Save and Exit" at bounding box center [318, 242] width 107 height 15
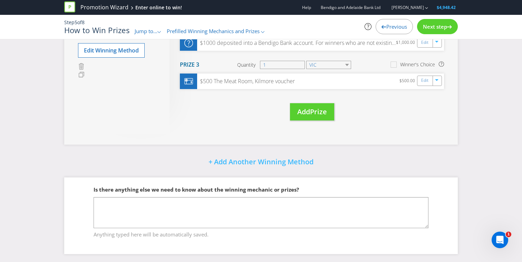
scroll to position [115, 0]
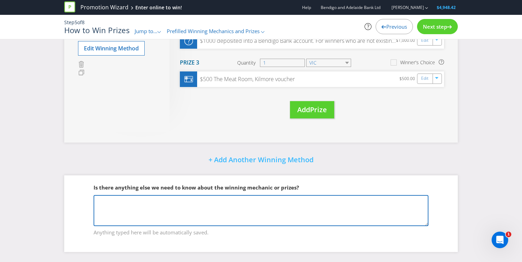
click at [203, 200] on textarea at bounding box center [260, 210] width 335 height 31
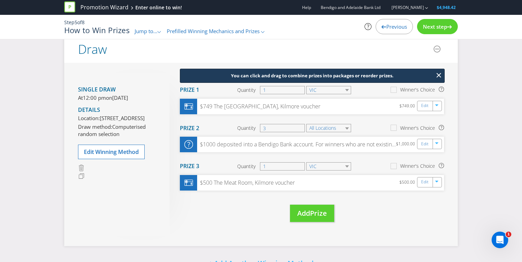
scroll to position [0, 0]
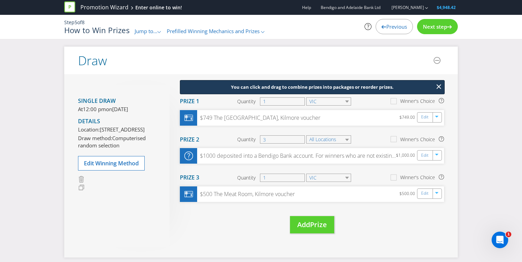
click at [397, 27] on span "Previous" at bounding box center [396, 26] width 21 height 7
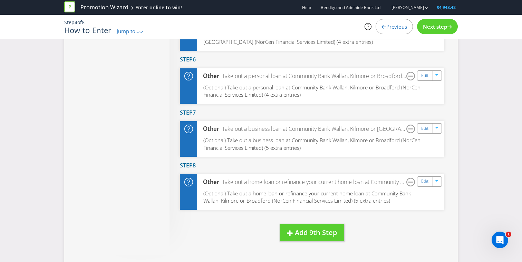
scroll to position [505, 0]
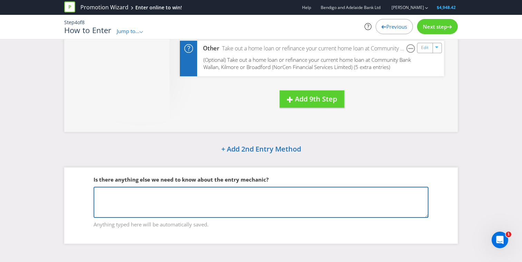
click at [212, 198] on textarea at bounding box center [260, 202] width 335 height 31
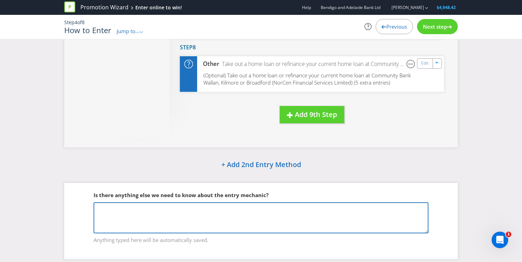
scroll to position [492, 0]
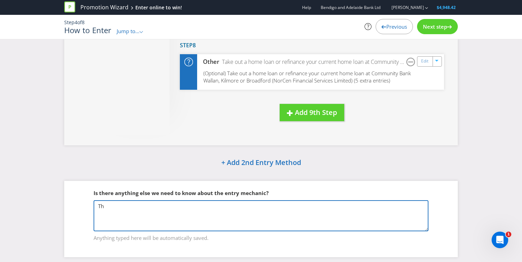
type textarea "T"
drag, startPoint x: 229, startPoint y: 206, endPoint x: 63, endPoint y: 205, distance: 166.3
click at [98, 206] on textarea "To get their first point and be registered" at bounding box center [260, 215] width 335 height 31
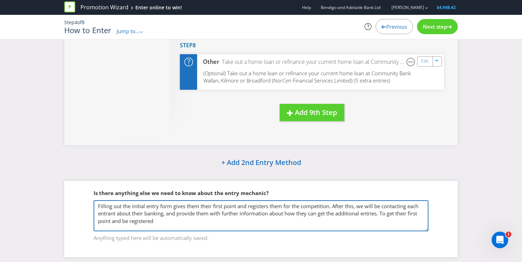
drag, startPoint x: 318, startPoint y: 220, endPoint x: 383, endPoint y: 214, distance: 64.5
click at [383, 214] on textarea "Filling out the initial entry form gives them their first point and registers t…" at bounding box center [260, 215] width 335 height 31
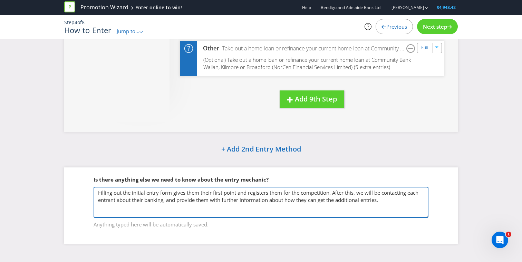
paste textarea "1 Point – Initial Competition Form 1 Point – Transactional / Personal Account 2…"
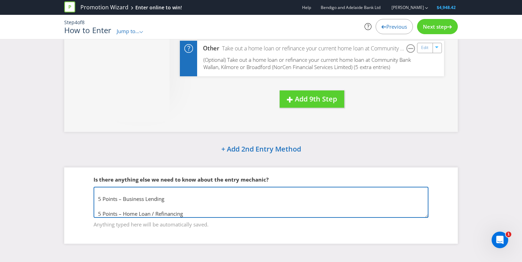
click at [149, 205] on textarea "Filling out the initial entry form gives them their first point and registers t…" at bounding box center [260, 202] width 335 height 31
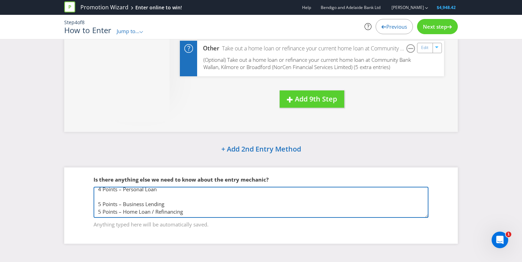
click at [118, 197] on textarea "Filling out the initial entry form gives them their first point and registers t…" at bounding box center [260, 202] width 335 height 31
click at [118, 191] on textarea "Filling out the initial entry form gives them their first point and registers t…" at bounding box center [260, 202] width 335 height 31
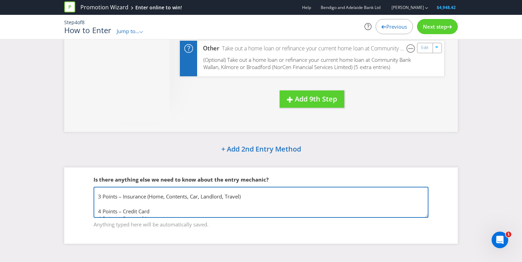
click at [117, 205] on textarea "Filling out the initial entry form gives them their first point and registers t…" at bounding box center [260, 202] width 335 height 31
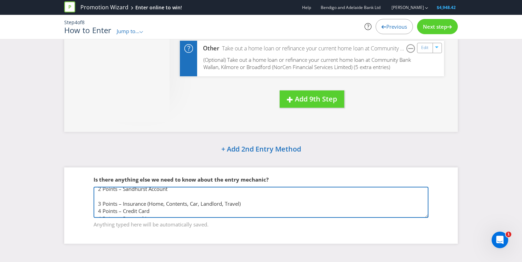
click at [117, 197] on textarea "Filling out the initial entry form gives them their first point and registers t…" at bounding box center [260, 202] width 335 height 31
click at [111, 194] on textarea "Filling out the initial entry form gives them their first point and registers t…" at bounding box center [260, 202] width 335 height 31
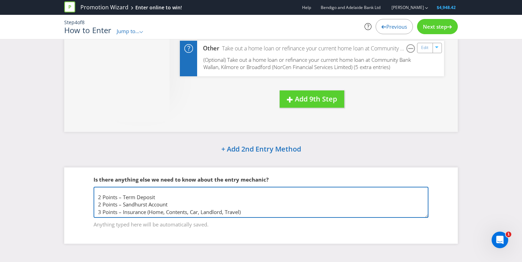
click at [115, 188] on textarea "Filling out the initial entry form gives them their first point and registers t…" at bounding box center [260, 202] width 335 height 31
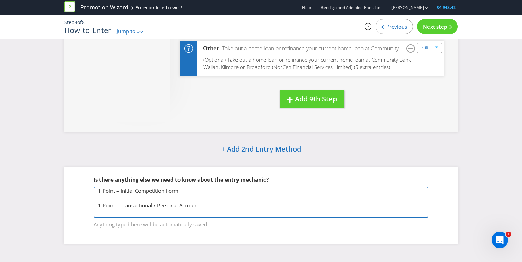
scroll to position [23, 0]
click at [127, 199] on textarea "Filling out the initial entry form gives them their first point and registers t…" at bounding box center [260, 202] width 335 height 31
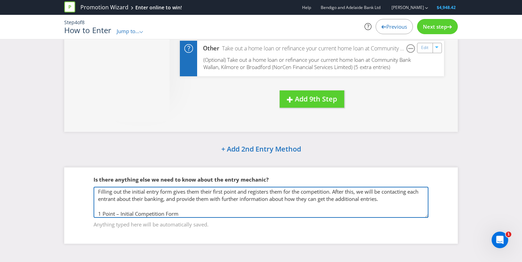
scroll to position [0, 0]
click at [145, 199] on textarea "Filling out the initial entry form gives them their first point and registers t…" at bounding box center [260, 202] width 335 height 31
click at [184, 198] on textarea "Filling out the initial entry form gives them their first point and registers t…" at bounding box center [260, 202] width 335 height 31
click at [400, 198] on textarea "Filling out the initial entry form gives them their first point and registers t…" at bounding box center [260, 202] width 335 height 31
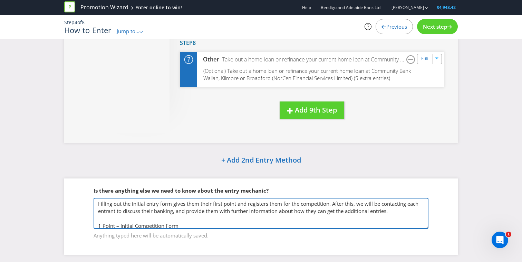
scroll to position [505, 0]
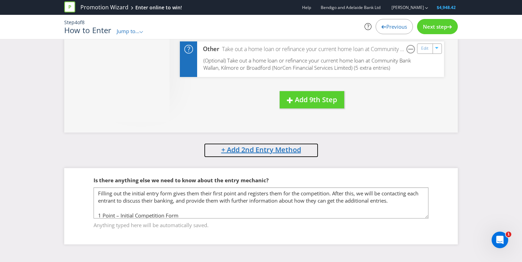
click at [243, 150] on span "+ Add 2nd Entry Method" at bounding box center [261, 149] width 80 height 9
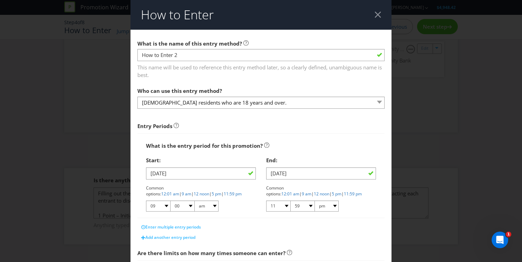
click at [375, 14] on div at bounding box center [377, 14] width 7 height 7
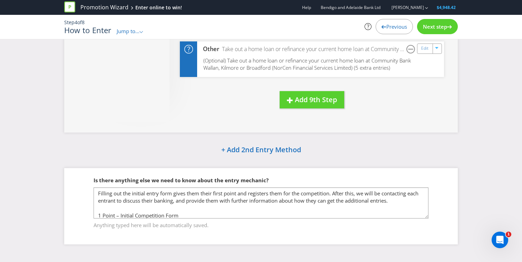
scroll to position [62, 0]
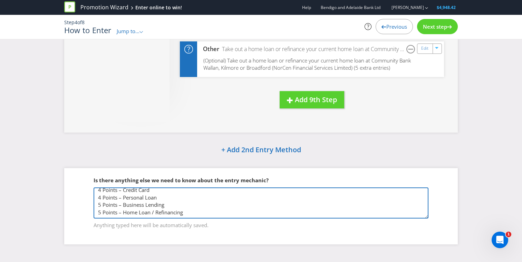
click at [216, 211] on textarea "Filling out the initial entry form gives them their first point and registers t…" at bounding box center [260, 202] width 335 height 31
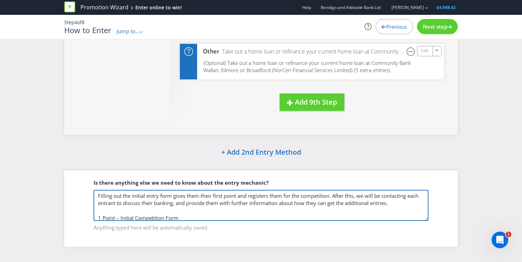
scroll to position [504, 0]
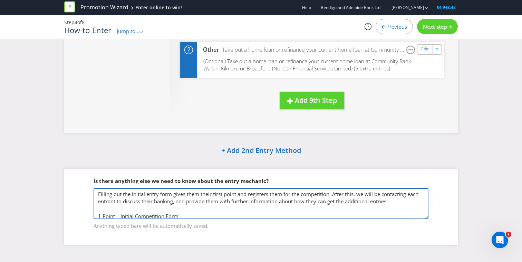
click at [117, 202] on textarea "Filling out the initial entry form gives them their first point and registers t…" at bounding box center [260, 203] width 335 height 31
click at [127, 206] on textarea "Filling out the initial entry form gives them their first point and registers t…" at bounding box center [260, 203] width 335 height 31
type textarea "Filling out the initial entry form gives them their first point and registers t…"
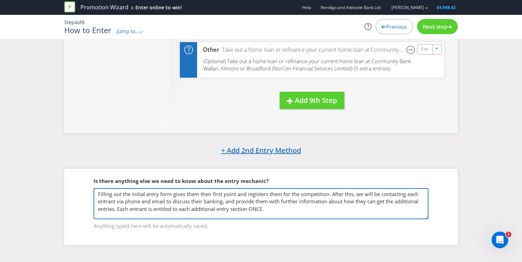
scroll to position [505, 0]
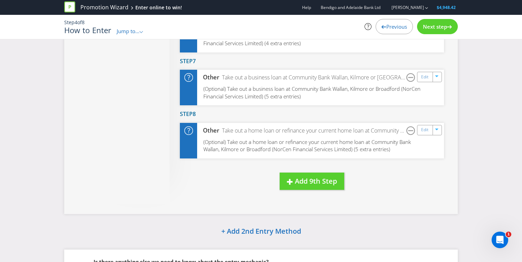
click at [437, 34] on div "Next step" at bounding box center [437, 26] width 41 height 15
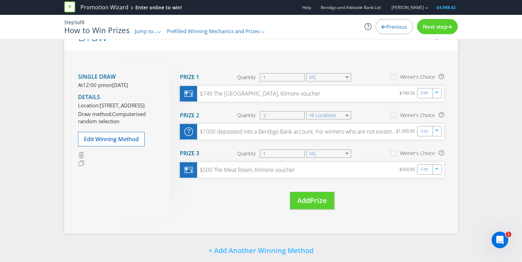
scroll to position [26, 0]
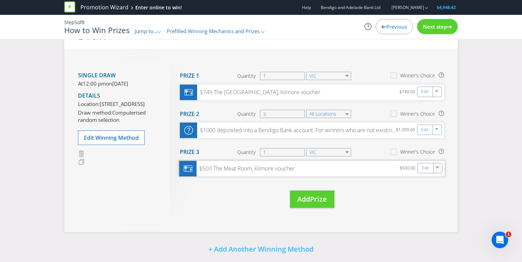
click at [437, 166] on icon "button" at bounding box center [437, 168] width 4 height 4
click at [384, 191] on div "Move Here Drag here to move prize Prize 1 Quantity 1 VIC Winner's Choice $749 T…" at bounding box center [306, 140] width 274 height 162
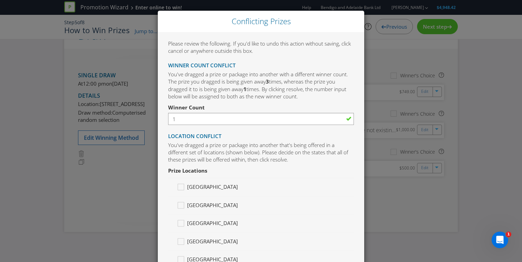
click at [394, 87] on div "Conflicting Prizes Please review the following. If you'd like to undo this acti…" at bounding box center [261, 131] width 522 height 262
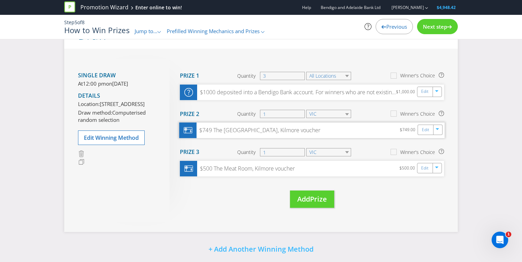
click at [209, 131] on div "$749 The [GEOGRAPHIC_DATA], Kilmore voucher" at bounding box center [258, 130] width 124 height 8
click at [428, 130] on link "Edit" at bounding box center [425, 130] width 7 height 8
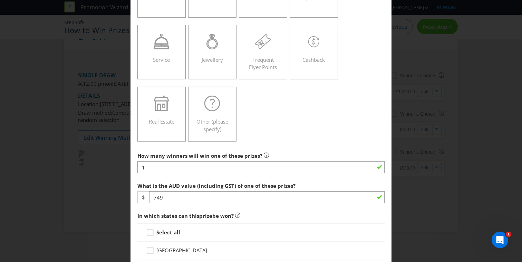
scroll to position [159, 0]
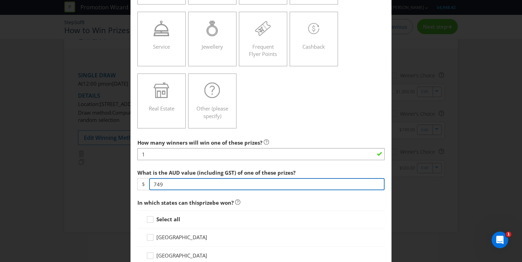
click at [185, 181] on input "749" at bounding box center [266, 184] width 235 height 12
type input "750"
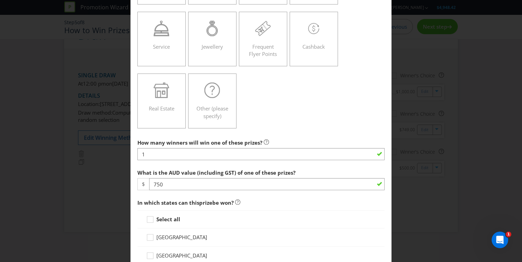
click at [243, 169] on span "What is the AUD value (including GST) of one of these prizes?" at bounding box center [216, 172] width 158 height 7
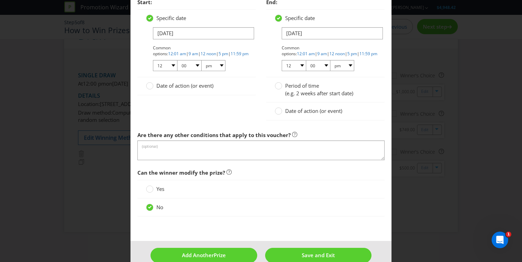
scroll to position [813, 0]
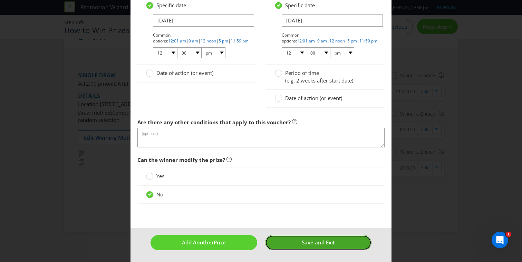
click at [278, 240] on button "Save and Exit" at bounding box center [318, 242] width 107 height 15
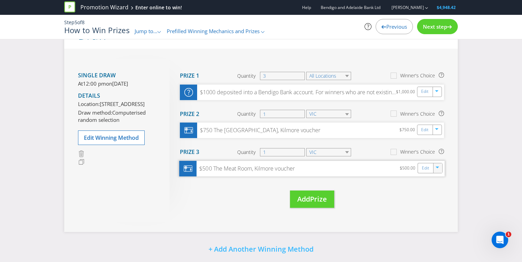
click at [439, 170] on icon "button" at bounding box center [437, 168] width 4 height 4
click at [437, 180] on link "Duplicate" at bounding box center [436, 182] width 22 height 7
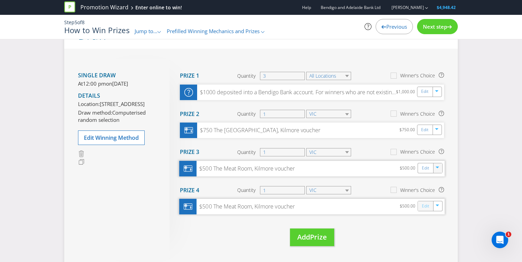
click at [423, 207] on link "Edit" at bounding box center [425, 206] width 7 height 8
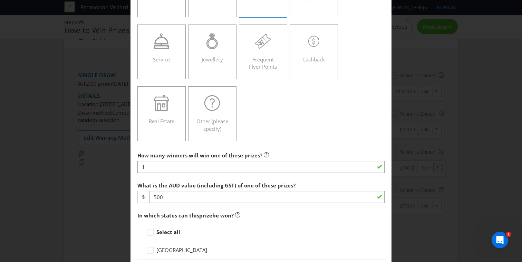
scroll to position [165, 0]
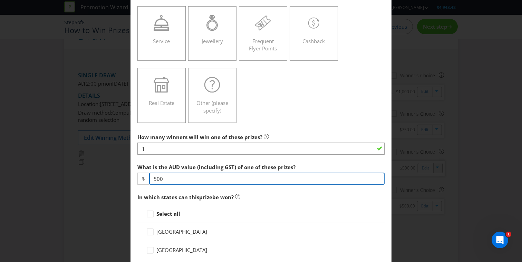
click at [170, 177] on input "500" at bounding box center [266, 178] width 235 height 12
type input "5"
type input "250"
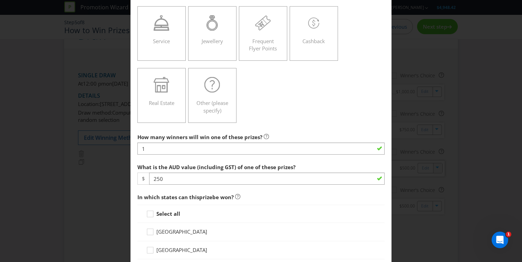
click at [209, 164] on span "What is the AUD value (including GST) of one of these prizes?" at bounding box center [216, 167] width 158 height 7
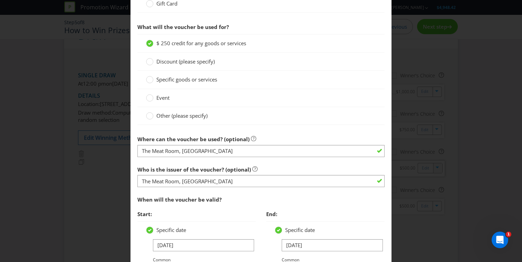
scroll to position [591, 0]
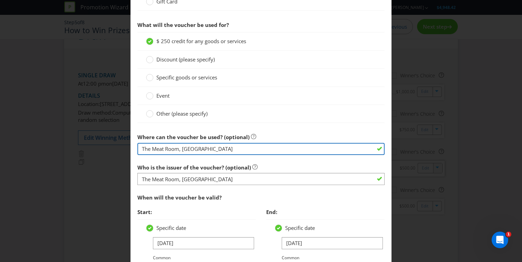
drag, startPoint x: 213, startPoint y: 149, endPoint x: 115, endPoint y: 145, distance: 97.4
click at [115, 145] on div "Edit Prize [GEOGRAPHIC_DATA] [GEOGRAPHIC_DATA] [GEOGRAPHIC_DATA] [GEOGRAPHIC_DA…" at bounding box center [261, 131] width 522 height 262
type input "Club Mandalay, [PERSON_NAME]"
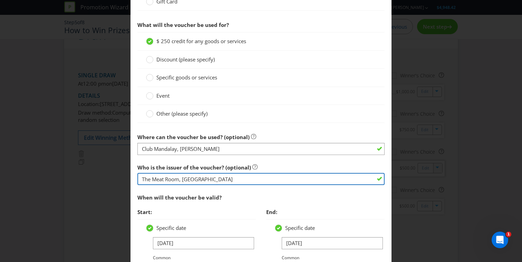
drag, startPoint x: 208, startPoint y: 180, endPoint x: 79, endPoint y: 173, distance: 128.9
click at [79, 173] on div "Edit Prize [GEOGRAPHIC_DATA] [GEOGRAPHIC_DATA] [GEOGRAPHIC_DATA] [GEOGRAPHIC_DA…" at bounding box center [261, 131] width 522 height 262
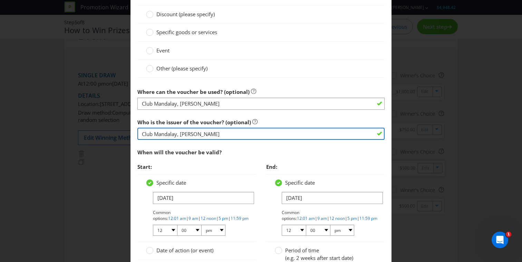
type input "Club Mandalay, [PERSON_NAME]"
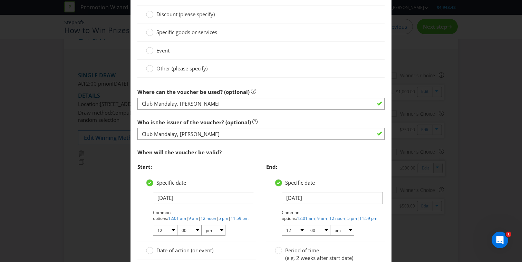
click at [182, 167] on span "Start:" at bounding box center [196, 167] width 118 height 14
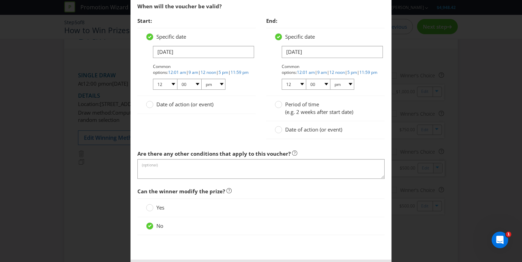
scroll to position [813, 0]
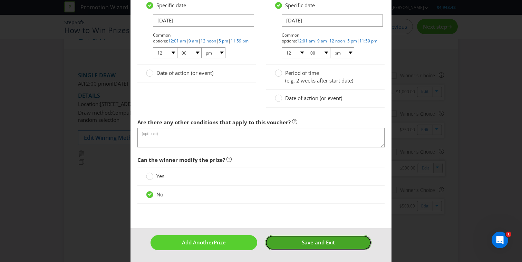
click at [297, 245] on button "Save and Exit" at bounding box center [318, 242] width 107 height 15
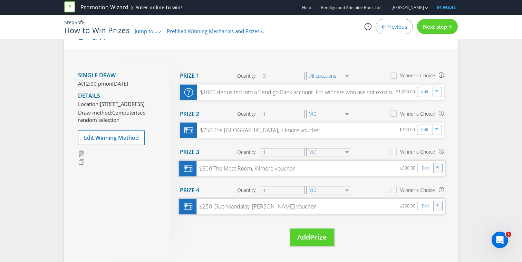
click at [436, 209] on div at bounding box center [438, 206] width 8 height 10
click at [435, 221] on link "Duplicate" at bounding box center [436, 221] width 22 height 7
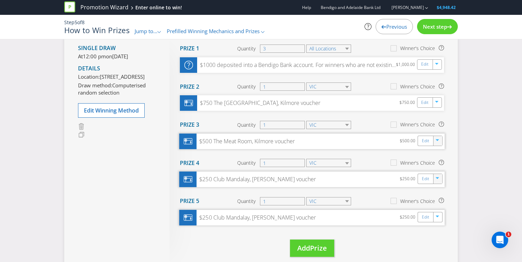
scroll to position [60, 0]
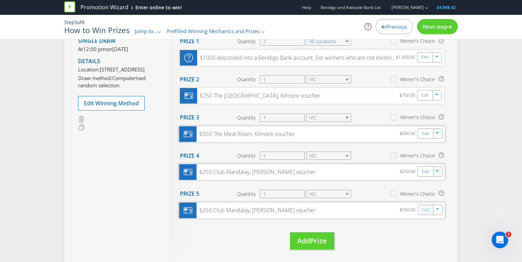
click at [426, 209] on link "Edit" at bounding box center [425, 210] width 7 height 8
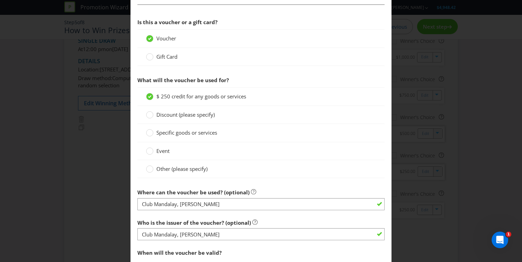
scroll to position [585, 0]
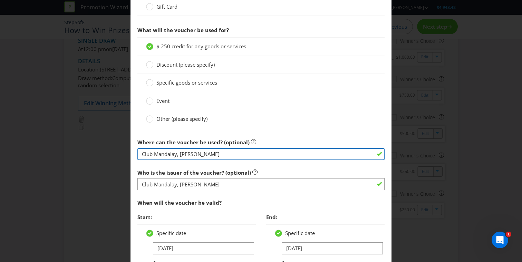
click at [213, 151] on input "Club Mandalay, [PERSON_NAME]" at bounding box center [260, 154] width 247 height 12
click at [183, 155] on input "Trawool Estate" at bounding box center [260, 154] width 247 height 12
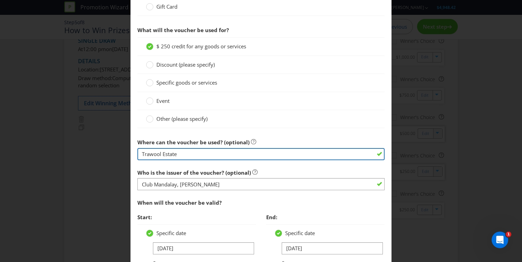
click at [183, 155] on input "Trawool Estate" at bounding box center [260, 154] width 247 height 12
paste input "he Winery Kitchen"
drag, startPoint x: 223, startPoint y: 155, endPoint x: 94, endPoint y: 154, distance: 128.7
click at [94, 154] on div "Edit Prize [GEOGRAPHIC_DATA] [GEOGRAPHIC_DATA] [GEOGRAPHIC_DATA] [GEOGRAPHIC_DA…" at bounding box center [261, 131] width 522 height 262
type input "The Winery Kitchen, Seymour"
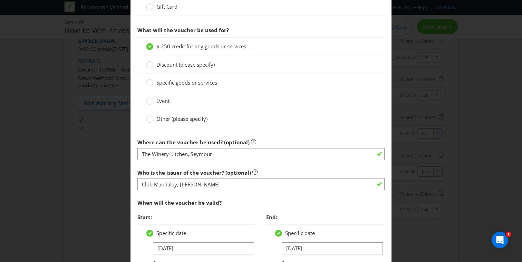
click at [204, 190] on div at bounding box center [260, 190] width 247 height 1
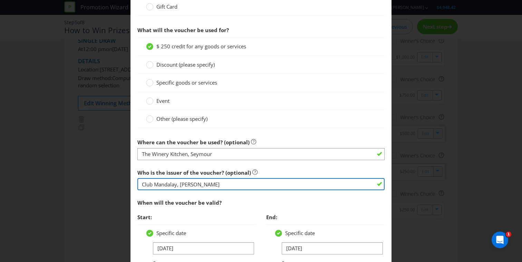
click at [208, 185] on input "Club Mandalay, [PERSON_NAME]" at bounding box center [260, 184] width 247 height 12
paste input "The Winery Kitchen, Seymour"
type input "The Winery Kitchen, Seymour"
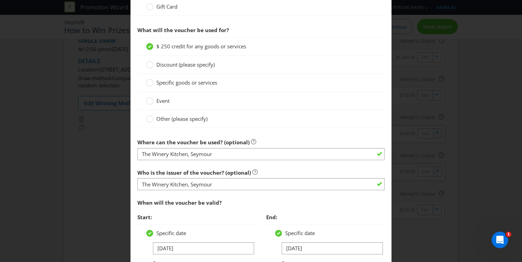
click at [287, 162] on section "Is this a voucher or a gift card? Voucher Gift Card What will the voucher be us…" at bounding box center [260, 170] width 247 height 410
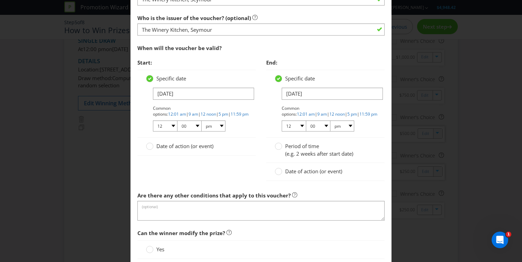
scroll to position [813, 0]
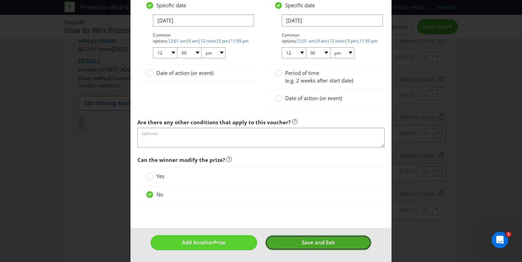
click at [291, 239] on button "Save and Exit" at bounding box center [318, 242] width 107 height 15
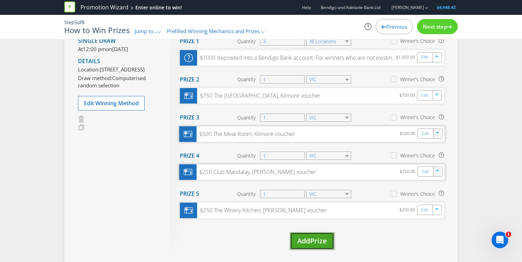
click at [310, 239] on span "Add" at bounding box center [303, 240] width 13 height 9
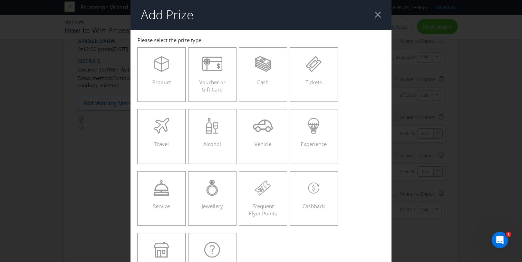
click at [377, 18] on div at bounding box center [377, 14] width 7 height 7
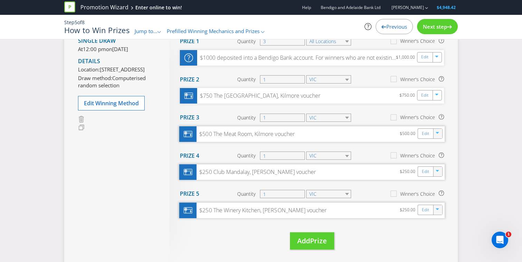
click at [437, 210] on icon "button" at bounding box center [437, 210] width 4 height 4
click at [436, 225] on link "Duplicate" at bounding box center [436, 224] width 22 height 7
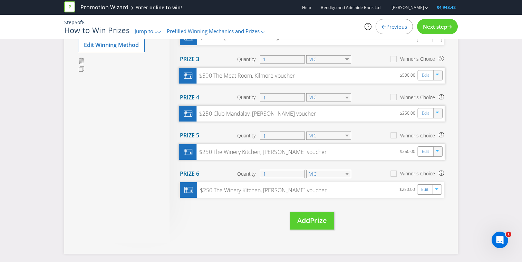
scroll to position [165, 0]
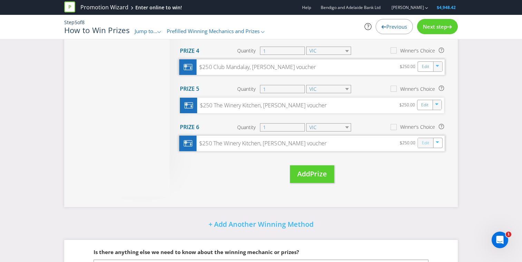
click at [426, 144] on link "Edit" at bounding box center [425, 143] width 7 height 8
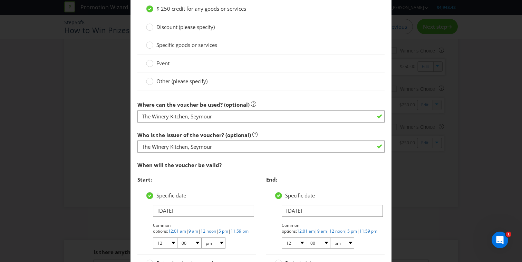
scroll to position [635, 0]
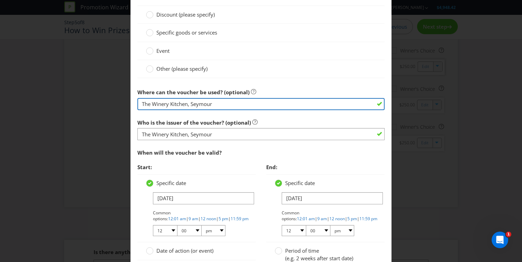
drag, startPoint x: 195, startPoint y: 106, endPoint x: 106, endPoint y: 106, distance: 88.3
click at [106, 106] on div "Edit Prize [GEOGRAPHIC_DATA] [GEOGRAPHIC_DATA] [GEOGRAPHIC_DATA] [GEOGRAPHIC_DA…" at bounding box center [261, 131] width 522 height 262
drag, startPoint x: 129, startPoint y: 106, endPoint x: 90, endPoint y: 106, distance: 39.7
click at [90, 106] on div "Edit Prize [GEOGRAPHIC_DATA] [GEOGRAPHIC_DATA] [GEOGRAPHIC_DATA] [GEOGRAPHIC_DA…" at bounding box center [261, 131] width 522 height 262
type input "Somewhere in [GEOGRAPHIC_DATA], [GEOGRAPHIC_DATA]"
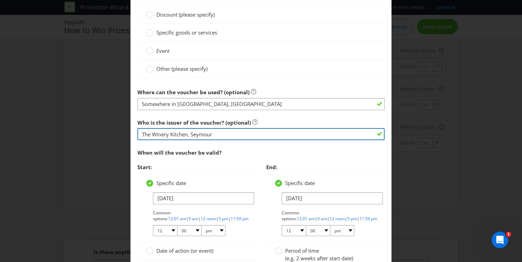
click at [203, 134] on input "The Winery Kitchen, Seymour" at bounding box center [260, 134] width 247 height 12
paste input "Somewhere in [GEOGRAPHIC_DATA], [GEOGRAPHIC_DATA]"
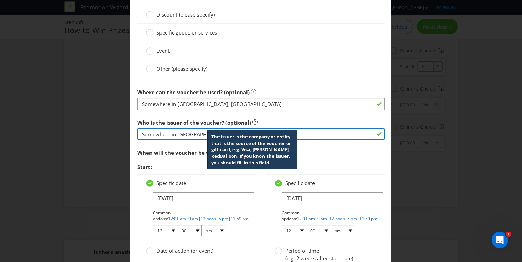
type input "Somewhere in [GEOGRAPHIC_DATA], [GEOGRAPHIC_DATA]"
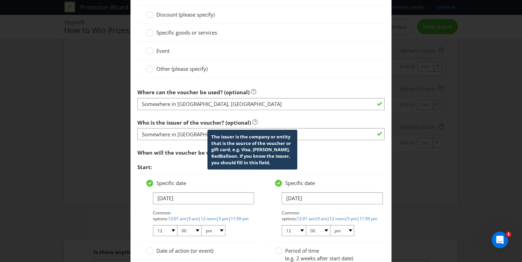
click at [252, 121] on icon at bounding box center [254, 121] width 5 height 5
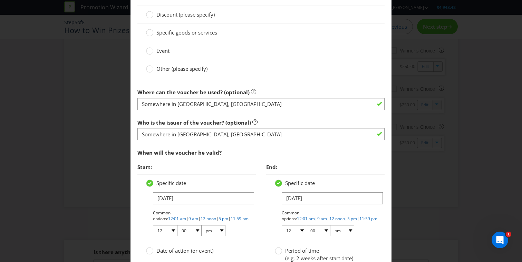
click at [261, 116] on div "Who is the issuer of the voucher? (optional) Somewhere in [GEOGRAPHIC_DATA], [G…" at bounding box center [260, 128] width 247 height 25
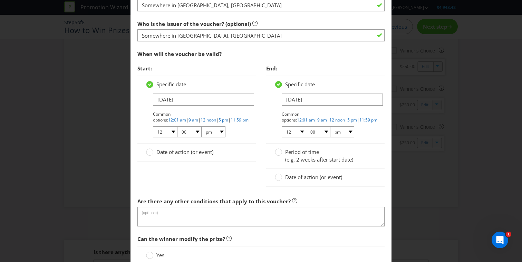
scroll to position [813, 0]
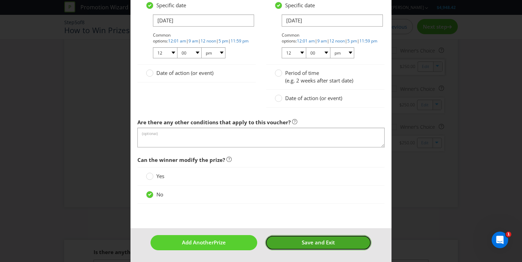
click at [306, 242] on span "Save and Exit" at bounding box center [318, 242] width 33 height 7
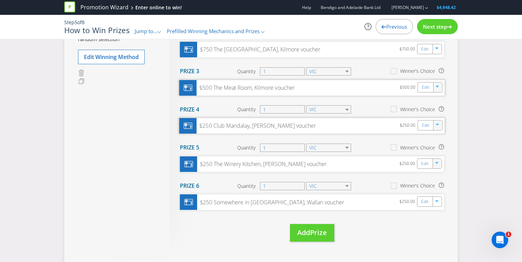
scroll to position [103, 0]
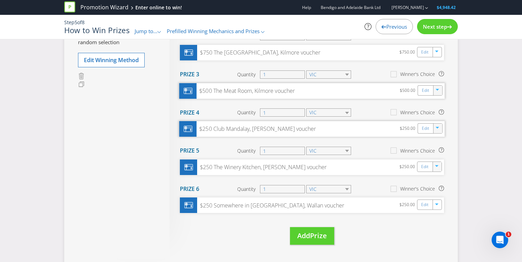
click at [429, 22] on div "Next step" at bounding box center [437, 26] width 41 height 15
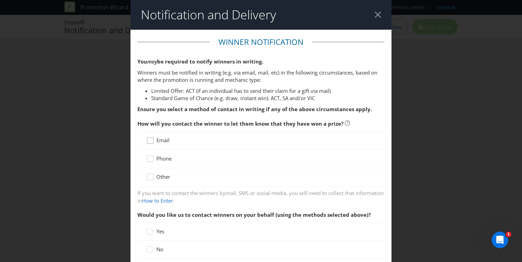
click at [152, 141] on icon at bounding box center [151, 142] width 10 height 10
click at [0, 0] on input "Email" at bounding box center [0, 0] width 0 height 0
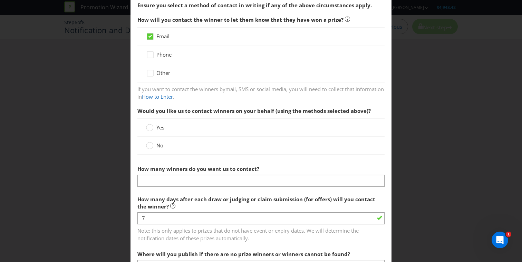
scroll to position [105, 0]
click at [149, 145] on circle at bounding box center [149, 144] width 7 height 7
click at [0, 0] on input "No" at bounding box center [0, 0] width 0 height 0
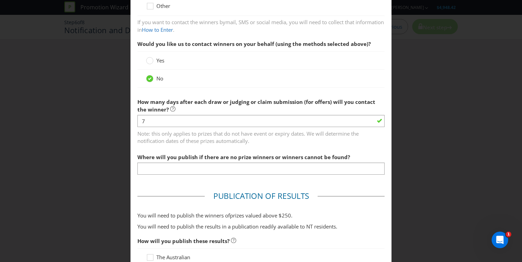
scroll to position [183, 0]
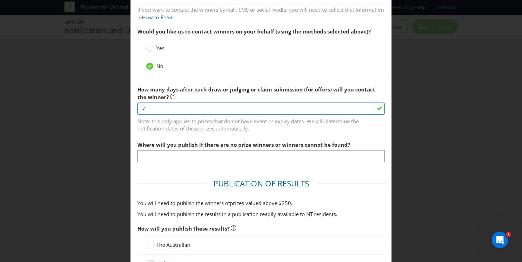
click at [178, 109] on input "7" at bounding box center [260, 108] width 247 height 12
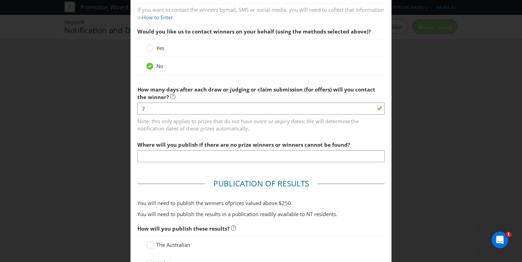
click at [178, 94] on label "How many days after each draw or judging or claim submission (for offers) will …" at bounding box center [260, 91] width 247 height 18
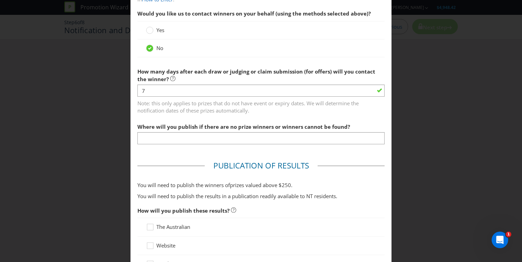
scroll to position [205, 0]
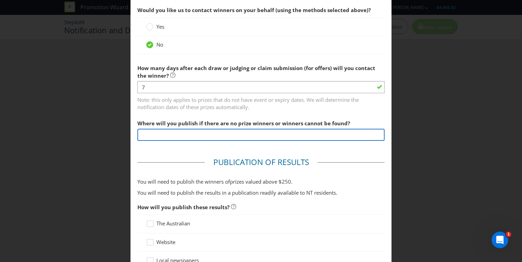
click at [179, 132] on input "text" at bounding box center [260, 135] width 247 height 12
type input "Social Media"
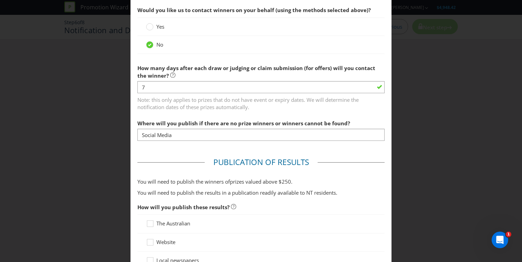
click at [291, 108] on span "Note: this only applies to prizes that do not have event or expiry dates. We wi…" at bounding box center [260, 101] width 247 height 17
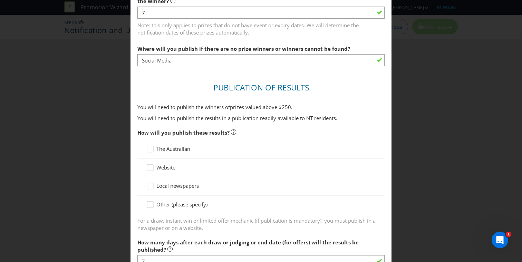
scroll to position [283, 0]
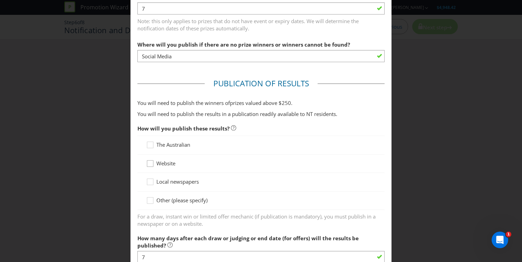
click at [152, 164] on icon at bounding box center [151, 165] width 10 height 10
click at [0, 0] on input "Website" at bounding box center [0, 0] width 0 height 0
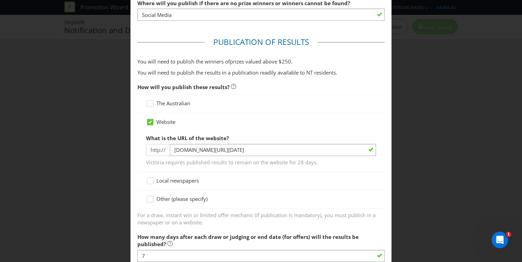
scroll to position [326, 0]
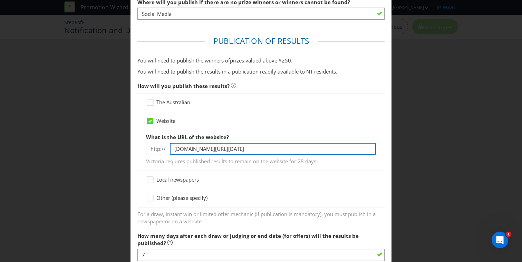
click at [244, 147] on input "[DOMAIN_NAME][URL][DATE]" at bounding box center [273, 149] width 206 height 12
type input "[DOMAIN_NAME]"
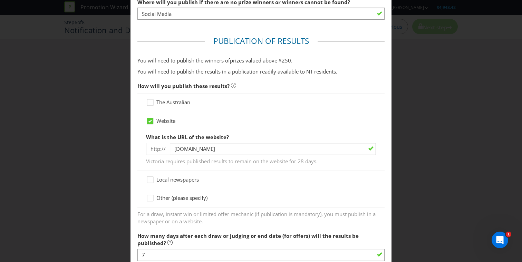
click at [267, 125] on div at bounding box center [261, 124] width 230 height 1
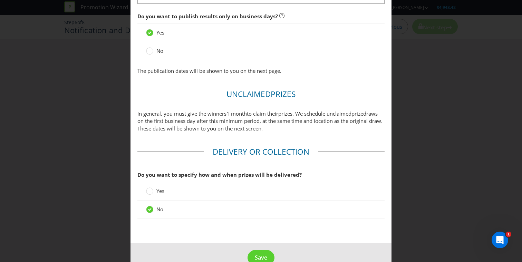
scroll to position [599, 0]
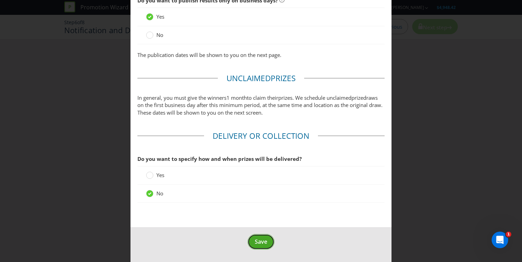
click at [258, 240] on span "Save" at bounding box center [261, 242] width 12 height 8
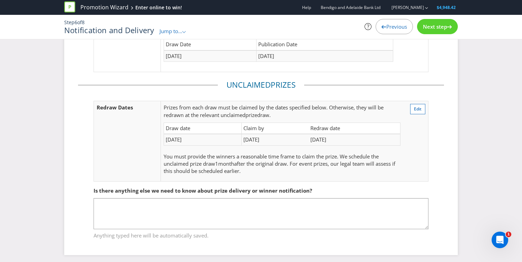
scroll to position [88, 0]
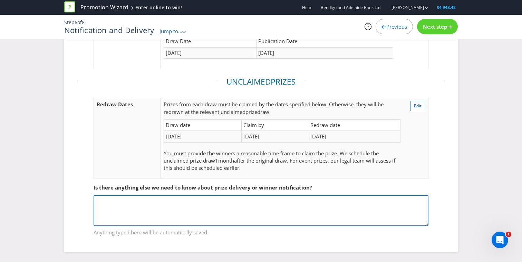
click at [200, 201] on textarea at bounding box center [260, 210] width 335 height 31
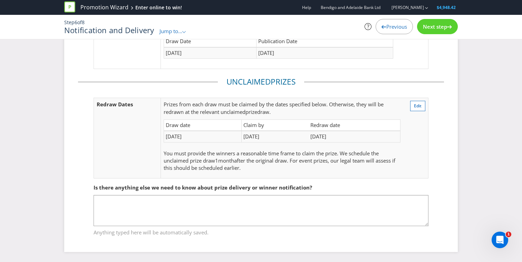
click at [200, 181] on div "Is there anything else we need to know about prize delivery or winner notificat…" at bounding box center [260, 187] width 335 height 14
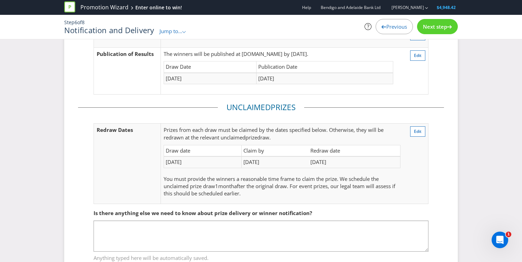
scroll to position [0, 0]
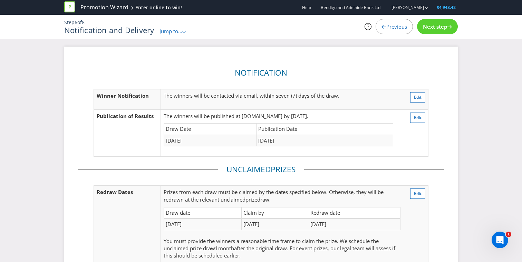
click at [397, 29] on span "Previous" at bounding box center [396, 26] width 21 height 7
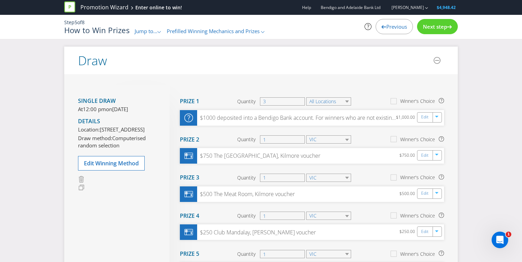
click at [397, 29] on span "Previous" at bounding box center [396, 26] width 21 height 7
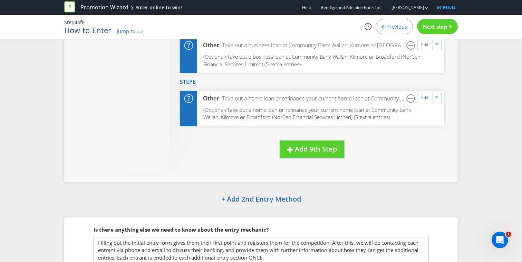
scroll to position [505, 0]
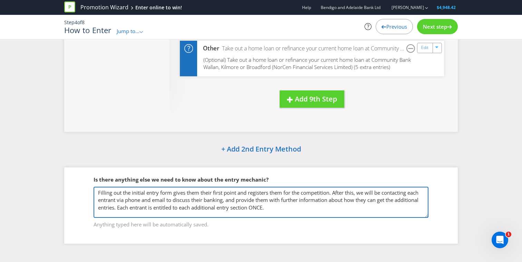
click at [278, 207] on textarea "Filling out the initial entry form gives them their first point and registers t…" at bounding box center [260, 202] width 335 height 31
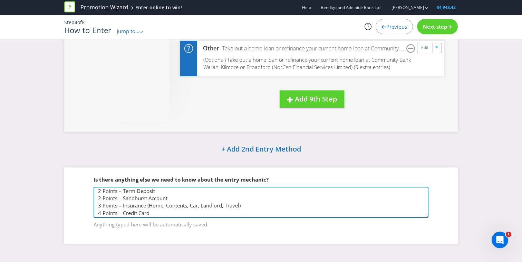
scroll to position [70, 0]
click at [247, 212] on textarea "Filling out the initial entry form gives them their first point and registers t…" at bounding box center [260, 202] width 335 height 31
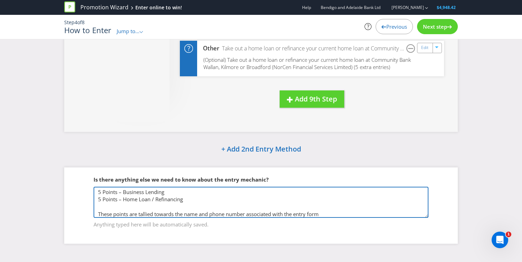
type textarea "Filling out the initial entry form gives them their first point and registers t…"
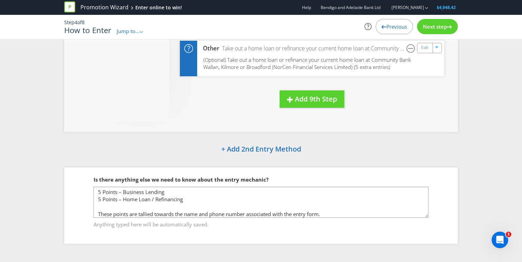
click at [431, 26] on span "Next step" at bounding box center [435, 26] width 24 height 7
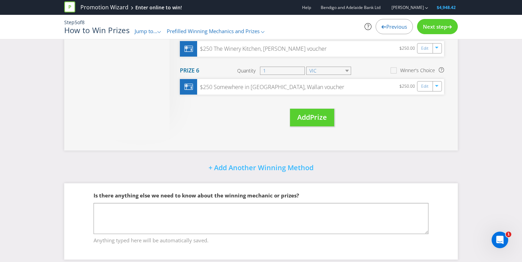
scroll to position [222, 0]
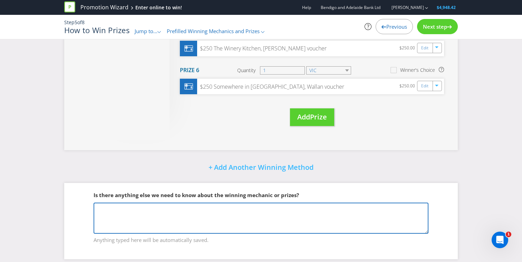
click at [211, 214] on textarea at bounding box center [260, 218] width 335 height 31
click at [305, 210] on textarea "Upon collection of prizes, winners will be required to present Photo ID proof o…" at bounding box center [260, 218] width 335 height 31
click at [321, 207] on textarea "Upon collection of prizes, winners will be required to present Photo ID proof o…" at bounding box center [260, 218] width 335 height 31
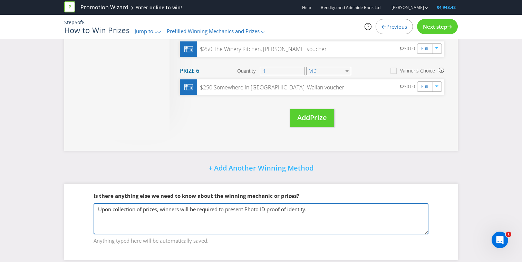
scroll to position [229, 0]
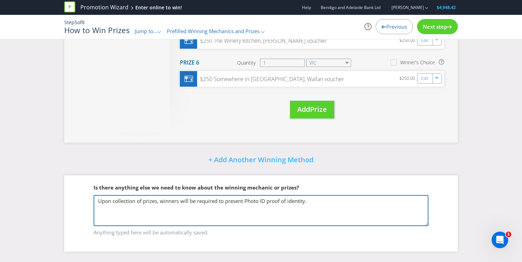
type textarea "Upon collection of prizes, winners will be required to present Photo ID proof o…"
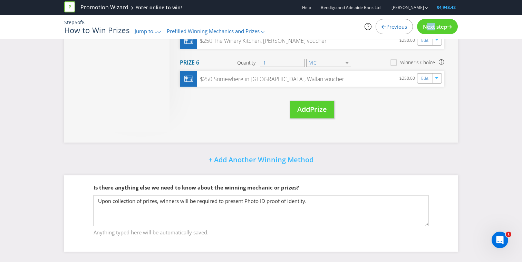
click at [431, 23] on span "Next step" at bounding box center [435, 26] width 24 height 7
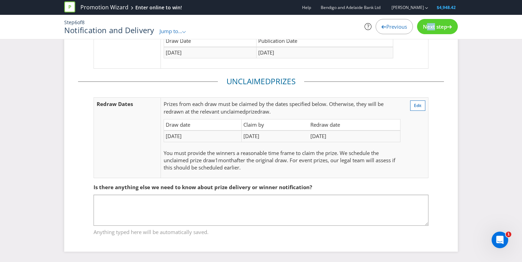
scroll to position [88, 0]
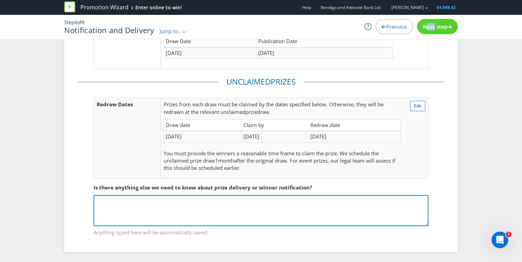
click at [216, 201] on textarea at bounding box center [260, 210] width 335 height 31
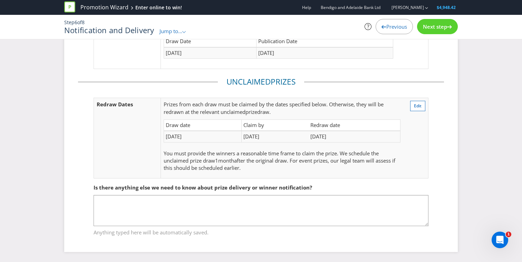
click at [430, 23] on span "Next step" at bounding box center [435, 26] width 24 height 7
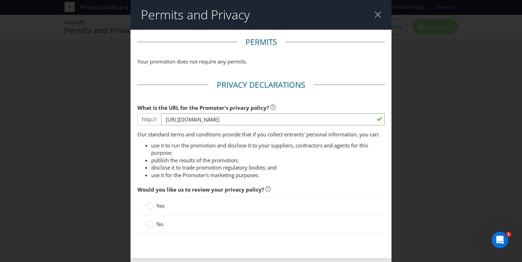
scroll to position [31, 0]
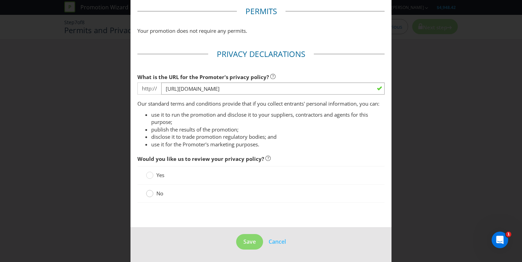
click at [149, 194] on circle at bounding box center [149, 193] width 7 height 7
click at [0, 0] on input "No" at bounding box center [0, 0] width 0 height 0
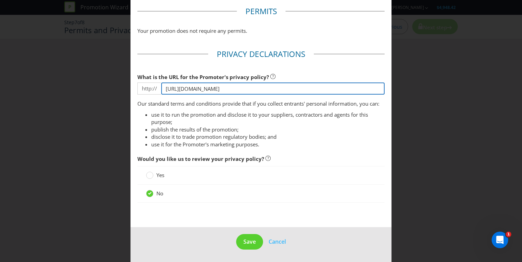
click at [348, 90] on input "[URL][DOMAIN_NAME]" at bounding box center [272, 88] width 223 height 12
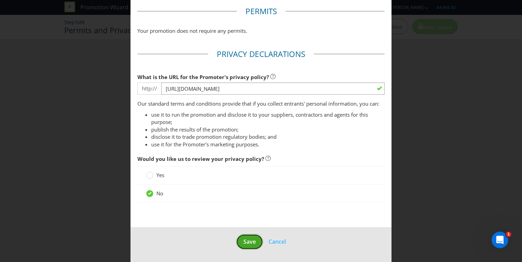
click at [249, 241] on span "Save" at bounding box center [249, 242] width 12 height 8
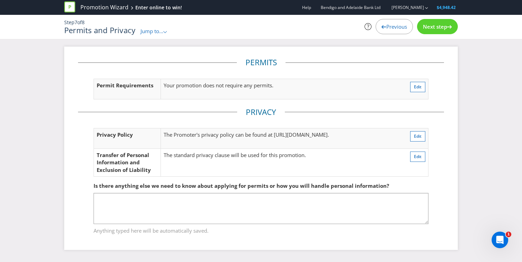
click at [443, 29] on span "Next step" at bounding box center [435, 26] width 24 height 7
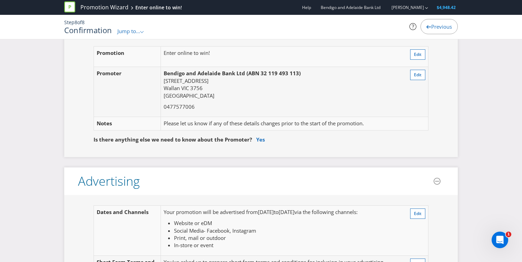
scroll to position [52, 0]
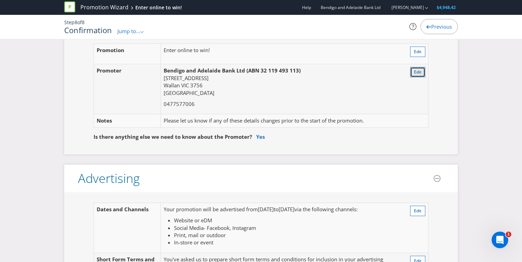
click at [415, 73] on span "Edit" at bounding box center [418, 72] width 8 height 6
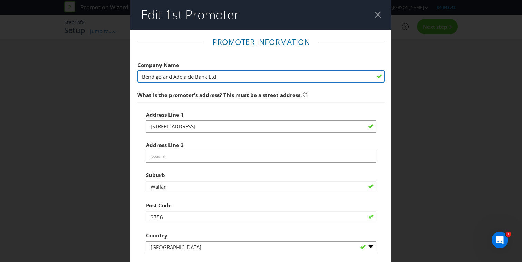
click at [230, 73] on input "Bendigo and Adelaide Bank Ltd" at bounding box center [260, 76] width 247 height 12
type input "NorCen Financial Services Limited"
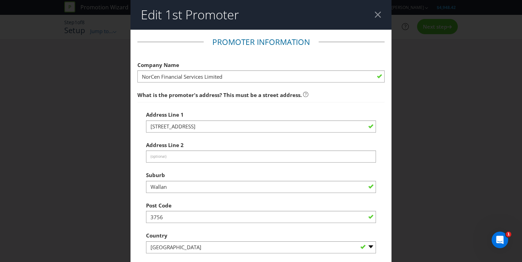
click at [256, 51] on fieldset "Promoter Information Company Name NorCen Financial Services Limited What is the…" at bounding box center [260, 218] width 247 height 362
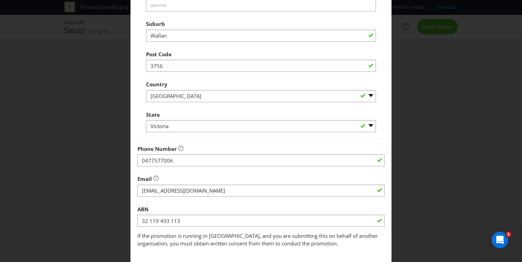
scroll to position [188, 0]
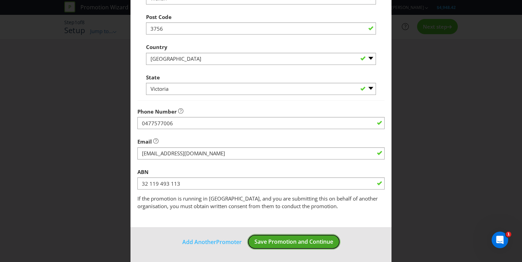
click at [296, 242] on span "Save Promotion and Continue" at bounding box center [293, 242] width 79 height 8
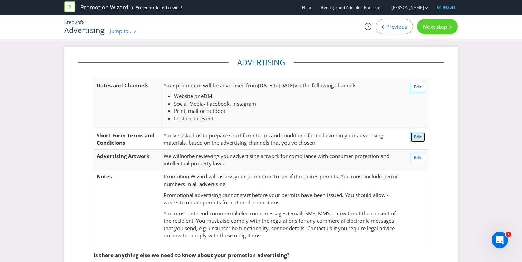
click at [416, 137] on span "Edit" at bounding box center [418, 137] width 8 height 6
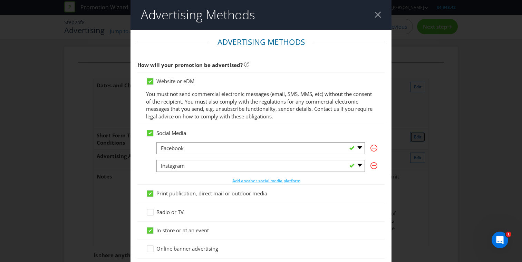
scroll to position [309, 0]
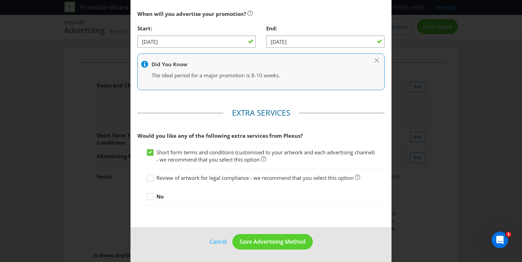
click at [150, 152] on icon at bounding box center [149, 152] width 3 height 3
click at [0, 0] on input "Short form terms and conditions (customised to your artwork and each advertisin…" at bounding box center [0, 0] width 0 height 0
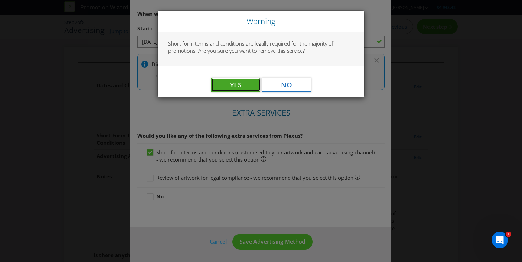
click at [248, 84] on button "Yes" at bounding box center [235, 85] width 49 height 14
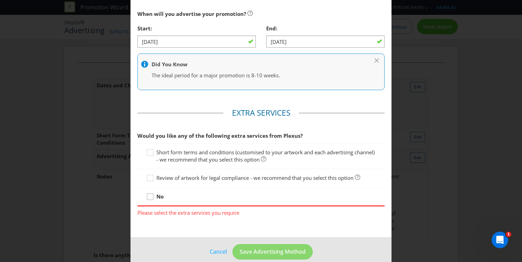
click at [149, 197] on icon at bounding box center [151, 198] width 10 height 10
click at [0, 0] on input "No" at bounding box center [0, 0] width 0 height 0
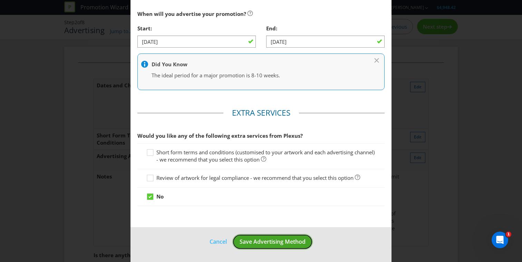
click at [263, 237] on button "Save Advertising Method" at bounding box center [272, 242] width 80 height 16
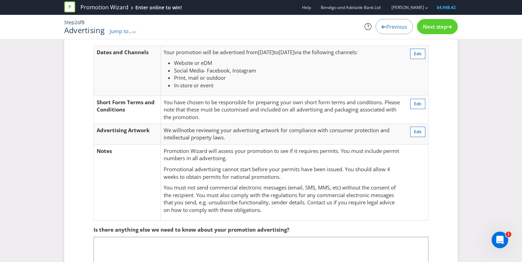
scroll to position [40, 0]
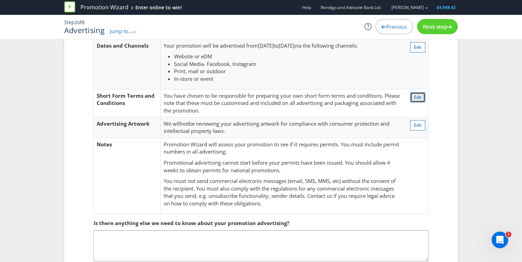
click at [418, 96] on span "Edit" at bounding box center [418, 97] width 8 height 6
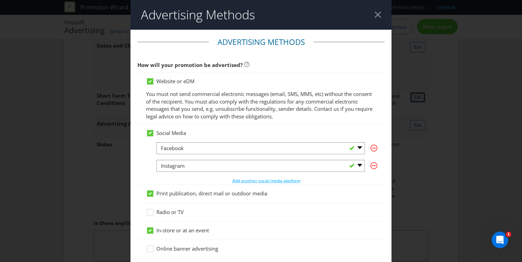
scroll to position [309, 0]
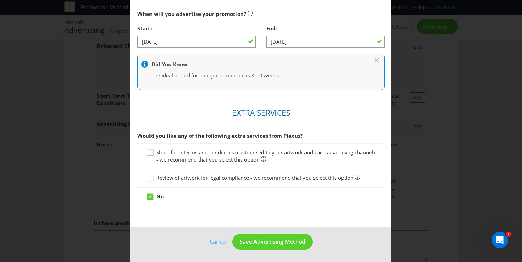
click at [151, 152] on icon at bounding box center [151, 154] width 10 height 10
click at [0, 0] on input "Short form terms and conditions (customised to your artwork and each advertisin…" at bounding box center [0, 0] width 0 height 0
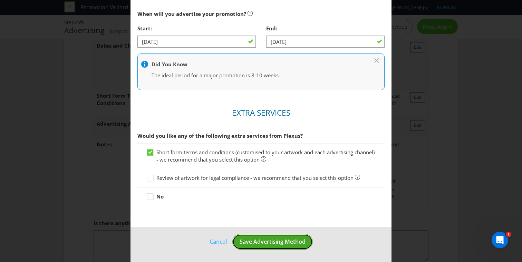
click at [283, 240] on span "Save Advertising Method" at bounding box center [272, 242] width 66 height 8
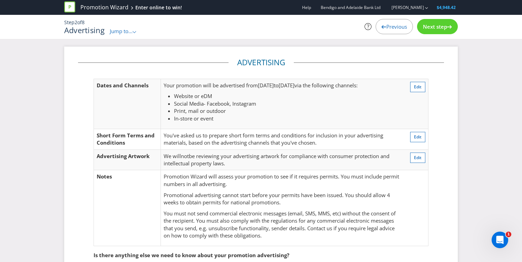
click at [445, 27] on span "Next step" at bounding box center [435, 26] width 24 height 7
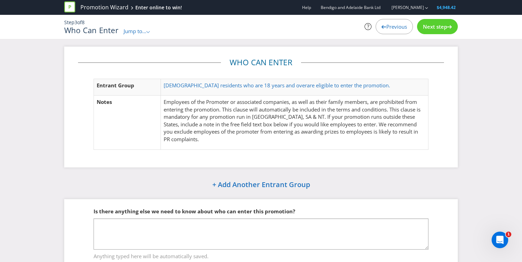
click at [445, 28] on span "Next step" at bounding box center [435, 26] width 24 height 7
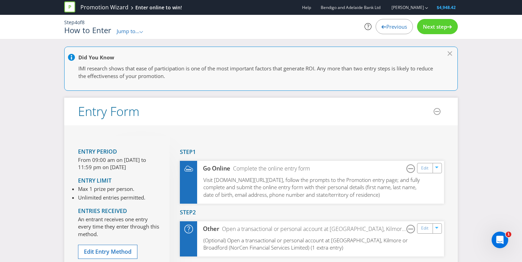
click at [445, 28] on span "Next step" at bounding box center [435, 26] width 24 height 7
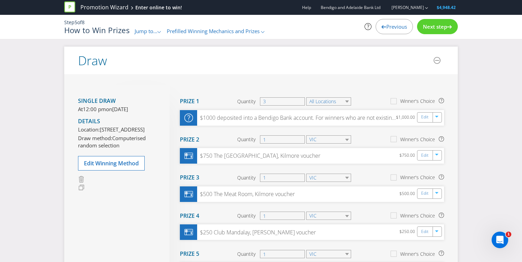
click at [445, 28] on span "Next step" at bounding box center [435, 26] width 24 height 7
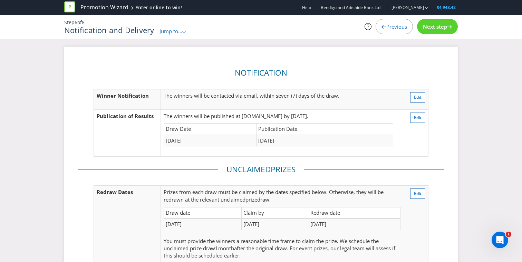
click at [445, 28] on span "Next step" at bounding box center [435, 26] width 24 height 7
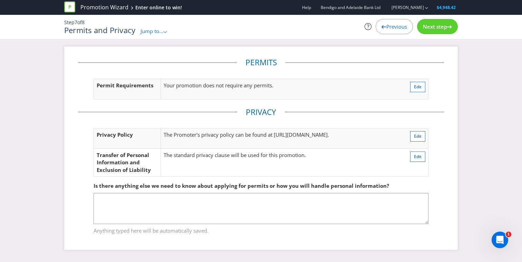
click at [445, 28] on span "Next step" at bounding box center [435, 26] width 24 height 7
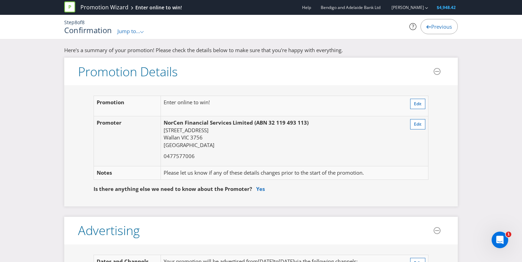
click at [142, 32] on icon ".st0{fill-rule:evenodd;clip-rule:evenodd;}" at bounding box center [141, 32] width 3 height 2
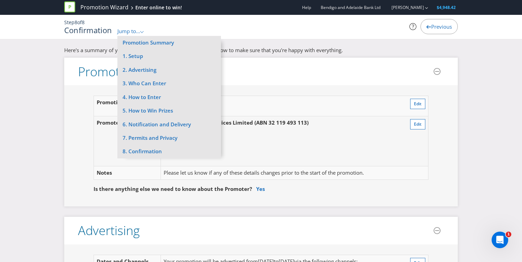
click at [143, 32] on icon ".st0{fill-rule:evenodd;clip-rule:evenodd;}" at bounding box center [141, 32] width 3 height 2
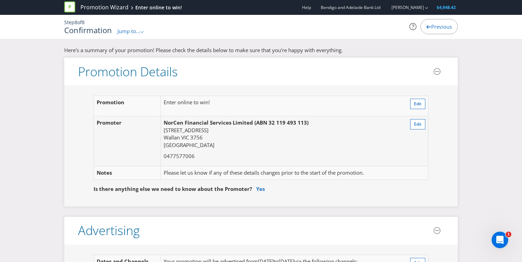
click at [412, 26] on icon at bounding box center [412, 26] width 7 height 7
click at [405, 47] on p "Here's a summary of your promotion! Please check the details below to make sure…" at bounding box center [260, 50] width 393 height 7
click at [373, 34] on div "Step 8 of 8 Confirmation Jump to... .st0{fill-rule:evenodd;clip-rule:evenodd;} …" at bounding box center [261, 27] width 404 height 16
click at [448, 8] on span "$4,948.42" at bounding box center [445, 7] width 19 height 6
click at [426, 9] on icon "button" at bounding box center [426, 8] width 3 height 2
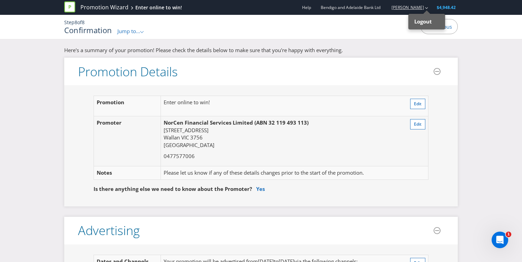
click at [426, 8] on icon "button" at bounding box center [426, 8] width 3 height 2
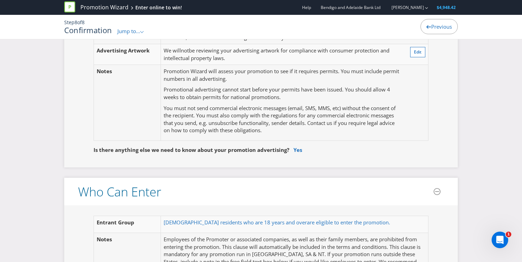
scroll to position [288, 0]
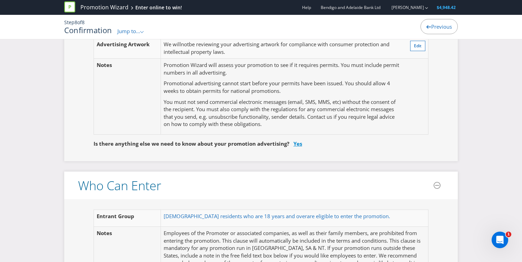
click at [296, 143] on link "Yes" at bounding box center [297, 143] width 9 height 7
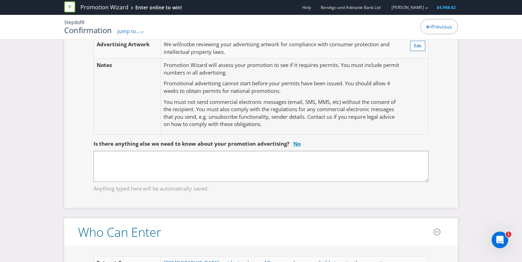
click at [296, 143] on link "No" at bounding box center [296, 143] width 7 height 7
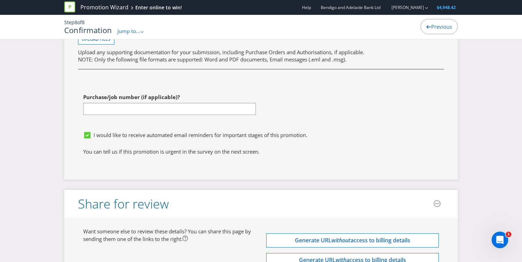
scroll to position [2490, 0]
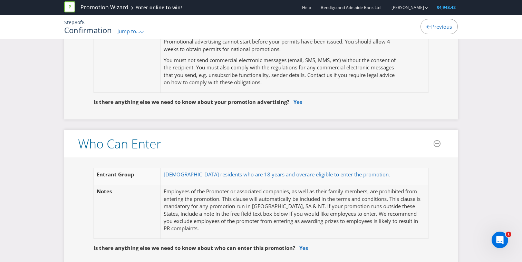
scroll to position [0, 0]
